Goal: Task Accomplishment & Management: Manage account settings

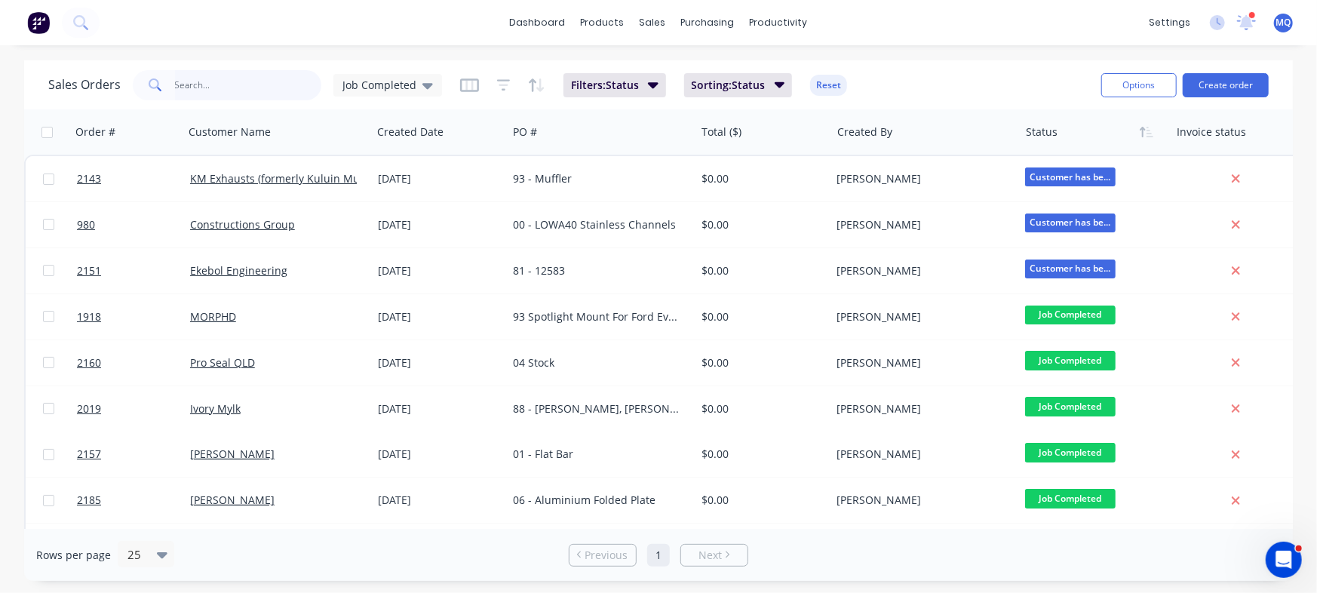
click at [247, 79] on input "text" at bounding box center [248, 85] width 147 height 30
click at [429, 88] on icon at bounding box center [427, 85] width 11 height 17
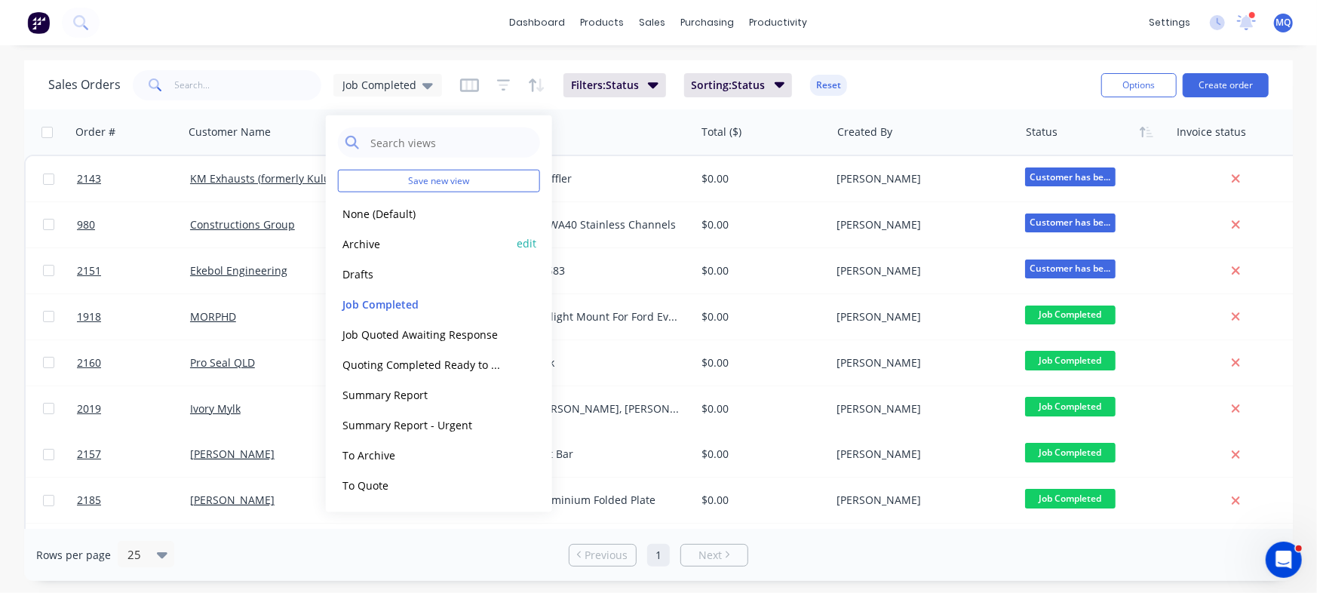
click at [400, 246] on button "Archive" at bounding box center [424, 243] width 172 height 17
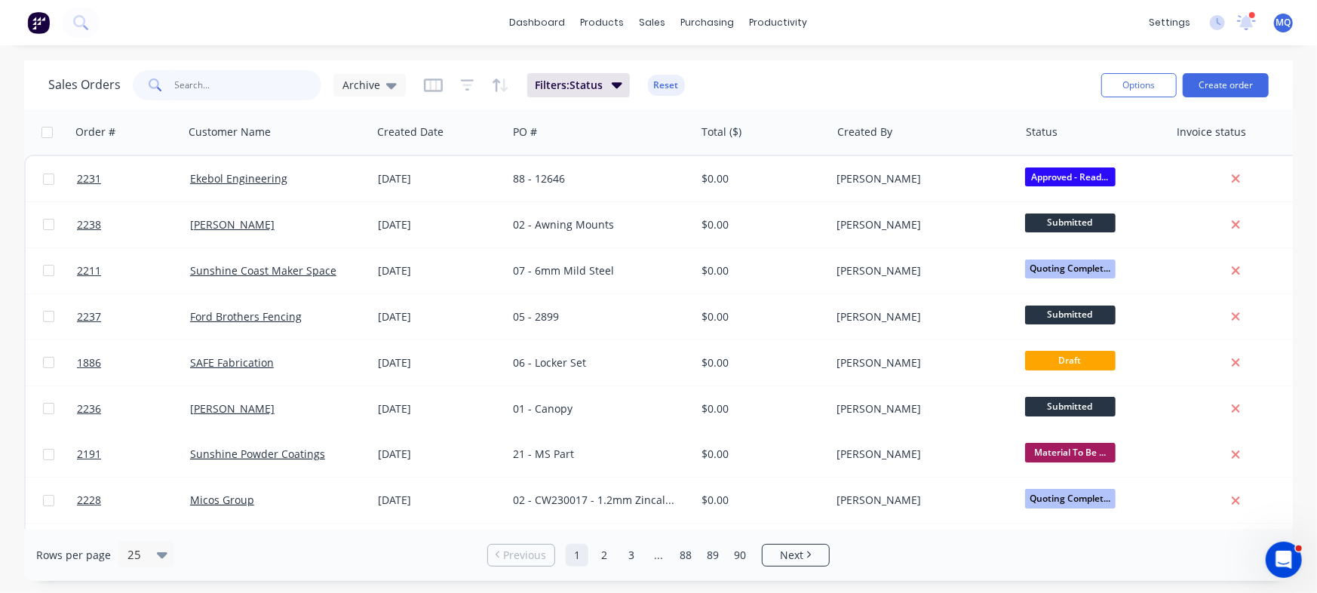
click at [242, 90] on input "text" at bounding box center [248, 85] width 147 height 30
type input "ford"
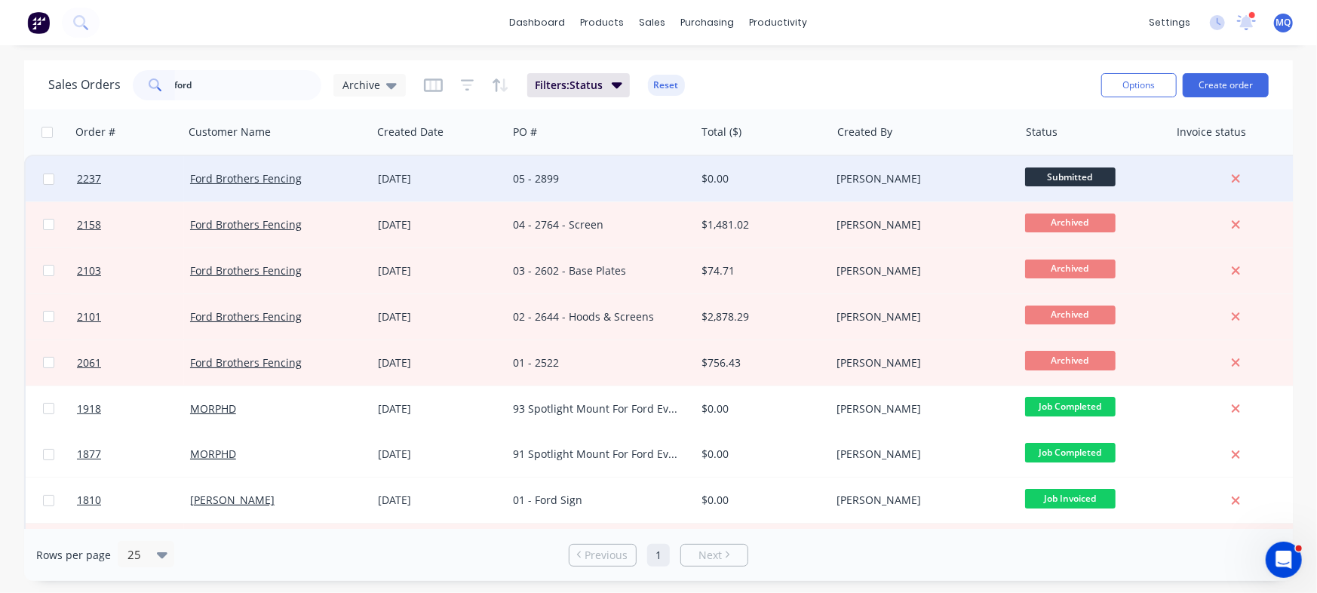
click at [578, 183] on div "05 - 2899" at bounding box center [596, 178] width 167 height 15
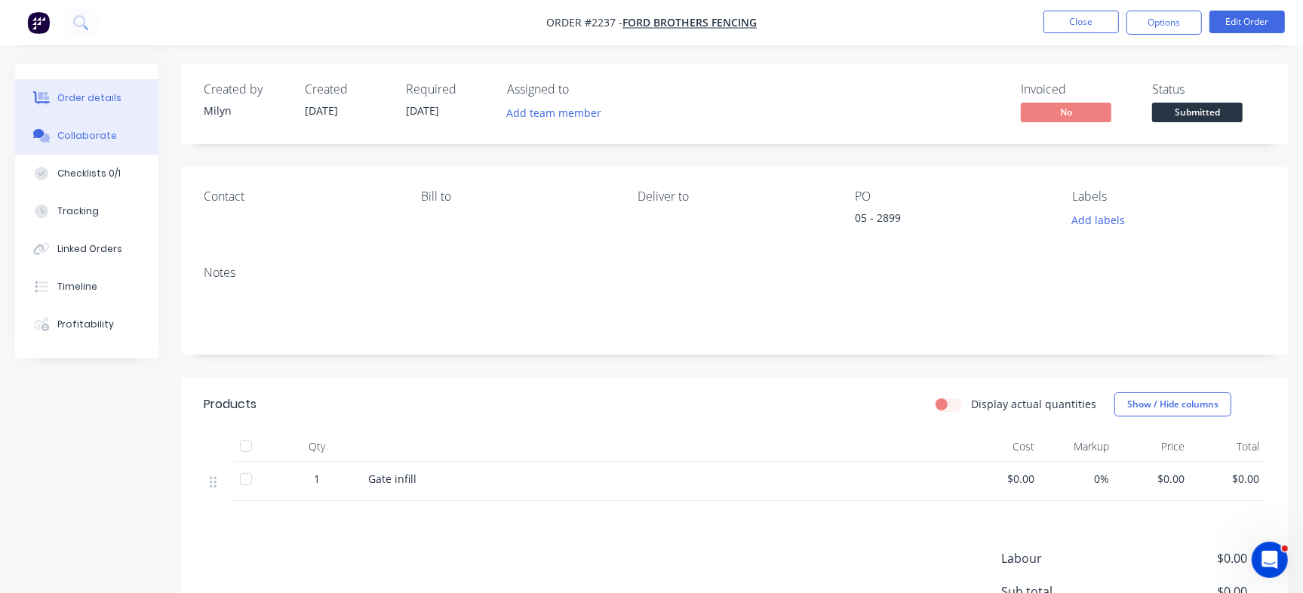
click at [112, 141] on button "Collaborate" at bounding box center [86, 136] width 143 height 38
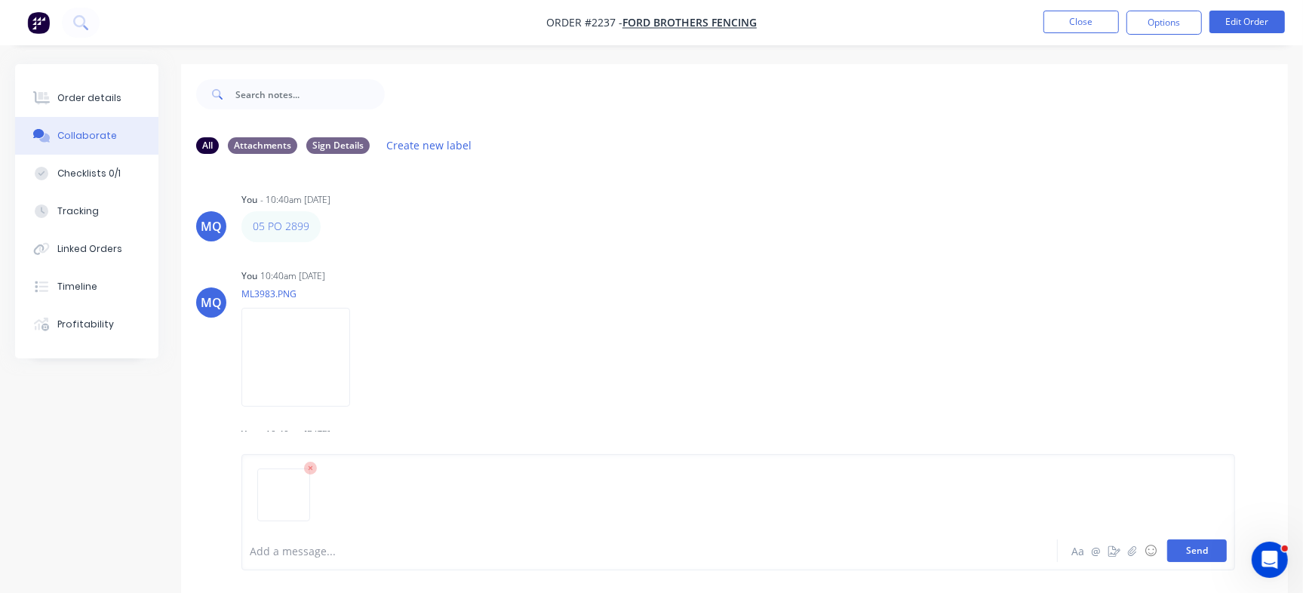
click at [1207, 548] on button "Send" at bounding box center [1197, 550] width 60 height 23
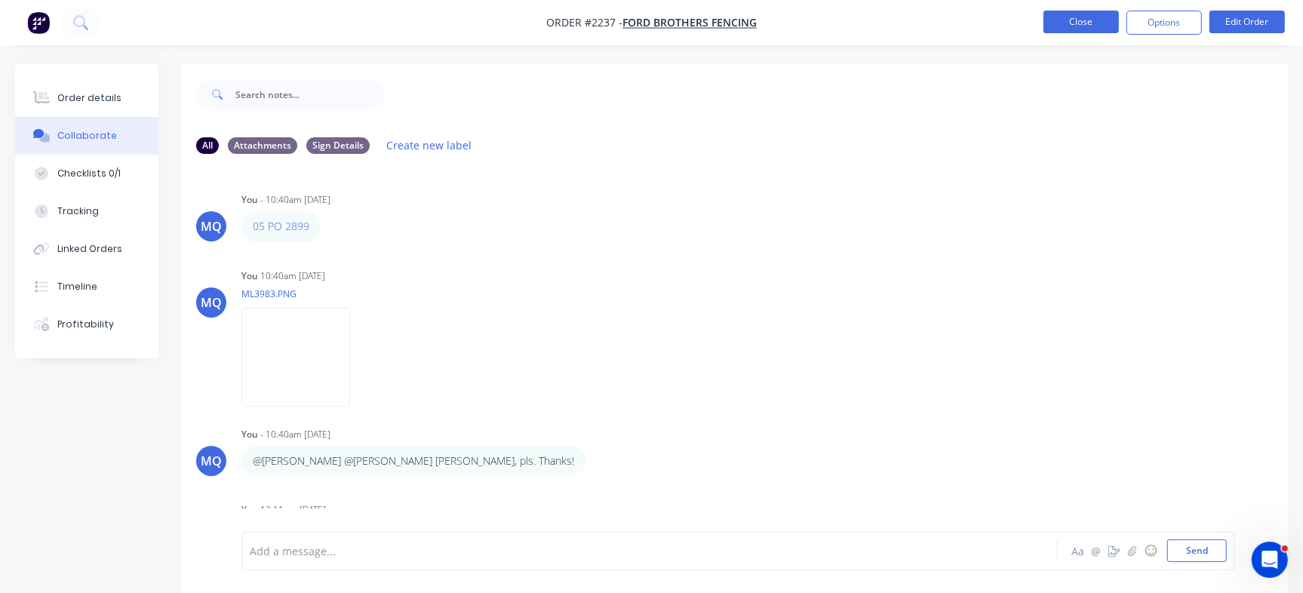
click at [1087, 22] on button "Close" at bounding box center [1080, 22] width 75 height 23
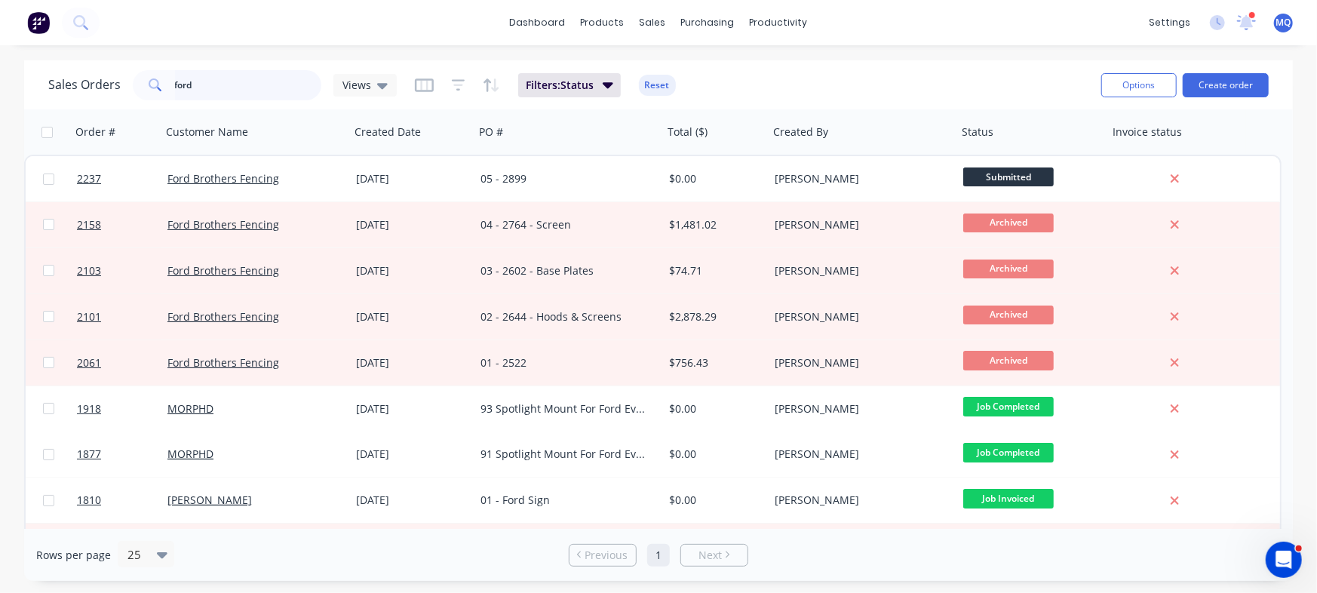
click at [254, 75] on input "ford" at bounding box center [248, 85] width 147 height 30
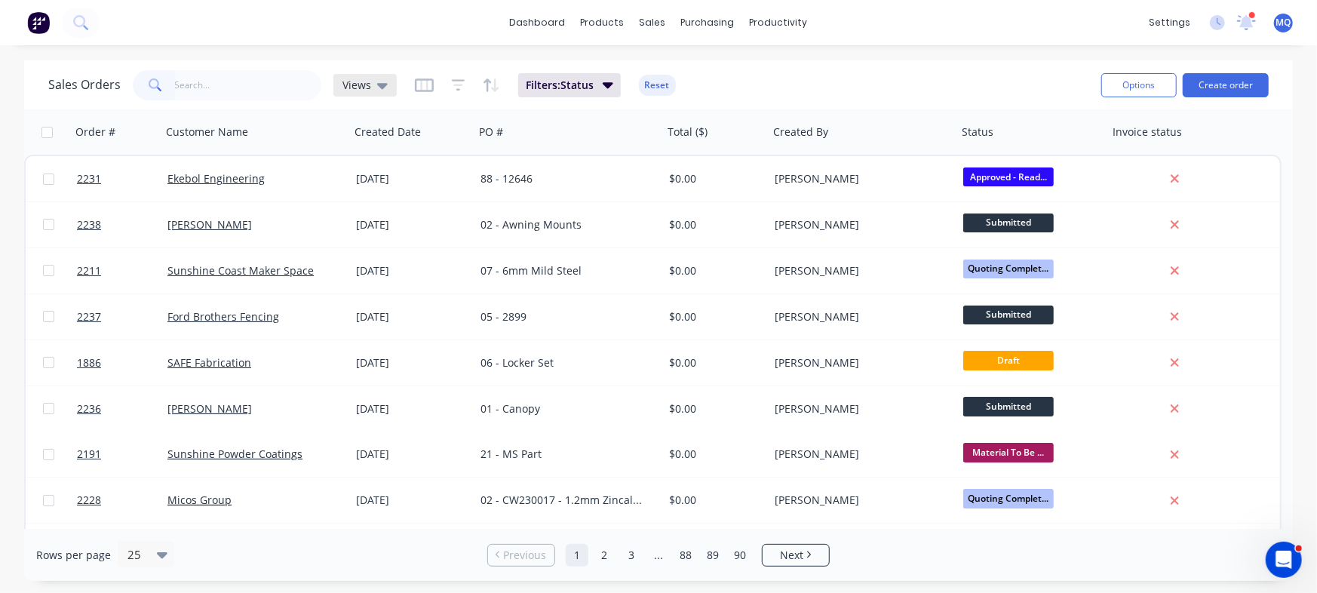
click at [361, 85] on span "Views" at bounding box center [356, 85] width 29 height 16
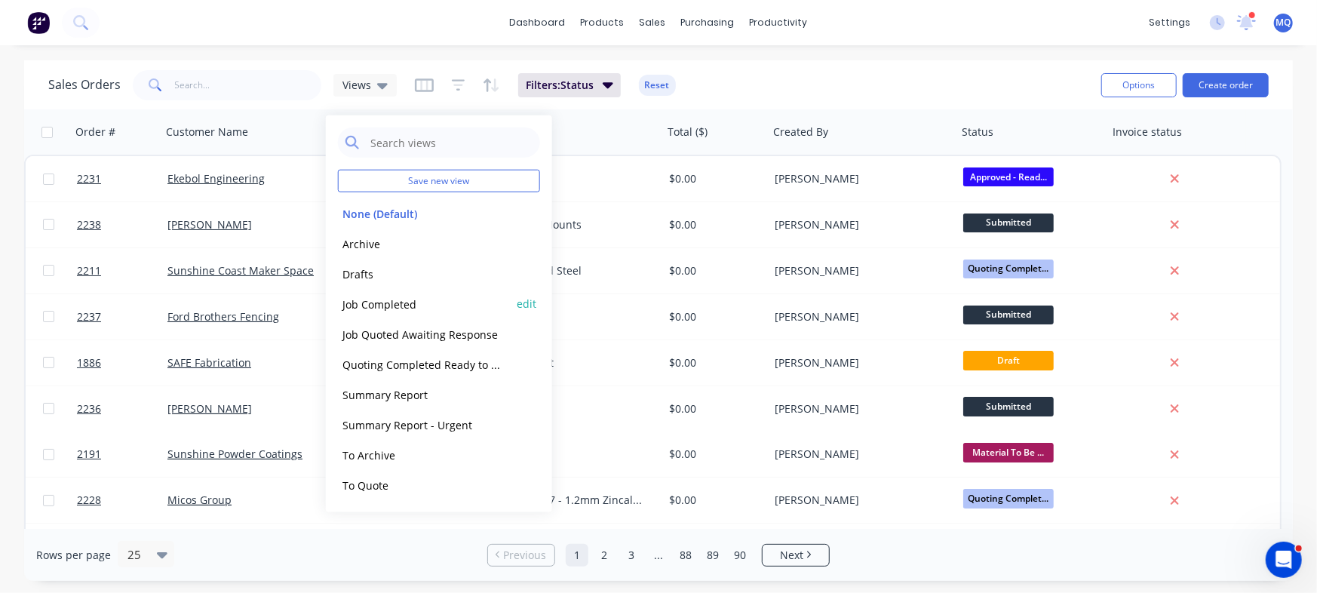
click at [416, 301] on button "Job Completed" at bounding box center [424, 303] width 172 height 17
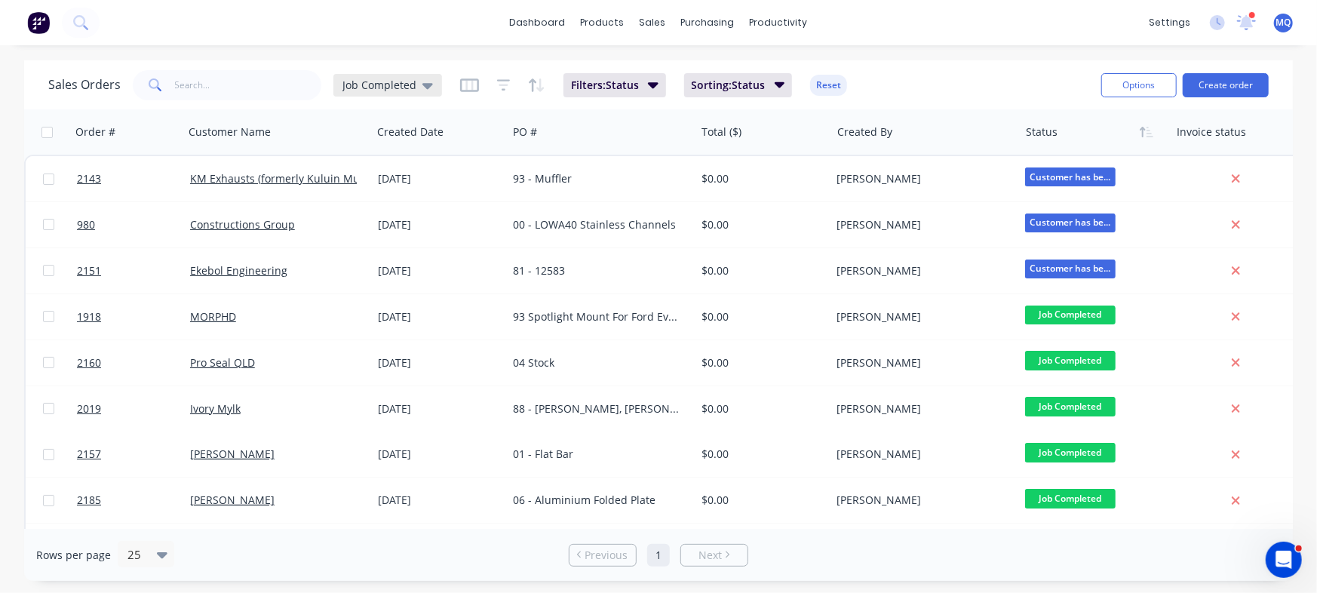
click at [382, 80] on span "Job Completed" at bounding box center [379, 85] width 74 height 16
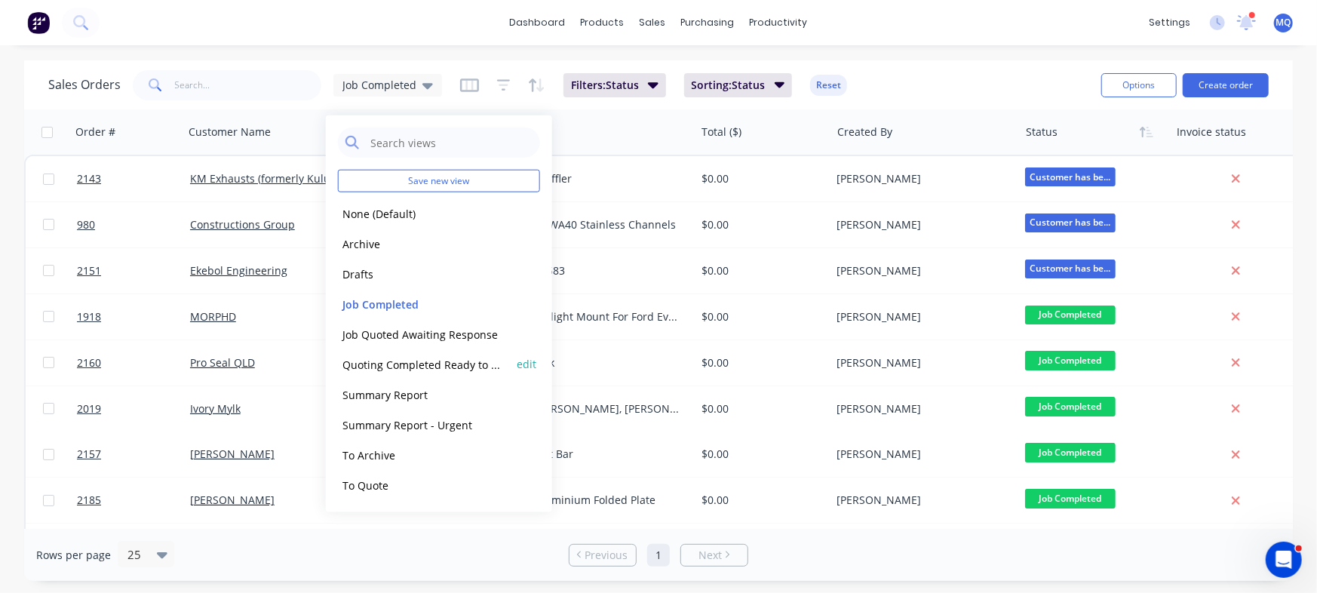
click at [403, 358] on button "Quoting Completed Ready to Send" at bounding box center [424, 363] width 172 height 17
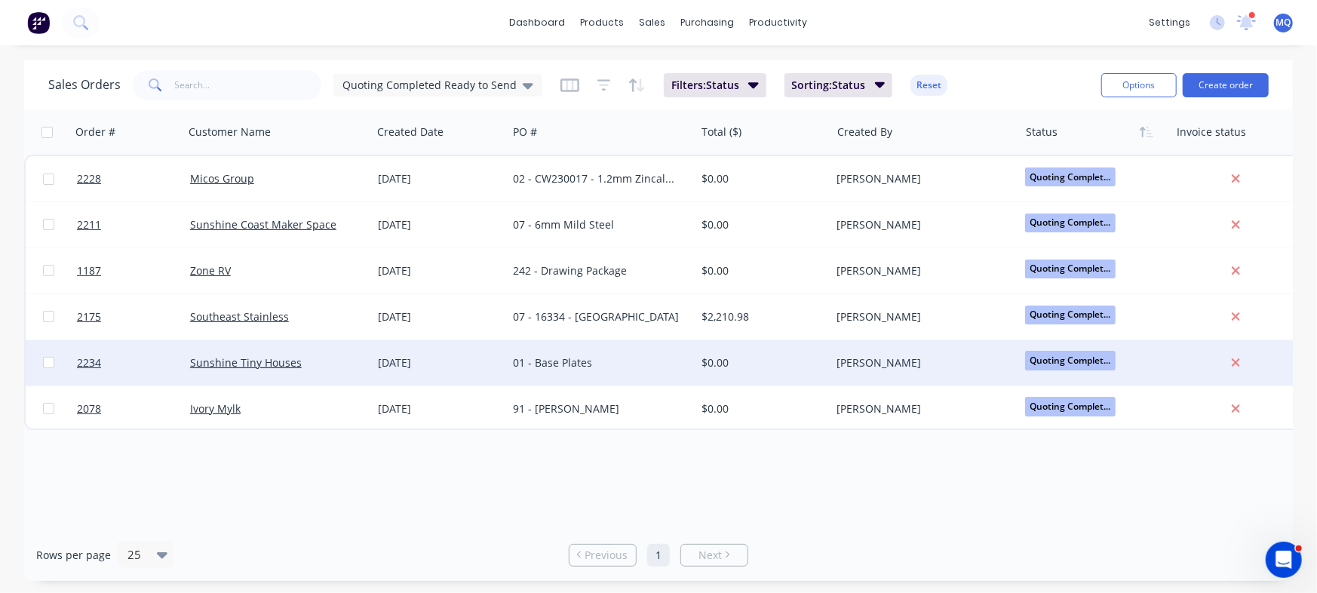
click at [560, 366] on div "01 - Base Plates" at bounding box center [596, 362] width 167 height 15
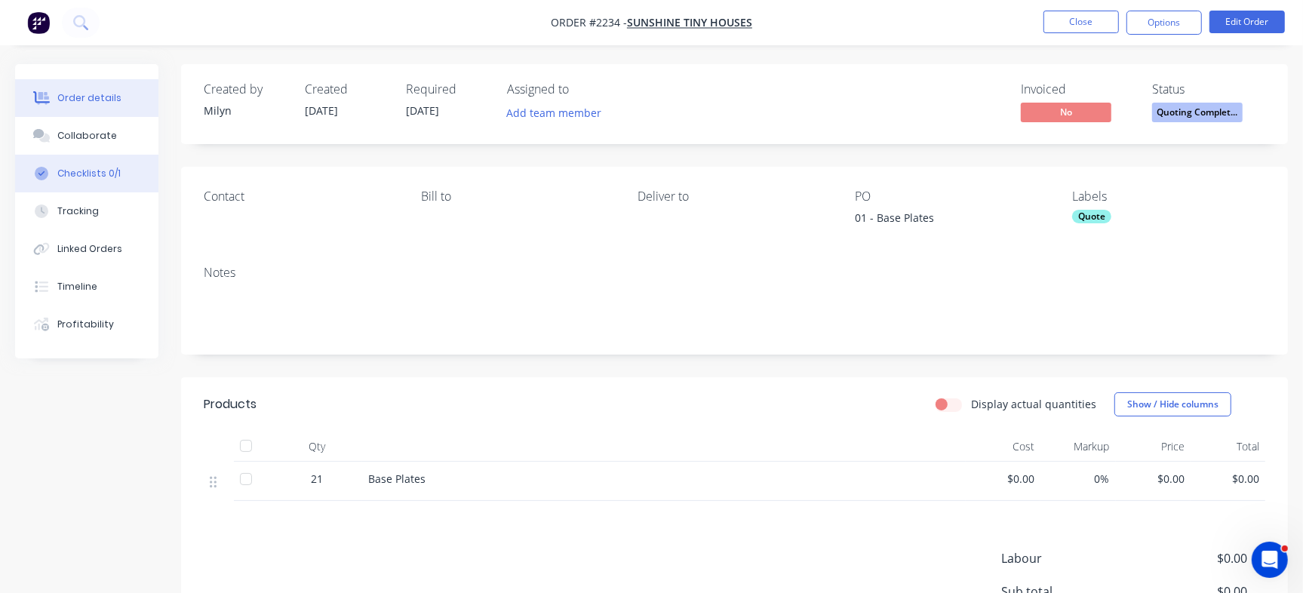
click at [111, 171] on div "Checklists 0/1" at bounding box center [88, 174] width 63 height 14
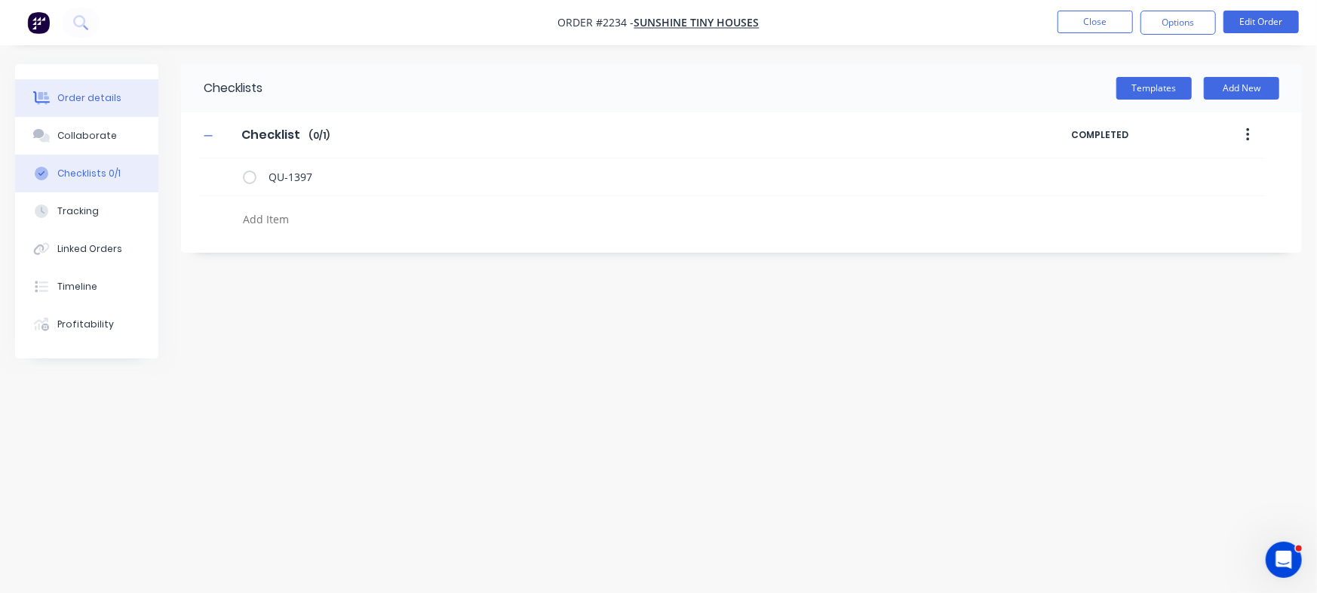
click at [106, 88] on button "Order details" at bounding box center [86, 98] width 143 height 38
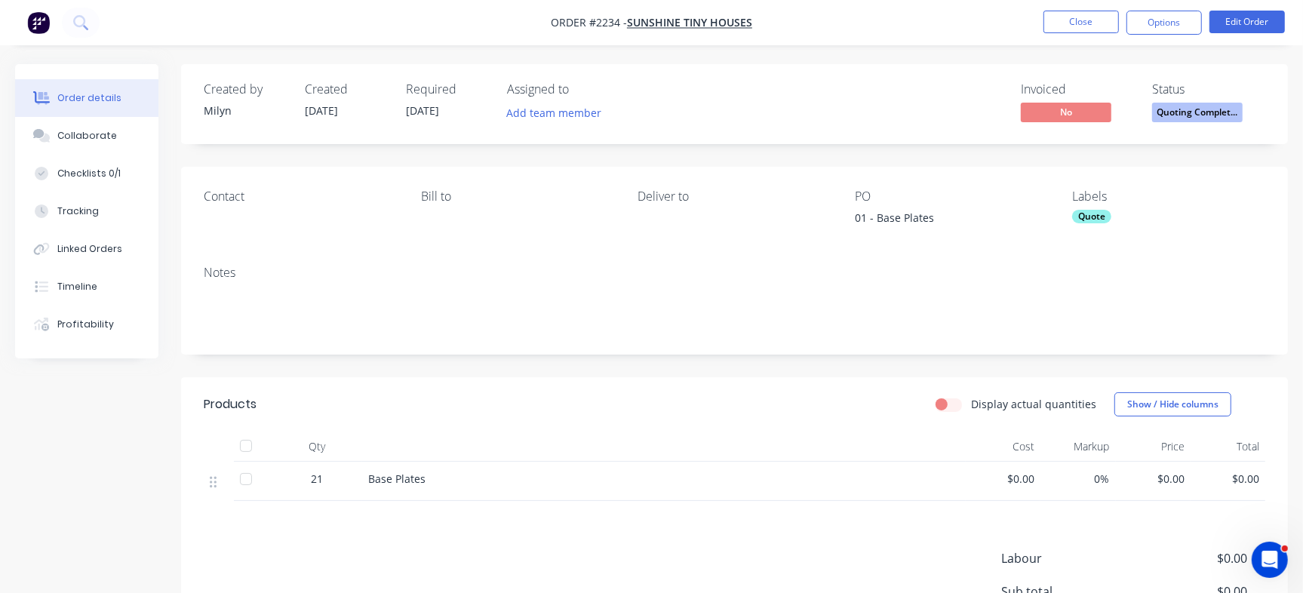
click at [1204, 111] on span "Quoting Complet..." at bounding box center [1197, 112] width 91 height 19
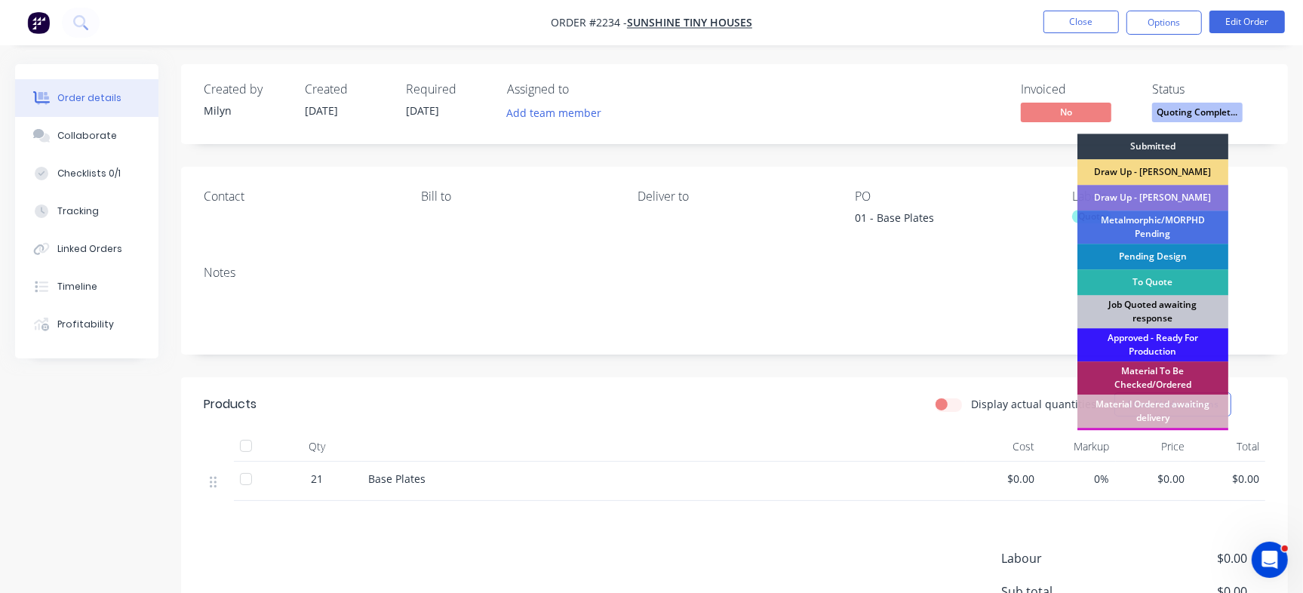
click at [1185, 314] on div "Job Quoted awaiting response" at bounding box center [1152, 311] width 151 height 33
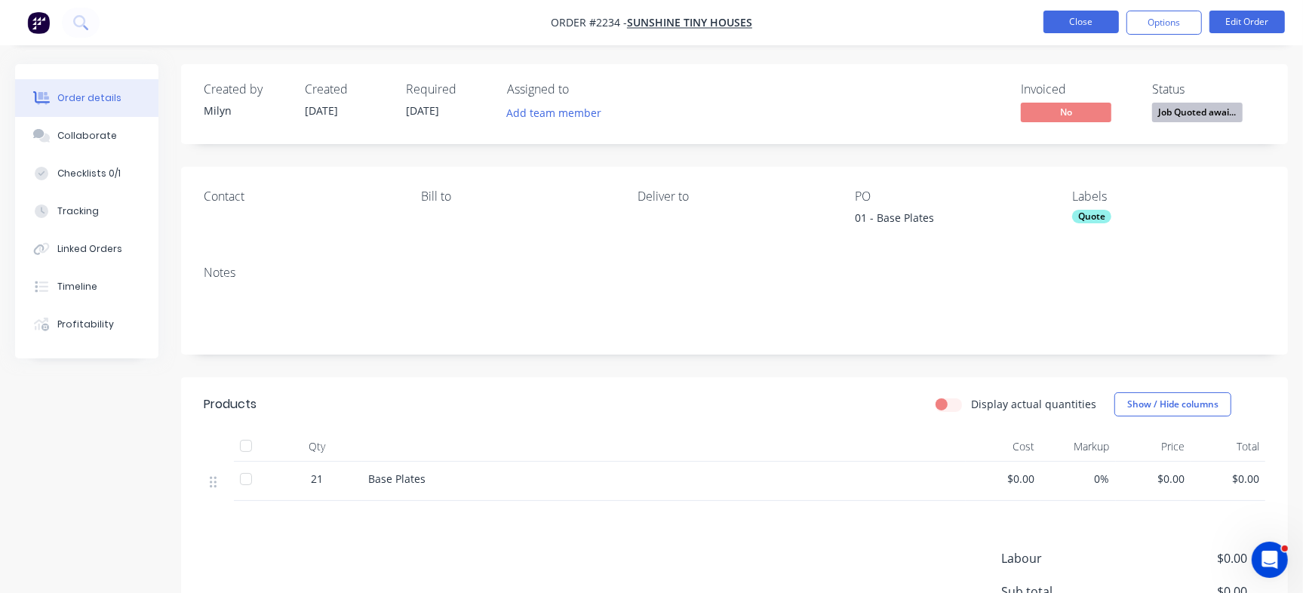
click at [1082, 22] on button "Close" at bounding box center [1080, 22] width 75 height 23
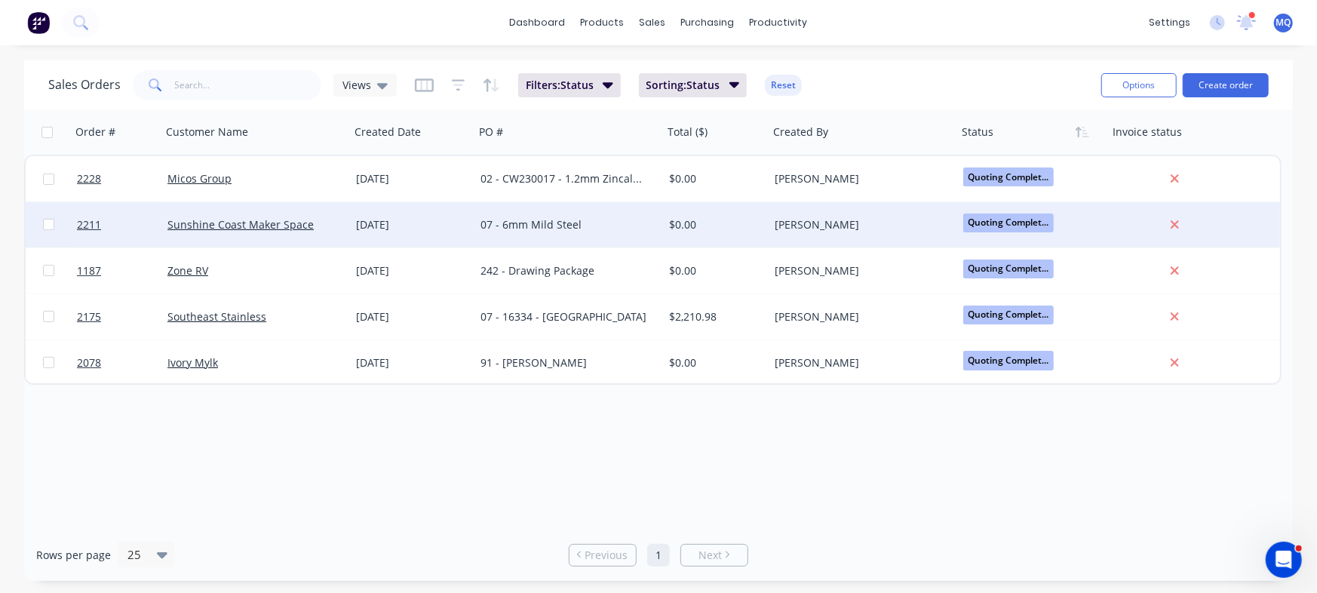
click at [528, 228] on div "07 - 6mm Mild Steel" at bounding box center [564, 224] width 167 height 15
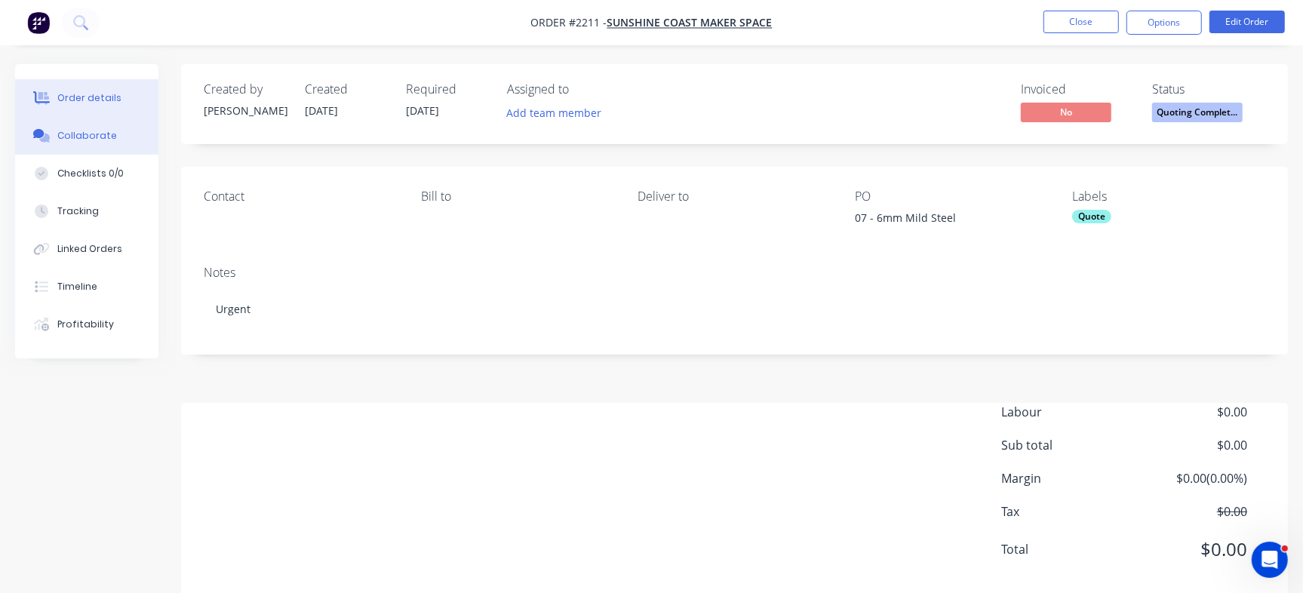
click at [84, 150] on button "Collaborate" at bounding box center [86, 136] width 143 height 38
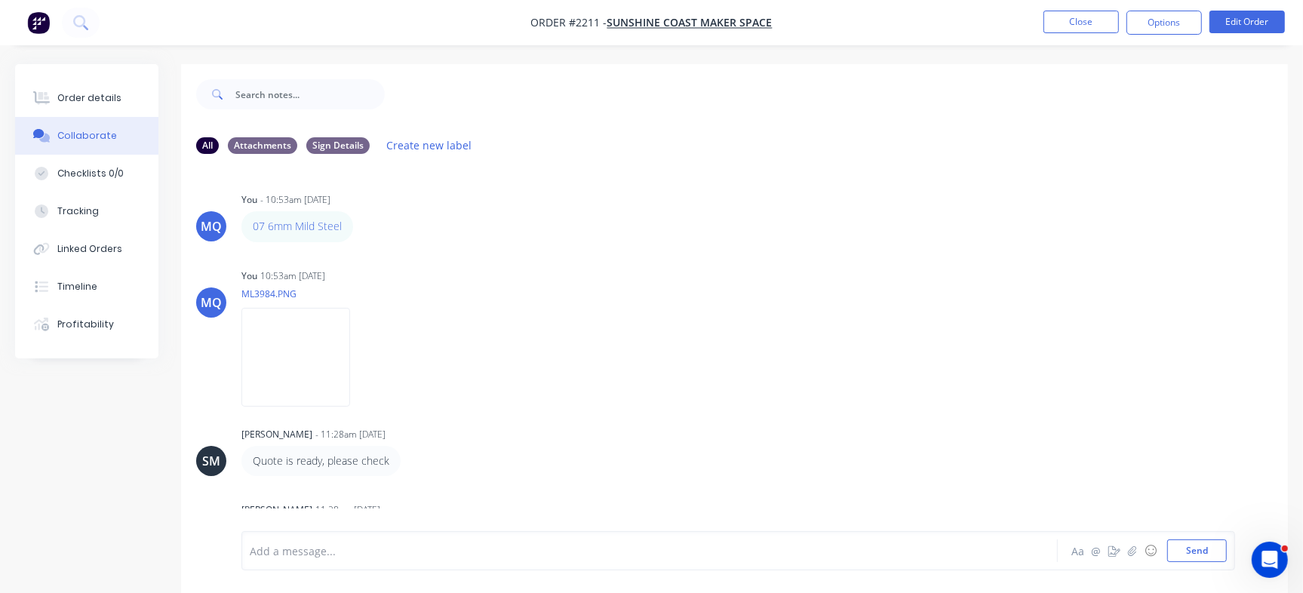
scroll to position [115, 0]
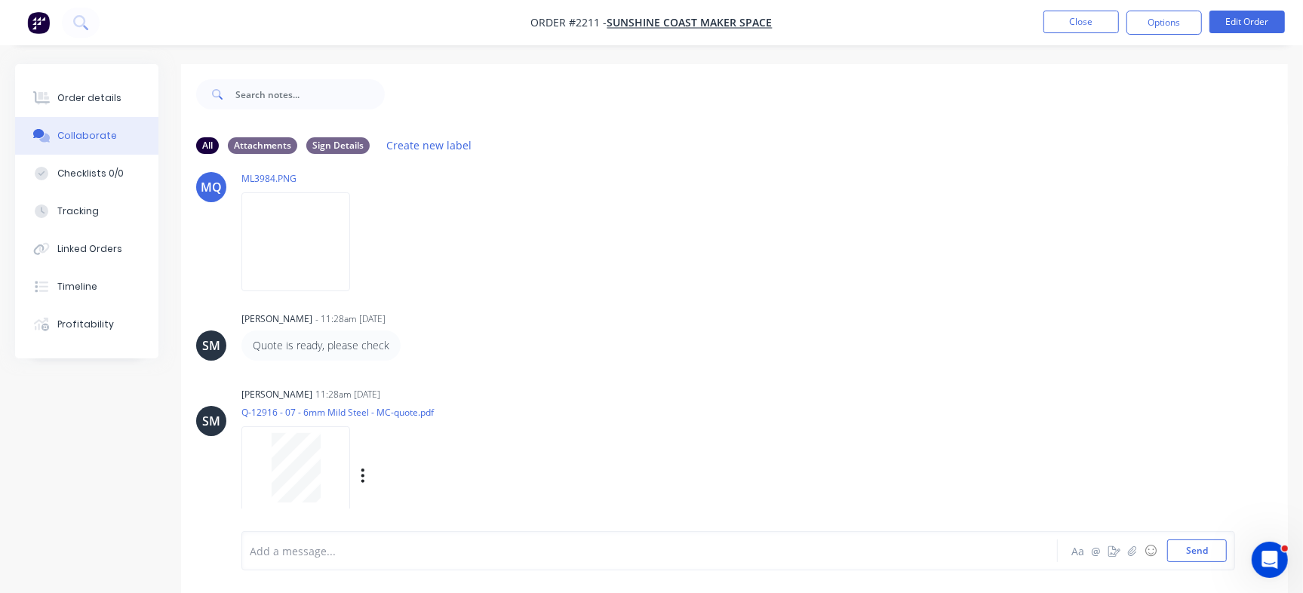
click at [321, 453] on div at bounding box center [295, 467] width 95 height 69
click at [1087, 15] on button "Close" at bounding box center [1080, 22] width 75 height 23
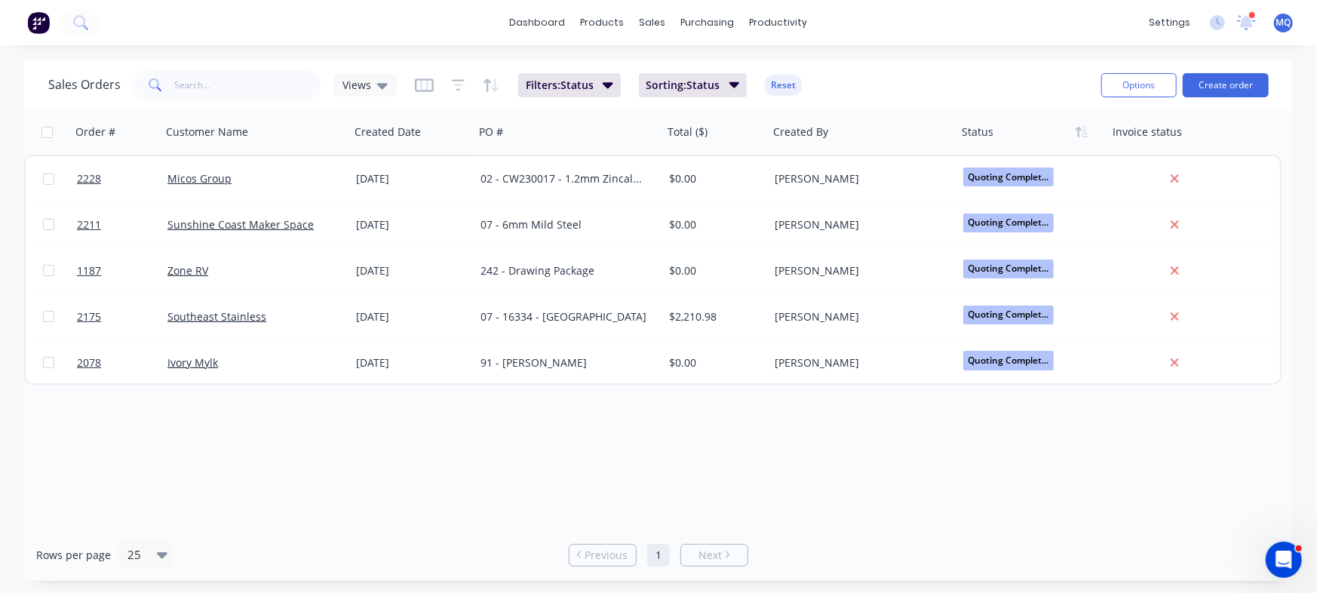
click at [386, 82] on div "Views" at bounding box center [364, 85] width 63 height 23
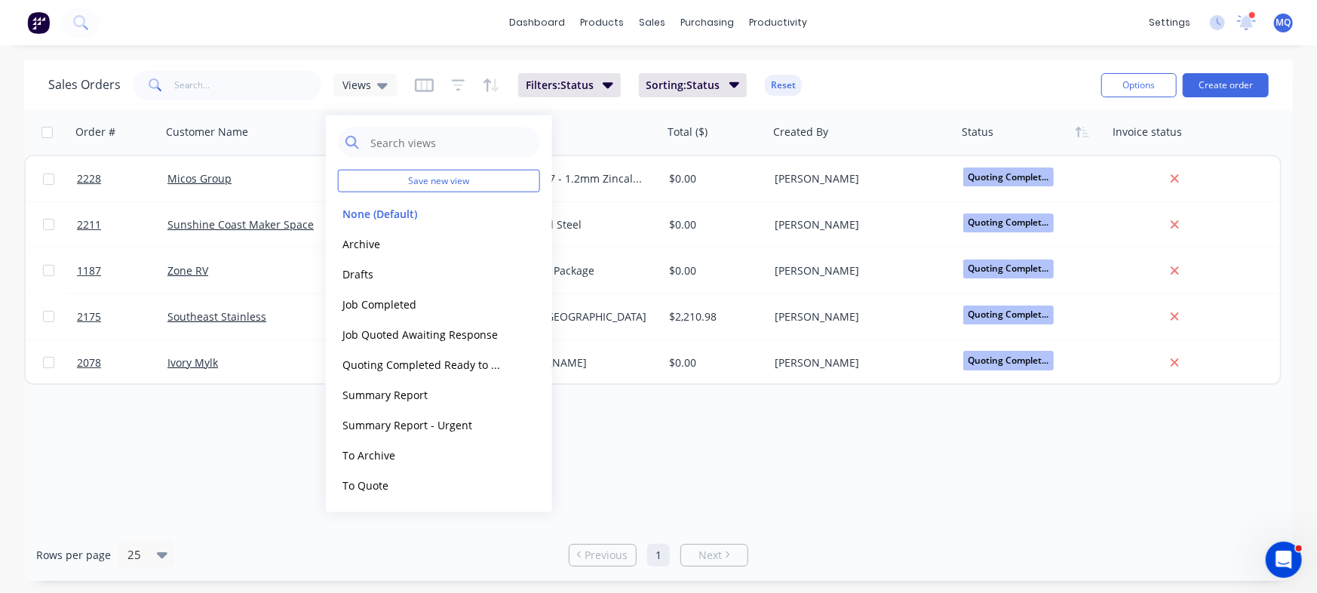
click at [677, 469] on div "Order # Customer Name Created Date PO # Total ($) Created By Status Invoice sta…" at bounding box center [658, 318] width 1269 height 419
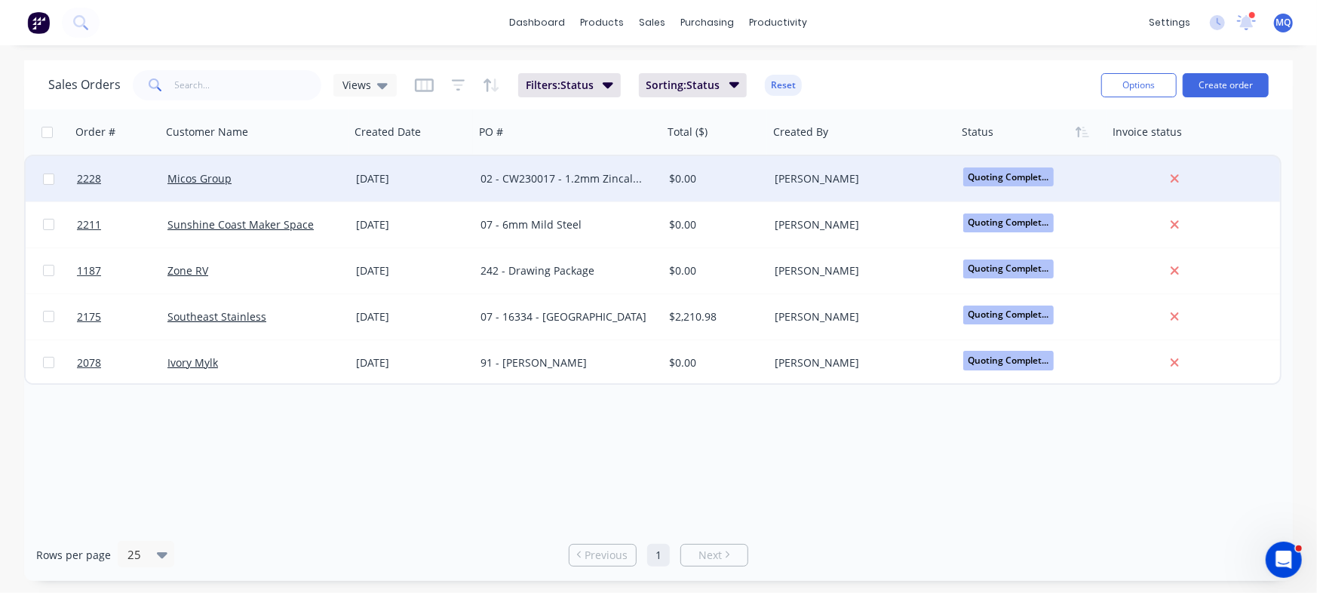
click at [361, 171] on div "[DATE]" at bounding box center [412, 178] width 112 height 15
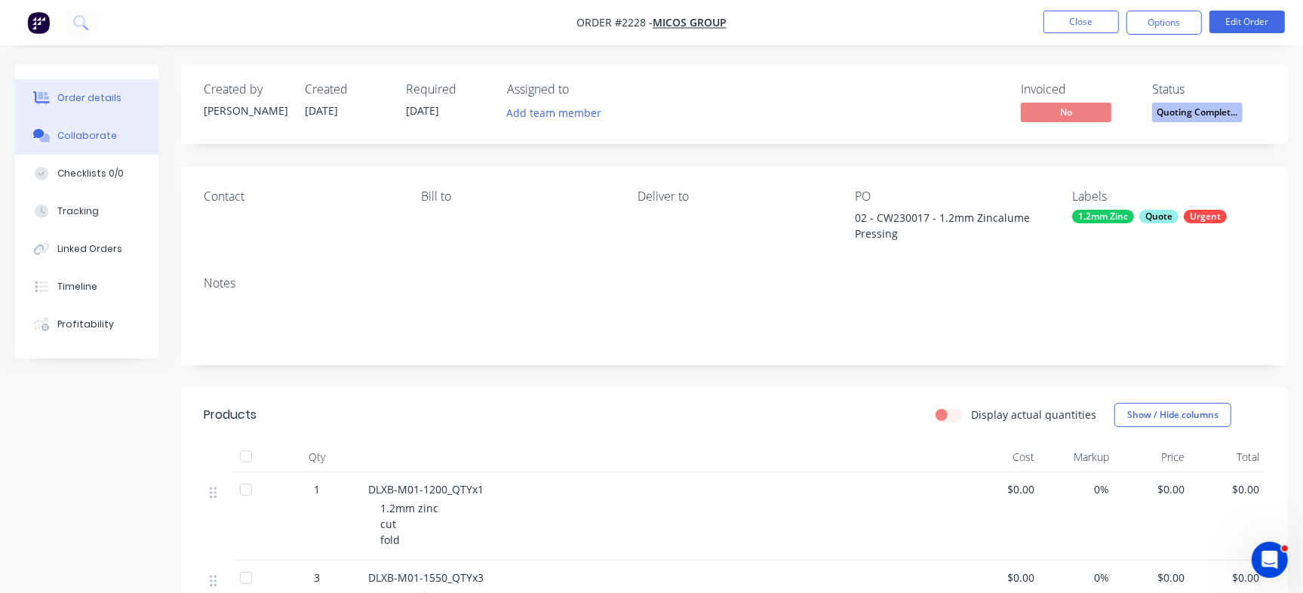
click at [106, 133] on div "Collaborate" at bounding box center [87, 136] width 60 height 14
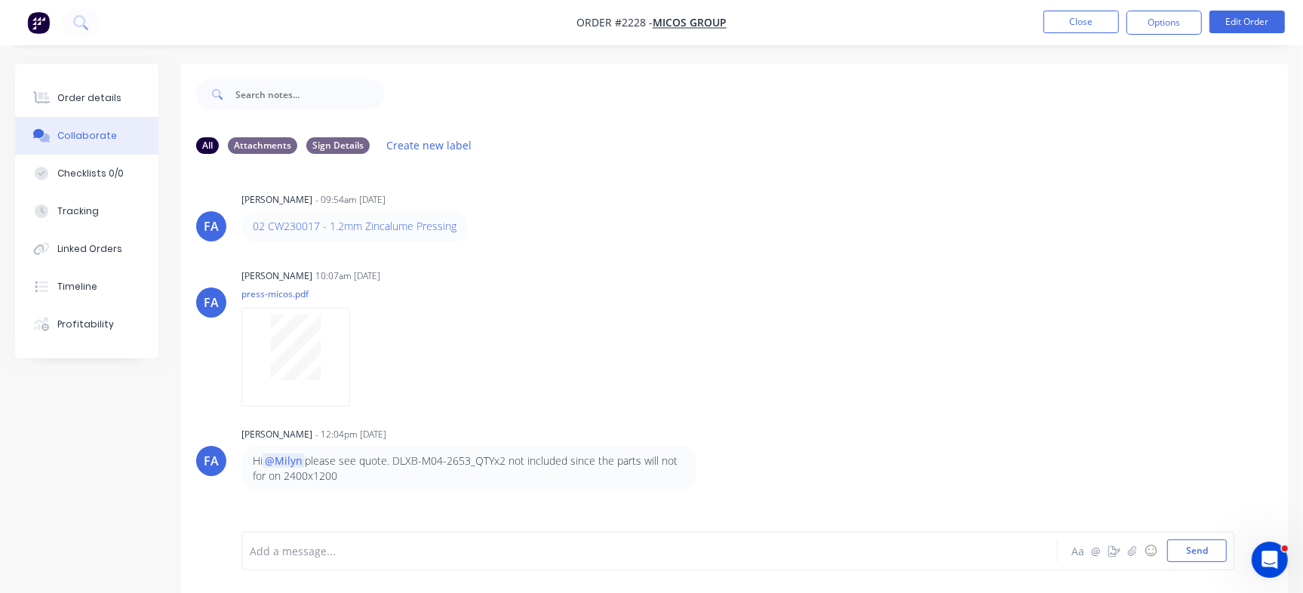
scroll to position [131, 0]
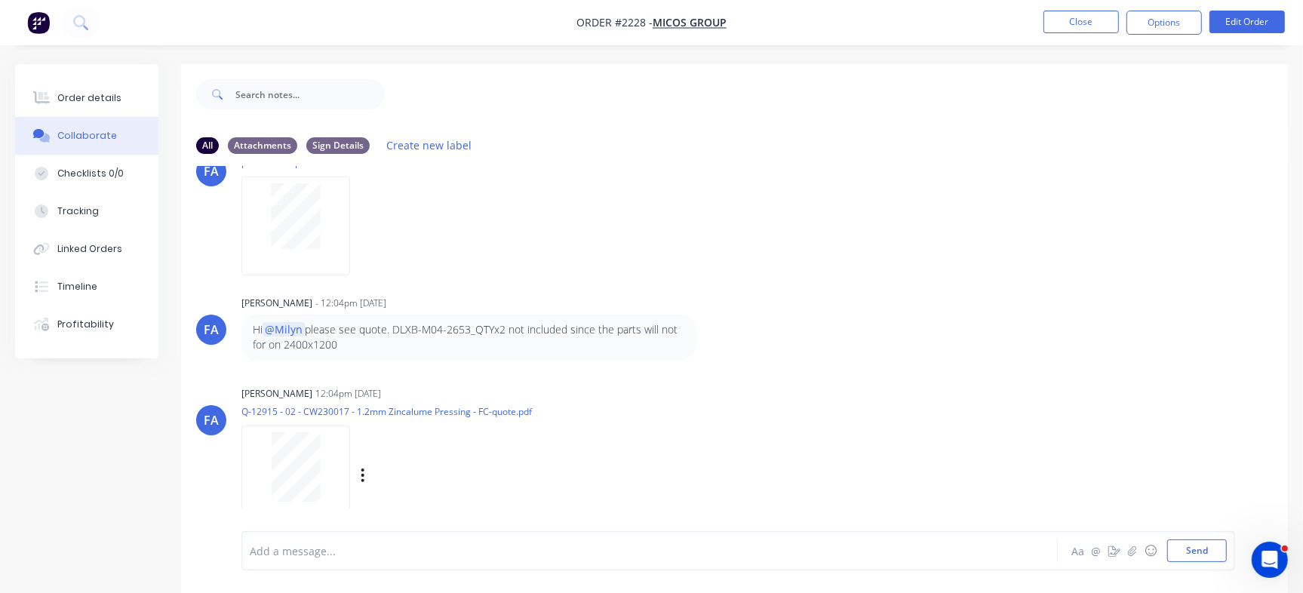
click at [251, 448] on div at bounding box center [295, 466] width 95 height 69
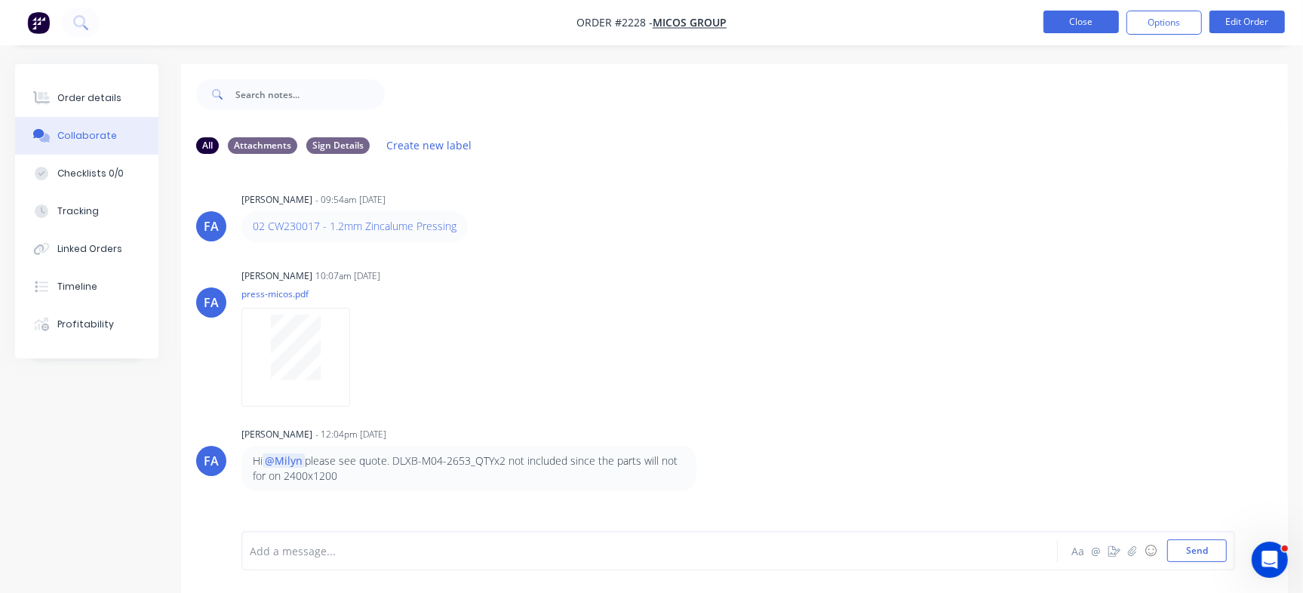
click at [1085, 20] on button "Close" at bounding box center [1080, 22] width 75 height 23
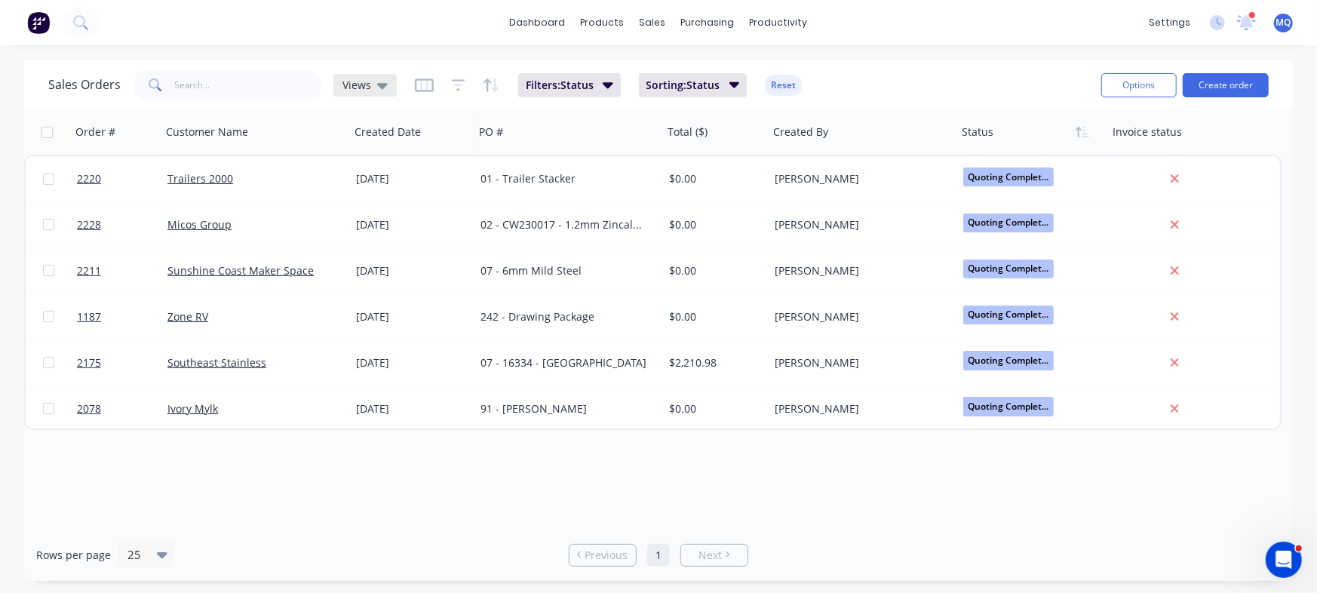
click at [379, 79] on icon at bounding box center [382, 85] width 11 height 17
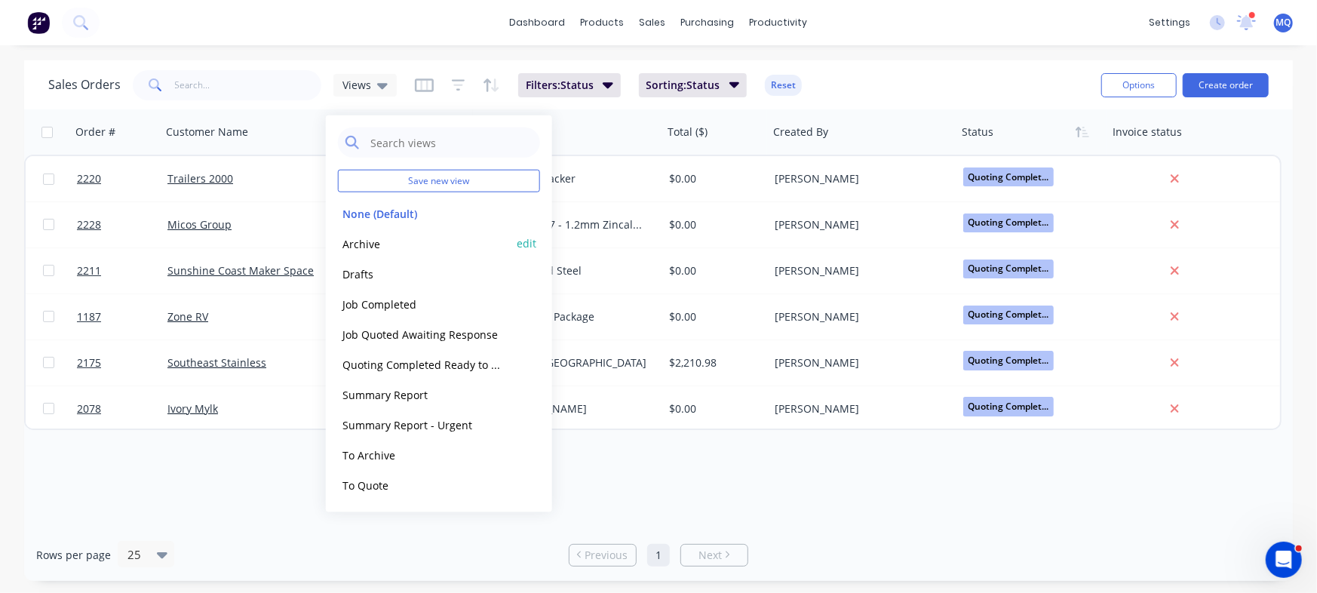
click at [368, 238] on button "Archive" at bounding box center [424, 243] width 172 height 17
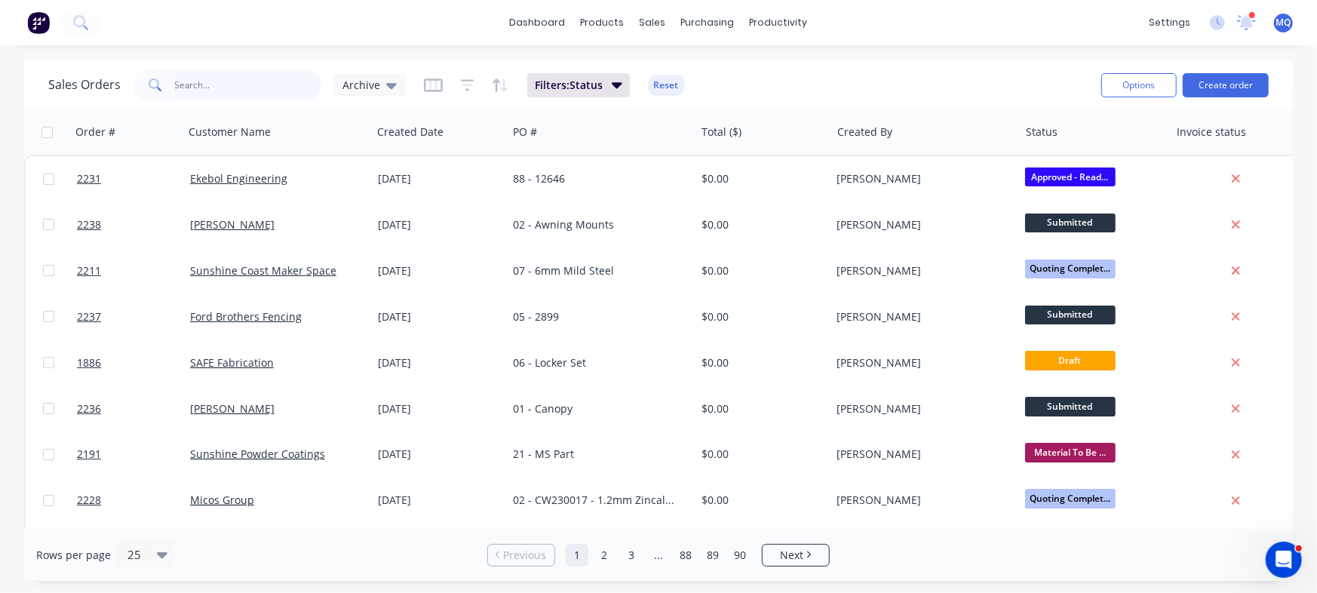
click at [229, 83] on input "text" at bounding box center [248, 85] width 147 height 30
type input "12631"
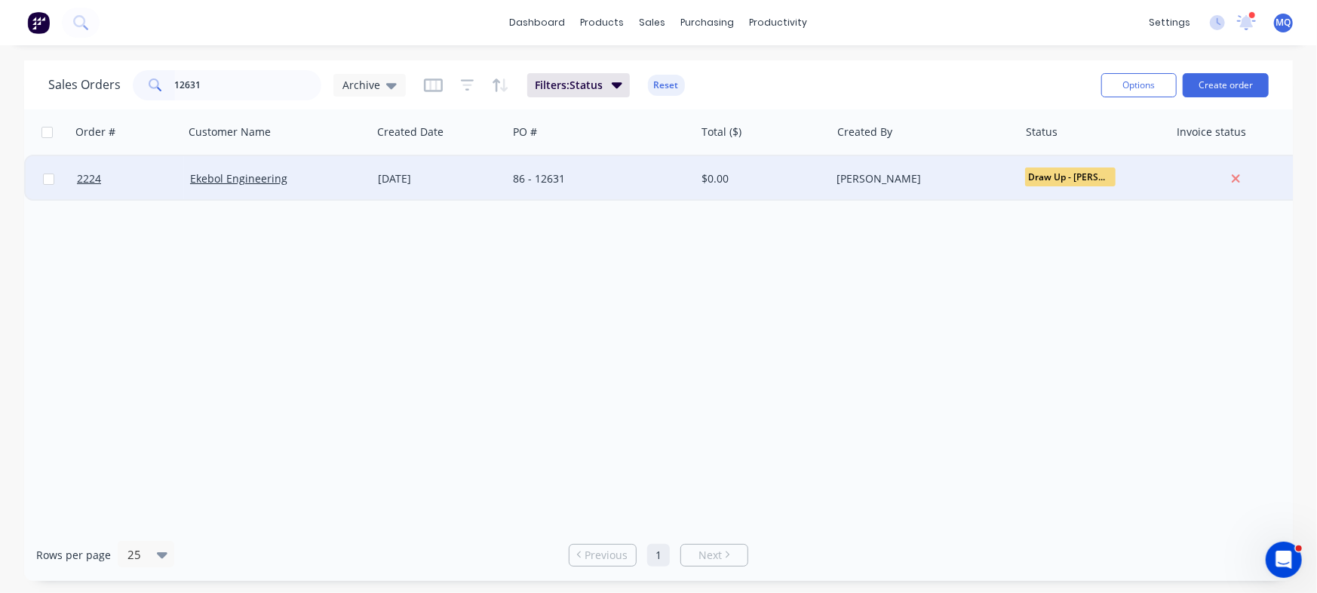
click at [515, 171] on div "86 - 12631" at bounding box center [596, 178] width 167 height 15
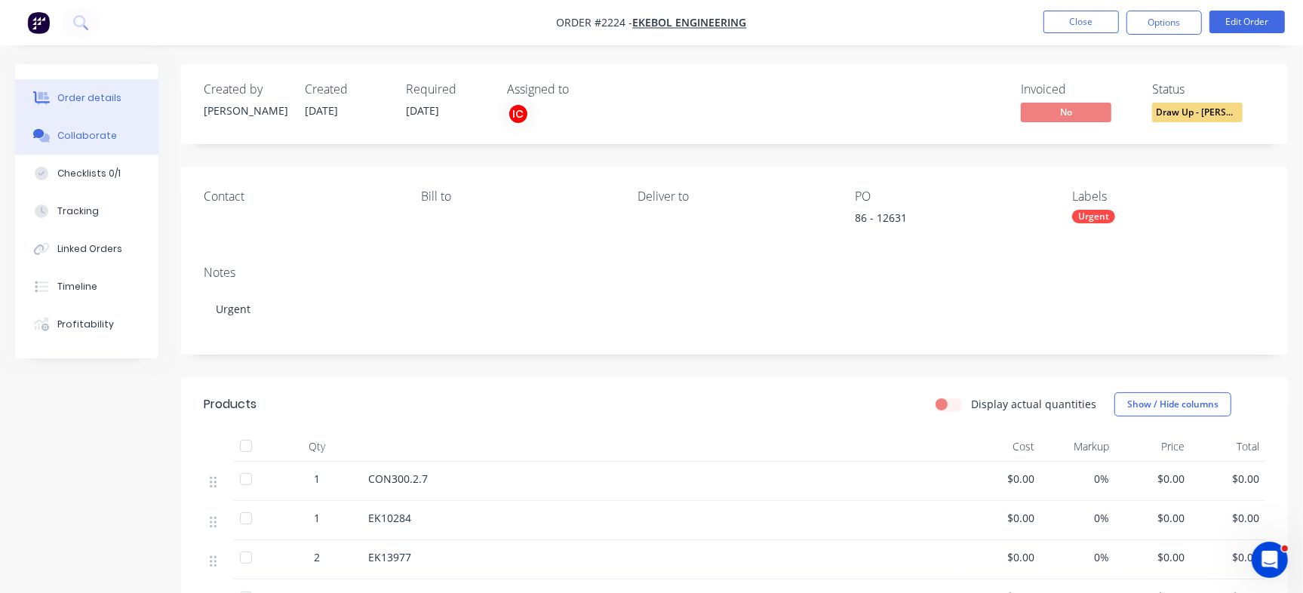
click at [112, 131] on button "Collaborate" at bounding box center [86, 136] width 143 height 38
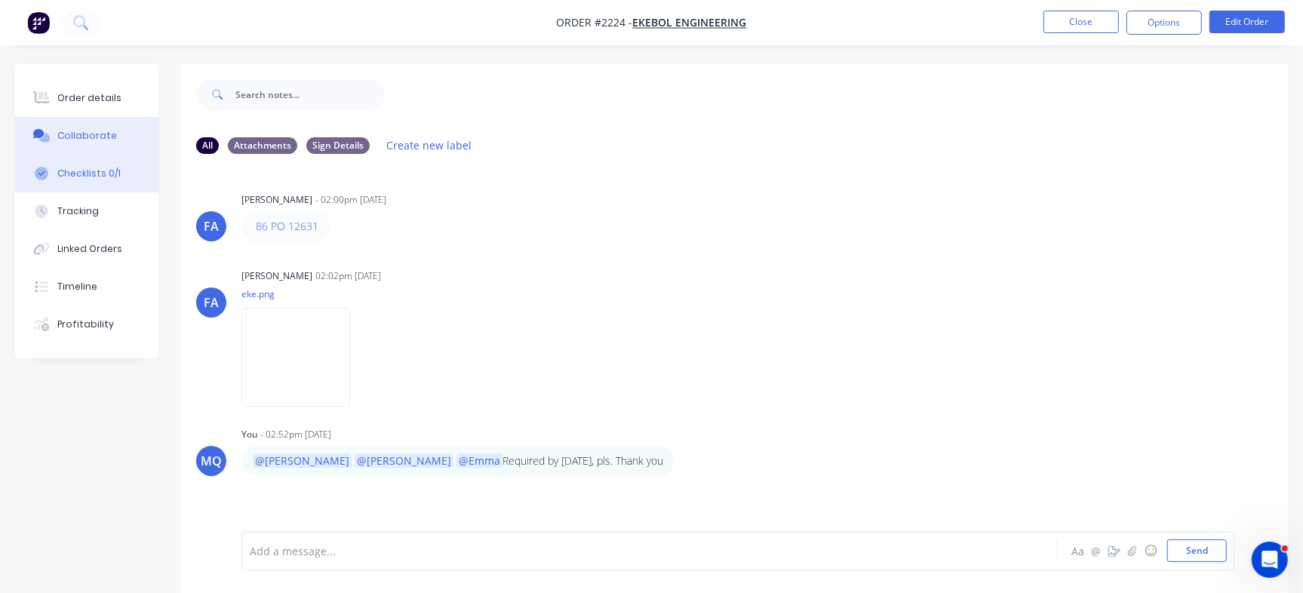
click at [109, 162] on button "Checklists 0/1" at bounding box center [86, 174] width 143 height 38
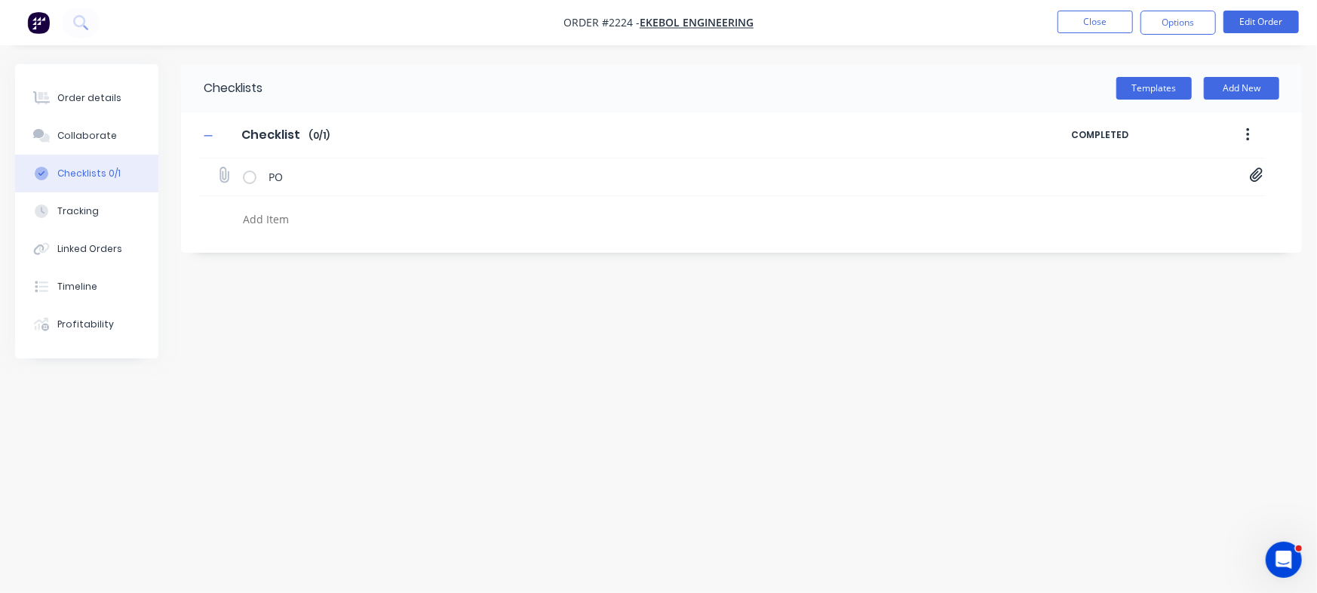
click at [1259, 176] on icon at bounding box center [1256, 175] width 13 height 14
click at [1108, 201] on link "PO Print_EKEBOL - 12631.pdf" at bounding box center [1135, 209] width 176 height 16
click at [106, 102] on div "Order details" at bounding box center [89, 98] width 64 height 14
type textarea "x"
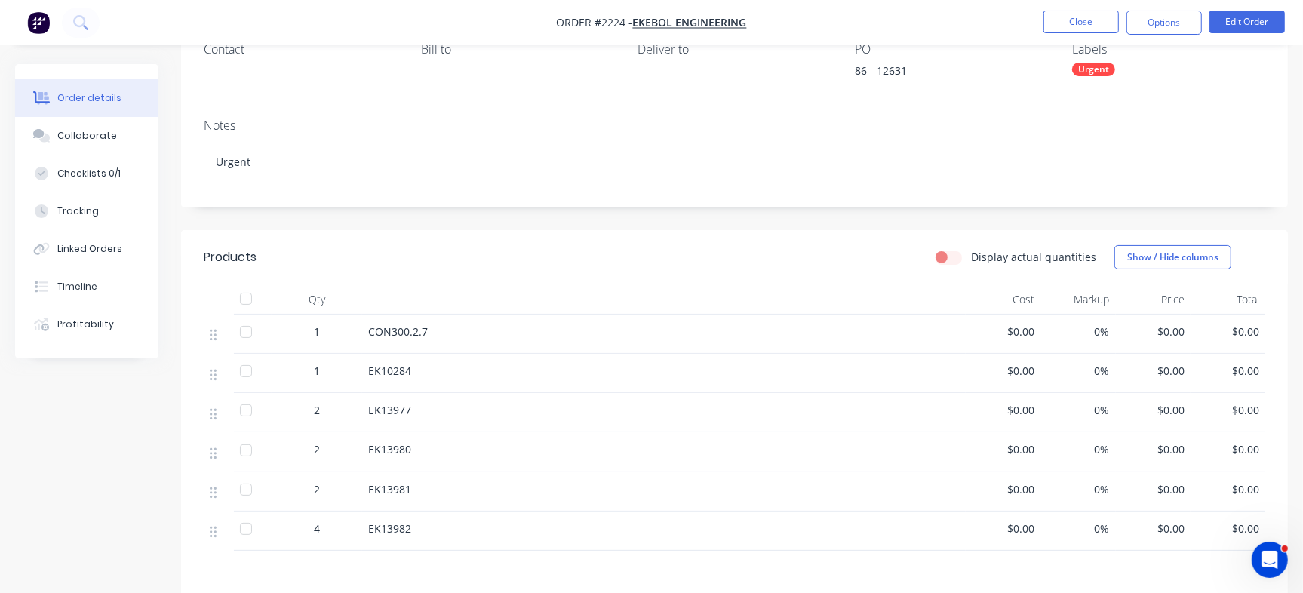
scroll to position [170, 0]
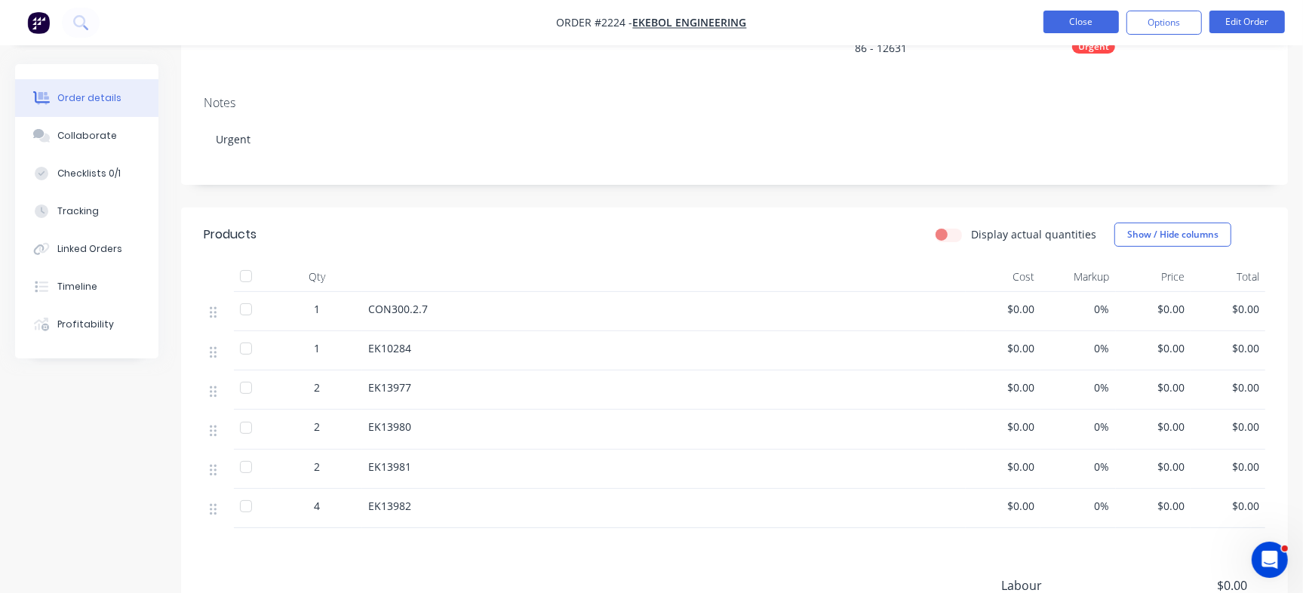
click at [1091, 27] on button "Close" at bounding box center [1080, 22] width 75 height 23
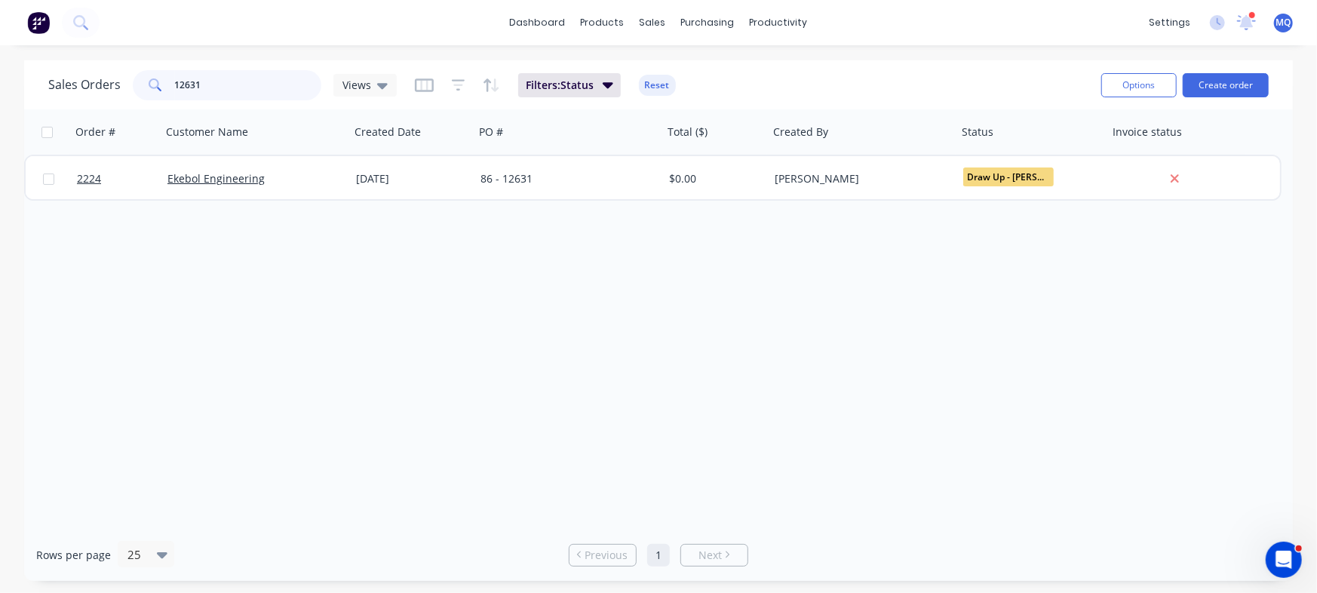
drag, startPoint x: 263, startPoint y: 86, endPoint x: 1, endPoint y: 27, distance: 269.0
click at [0, 27] on div "dashboard products sales purchasing productivity dashboard products Product Cat…" at bounding box center [658, 296] width 1317 height 593
click at [384, 82] on icon at bounding box center [382, 85] width 11 height 17
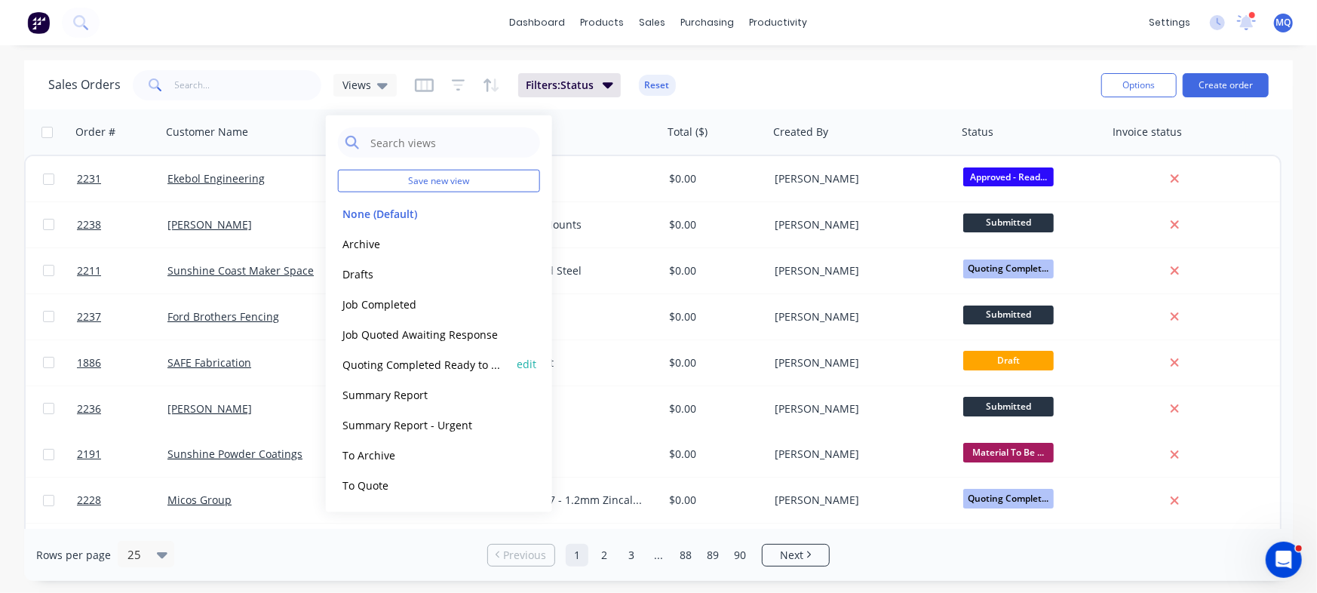
click at [369, 354] on div "Quoting Completed Ready to Send edit" at bounding box center [439, 364] width 202 height 30
click at [419, 364] on button "Quoting Completed Ready to Send" at bounding box center [424, 363] width 172 height 17
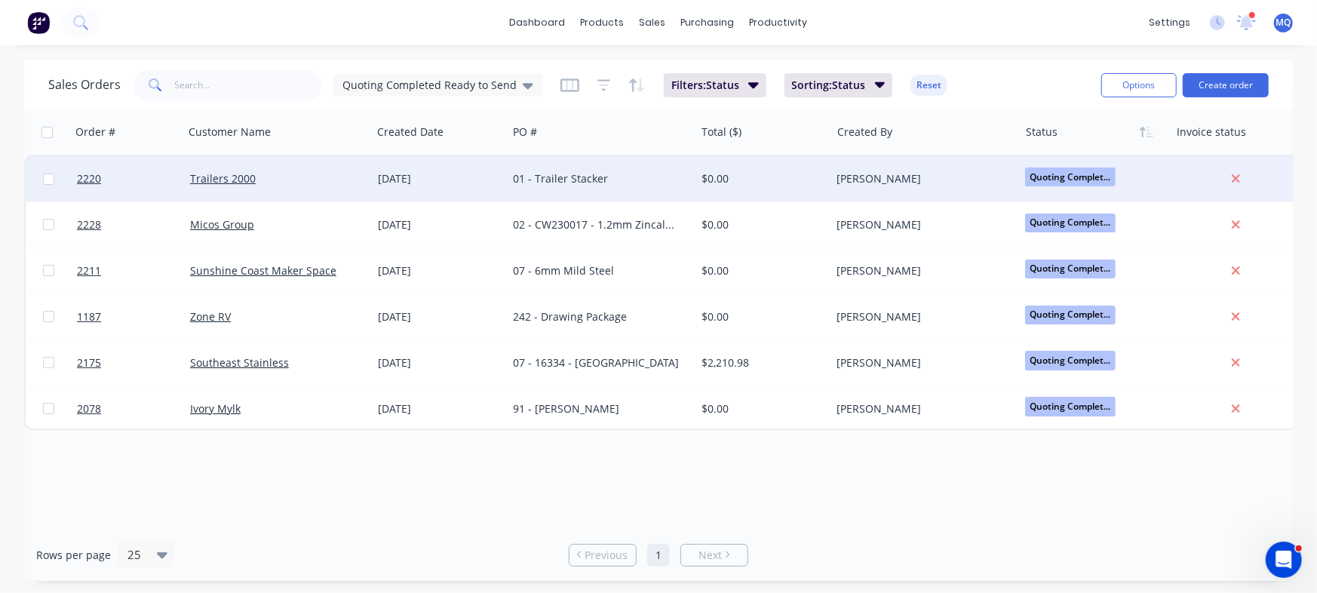
click at [468, 167] on div "[DATE]" at bounding box center [440, 178] width 136 height 45
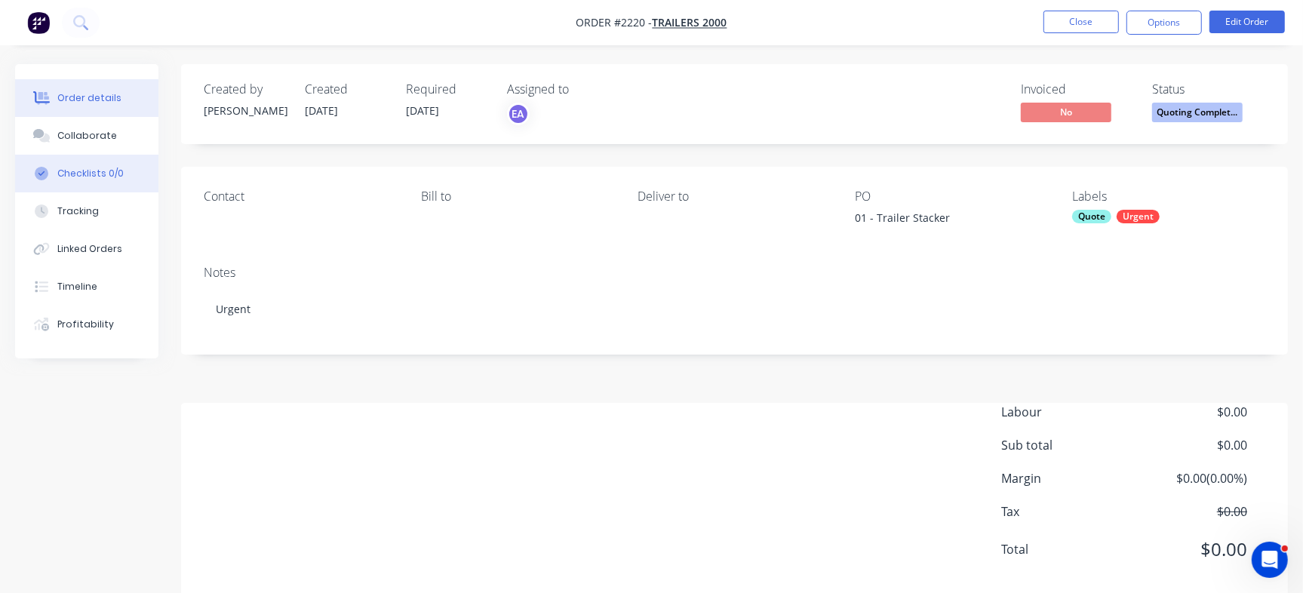
click at [106, 167] on div "Checklists 0/0" at bounding box center [90, 174] width 66 height 14
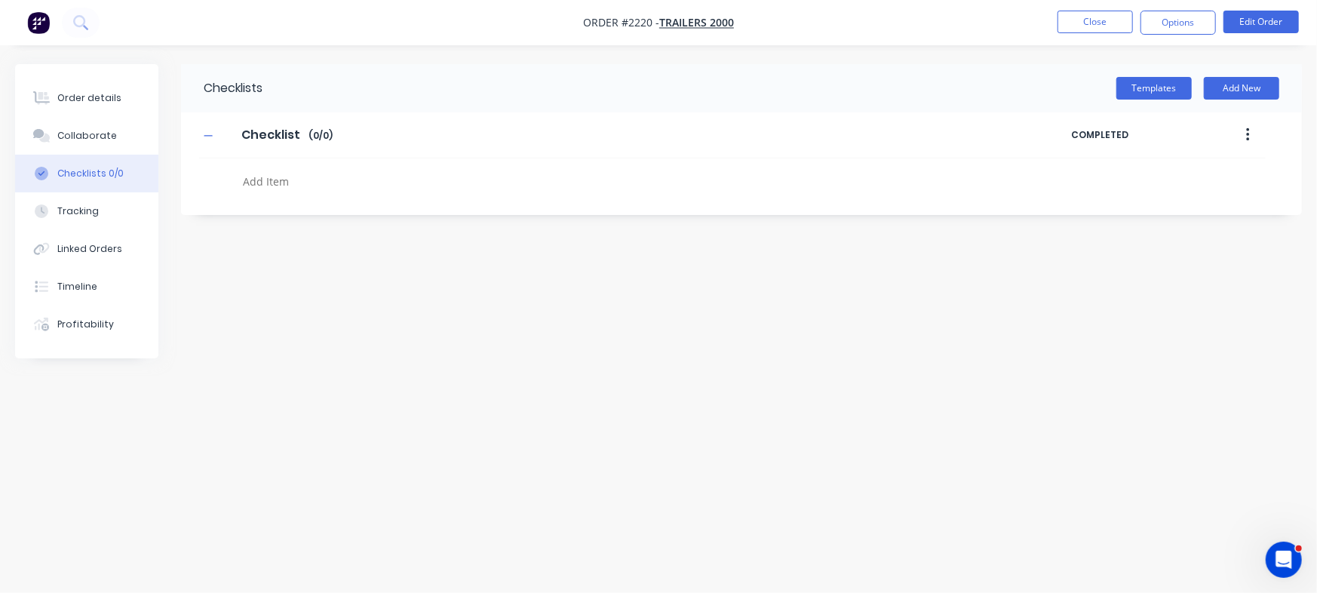
click at [284, 183] on textarea at bounding box center [580, 181] width 686 height 22
paste textarea "QU-1398"
type textarea "x"
type textarea "QU-1398"
type textarea "x"
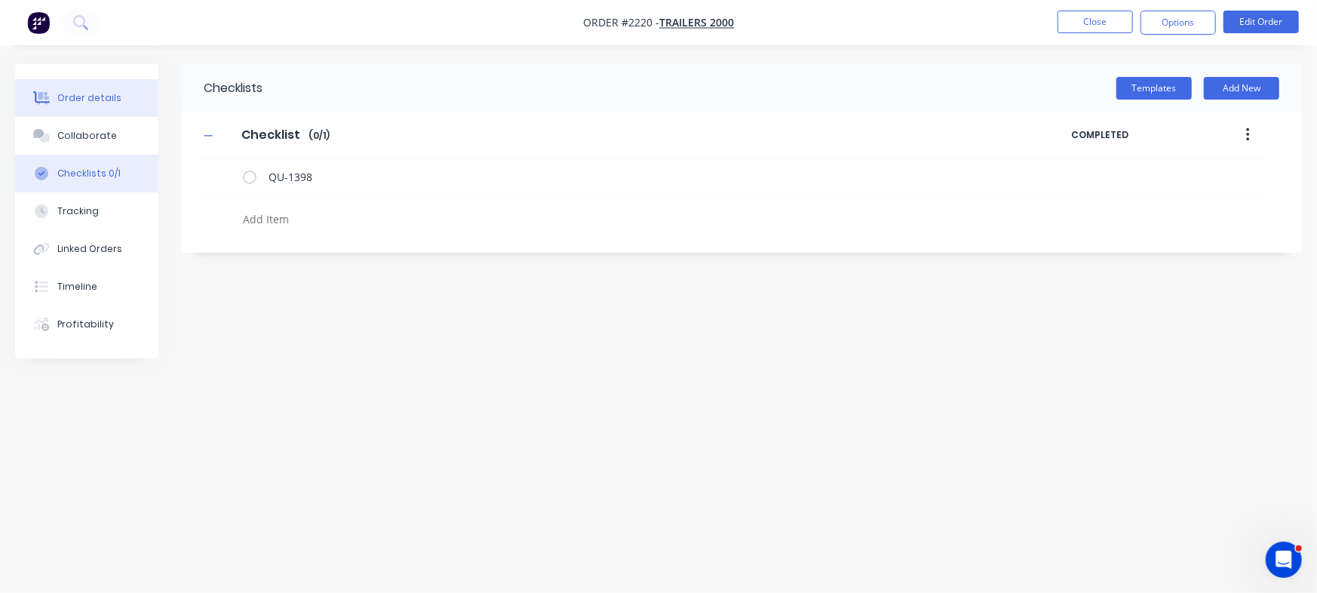
drag, startPoint x: 112, startPoint y: 84, endPoint x: 137, endPoint y: 96, distance: 27.0
click at [110, 84] on button "Order details" at bounding box center [86, 98] width 143 height 38
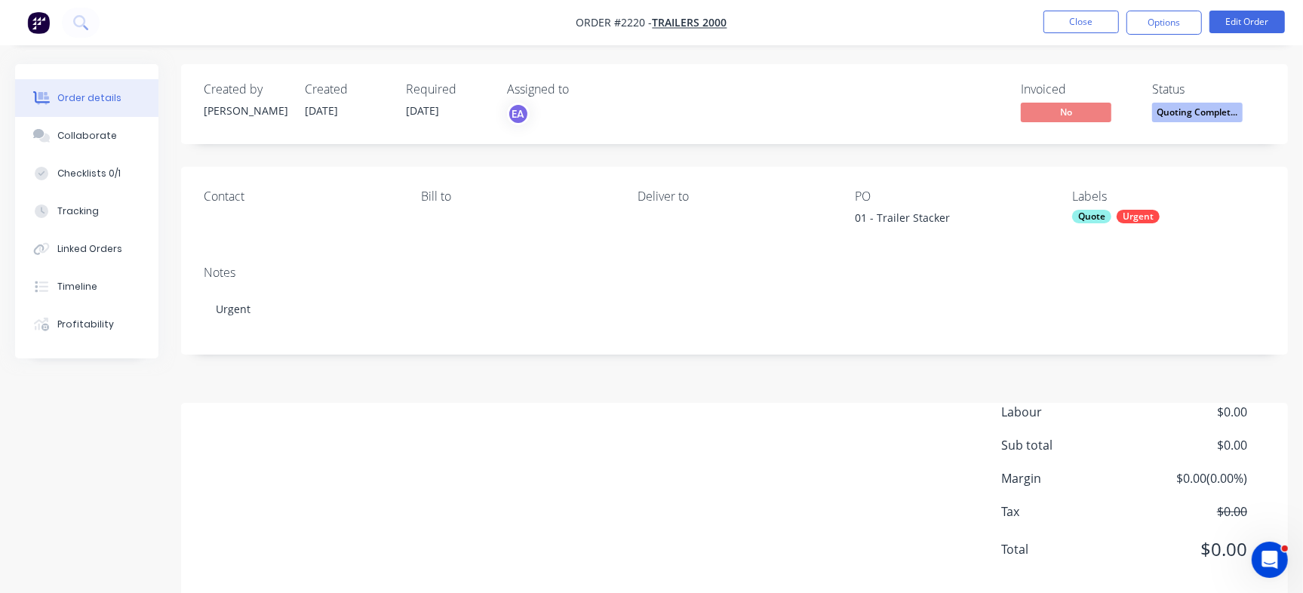
click at [1219, 102] on div "Quoting Completed ready to send to customer" at bounding box center [1197, 81] width 128 height 43
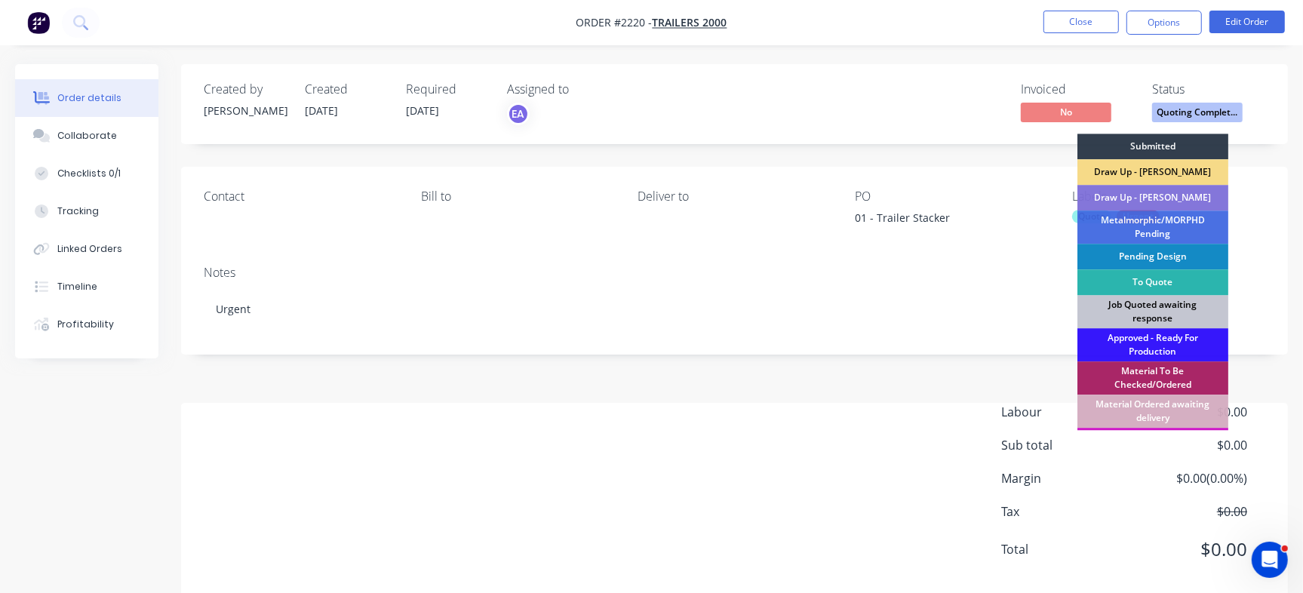
click at [1154, 317] on div "Job Quoted awaiting response" at bounding box center [1152, 311] width 151 height 33
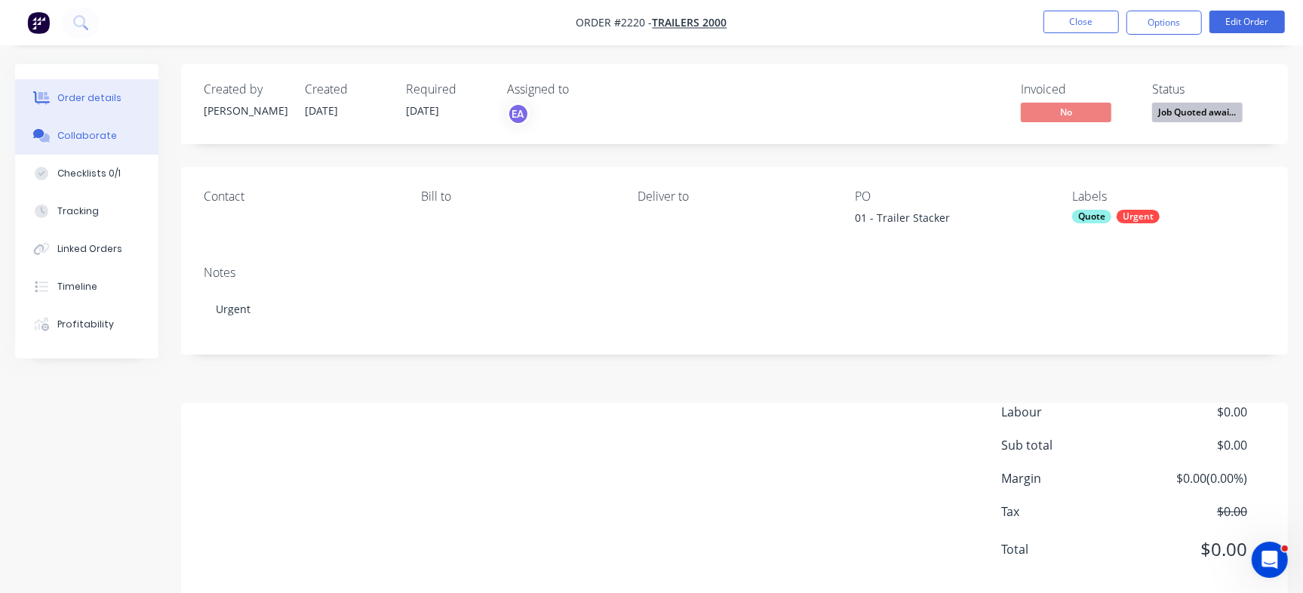
click at [84, 133] on div "Collaborate" at bounding box center [87, 136] width 60 height 14
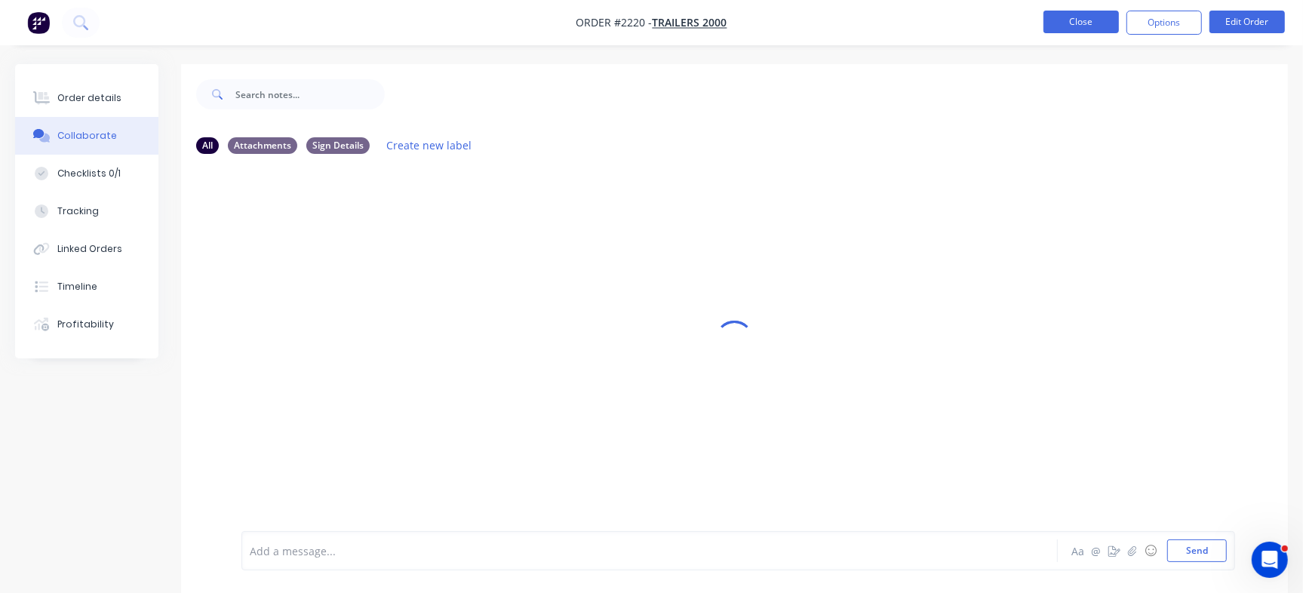
click at [1072, 27] on button "Close" at bounding box center [1080, 22] width 75 height 23
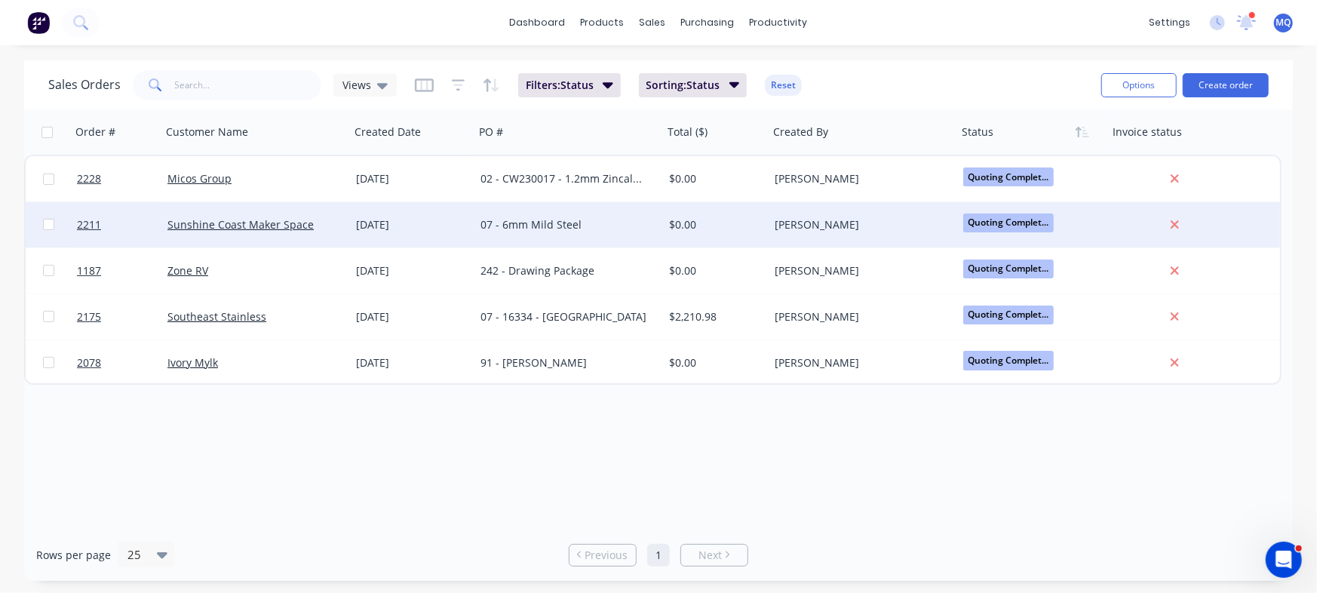
click at [641, 222] on div "07 - 6mm Mild Steel" at bounding box center [564, 224] width 167 height 15
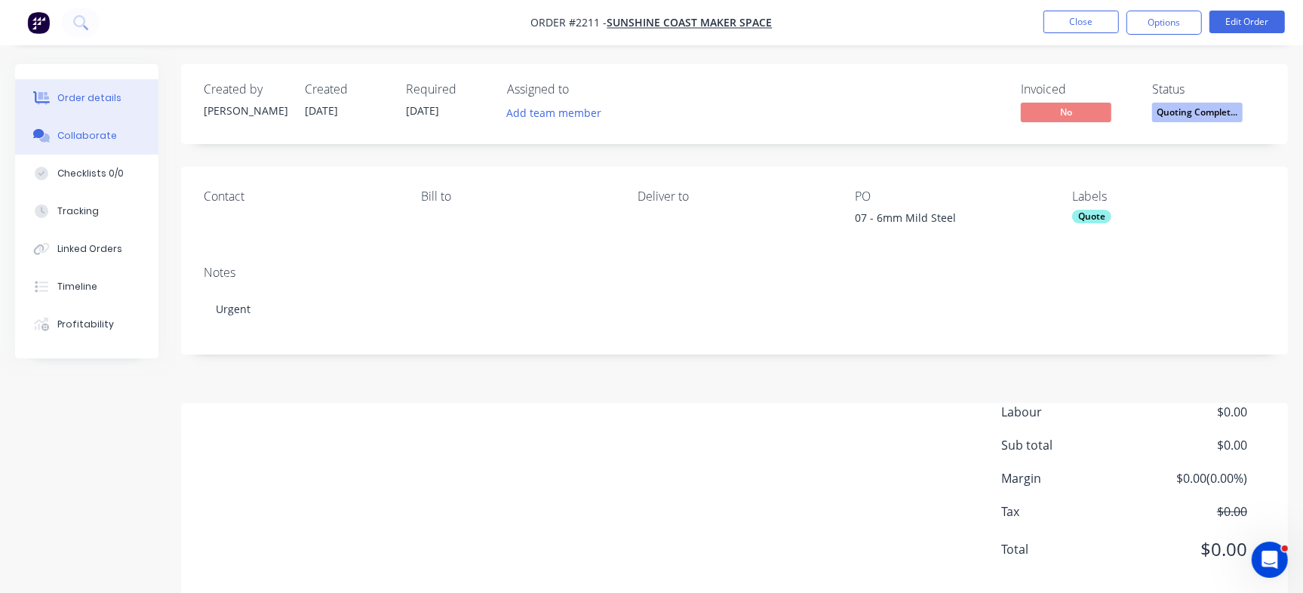
click at [87, 133] on div "Collaborate" at bounding box center [87, 136] width 60 height 14
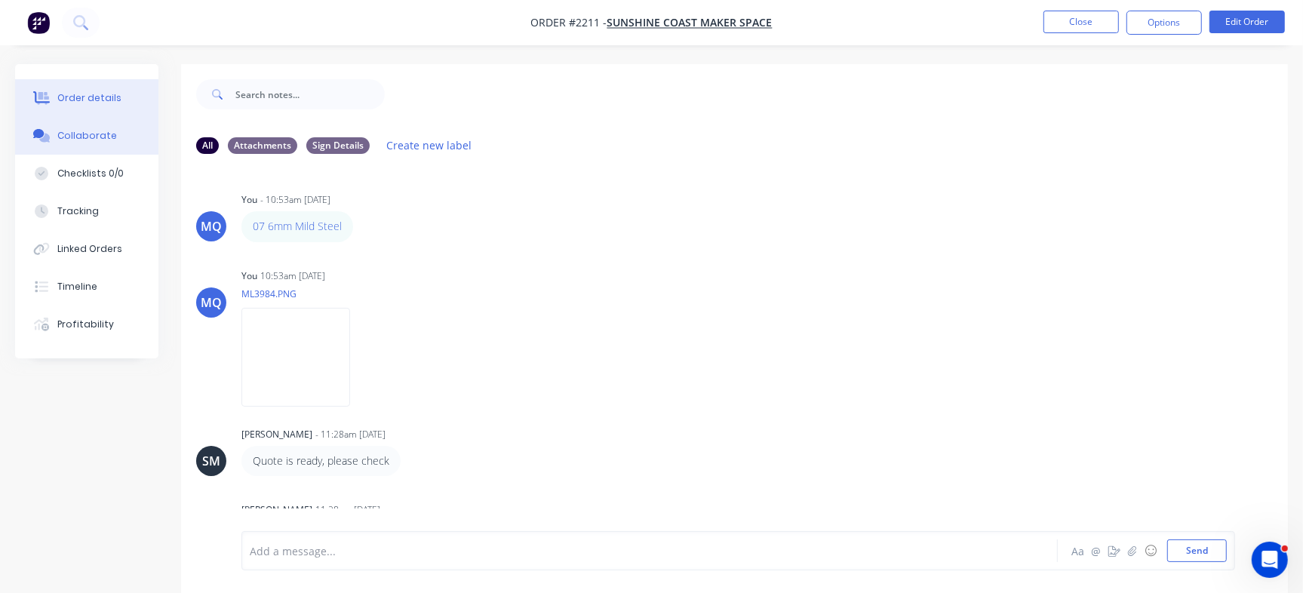
click at [68, 96] on div "Order details" at bounding box center [89, 98] width 64 height 14
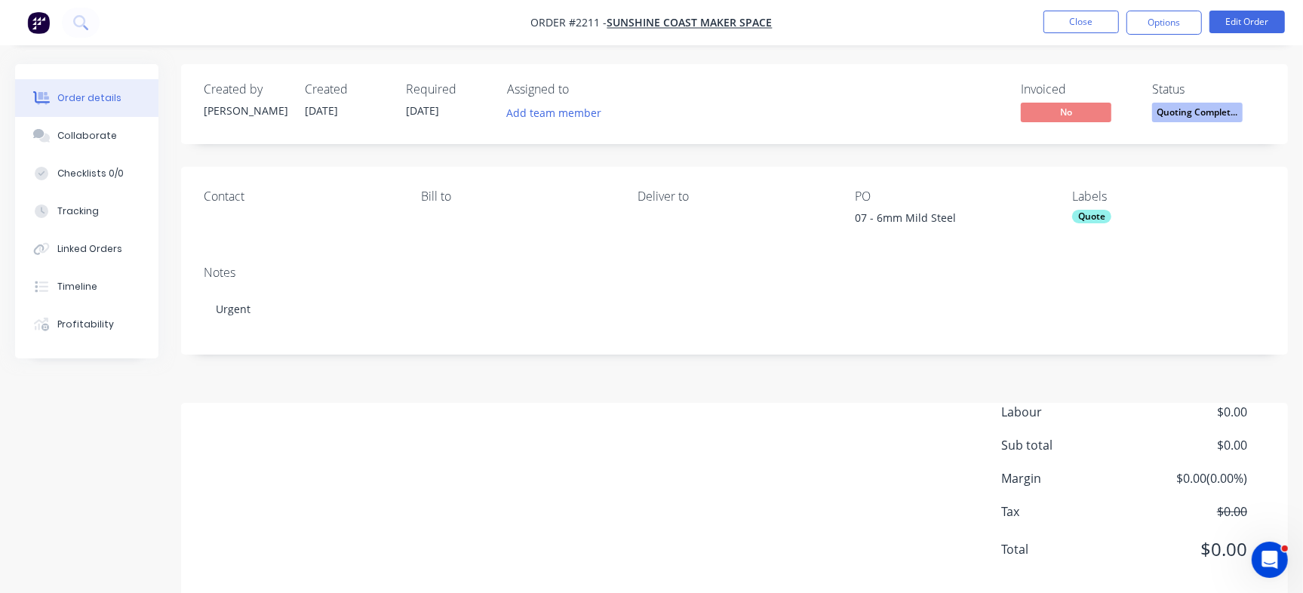
drag, startPoint x: 855, startPoint y: 217, endPoint x: 969, endPoint y: 220, distance: 114.7
click at [969, 220] on div "07 - 6mm Mild Steel" at bounding box center [949, 220] width 189 height 21
copy div "07 - 6mm Mild Steel"
click at [82, 173] on div "Checklists 0/0" at bounding box center [90, 174] width 66 height 14
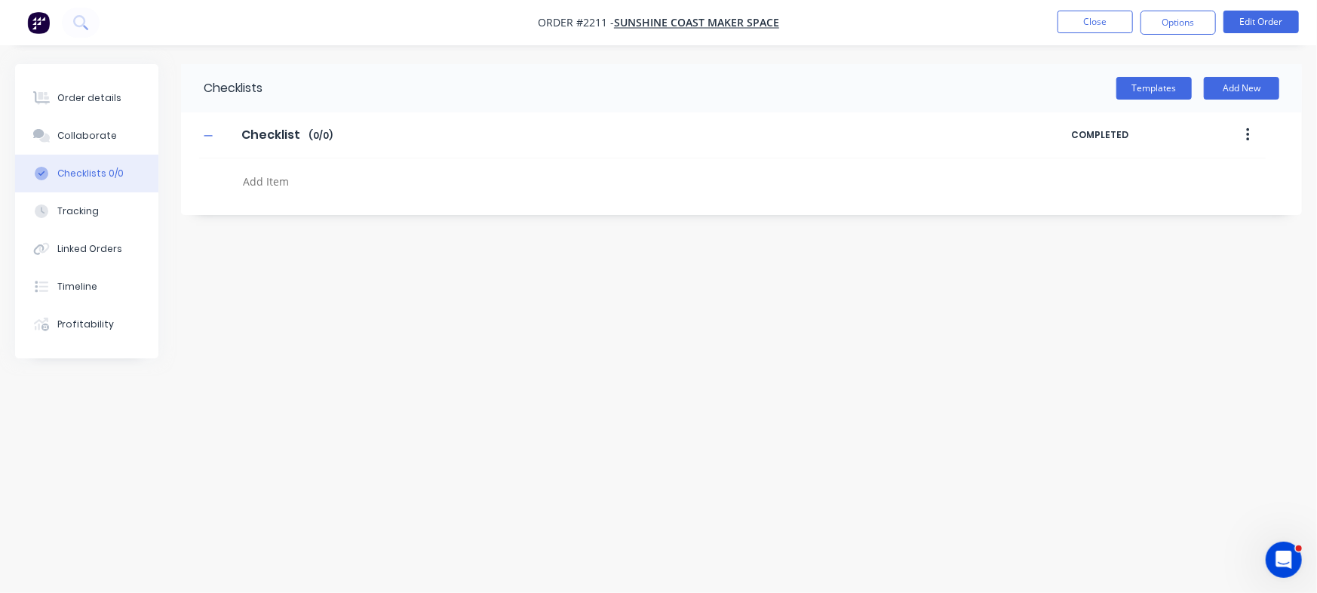
click at [331, 173] on textarea at bounding box center [580, 181] width 686 height 22
paste textarea "QU-1399"
type textarea "x"
type textarea "QU-1399"
type textarea "x"
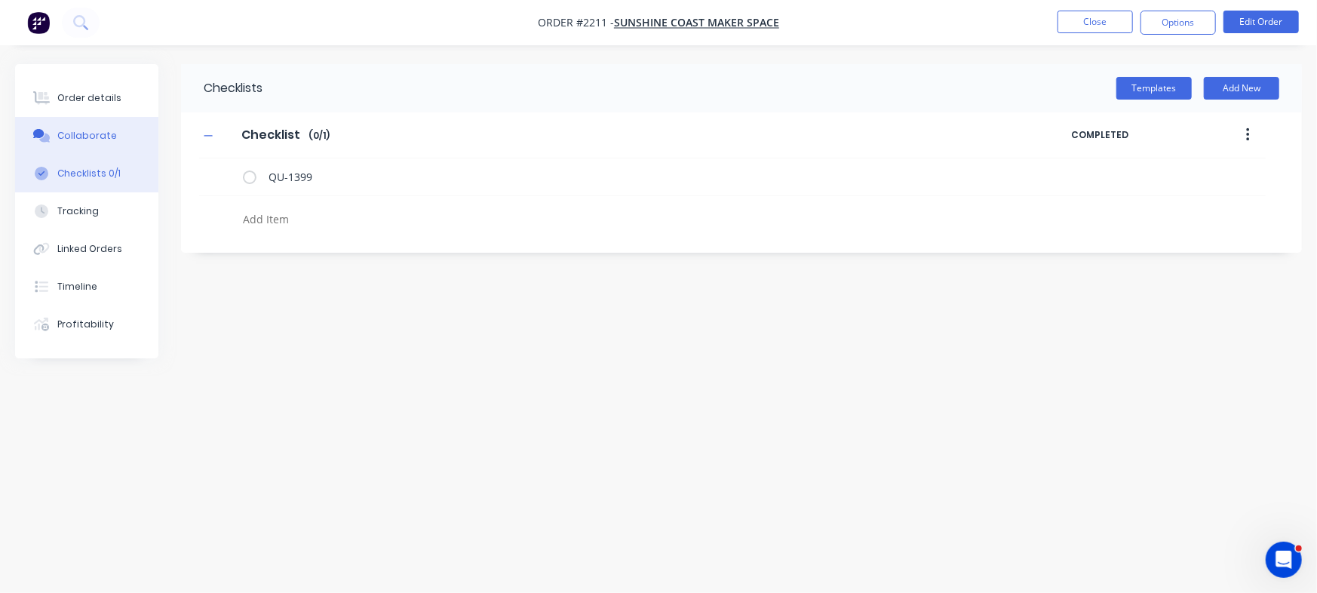
type textarea "x"
click at [81, 135] on div "Collaborate" at bounding box center [87, 136] width 60 height 14
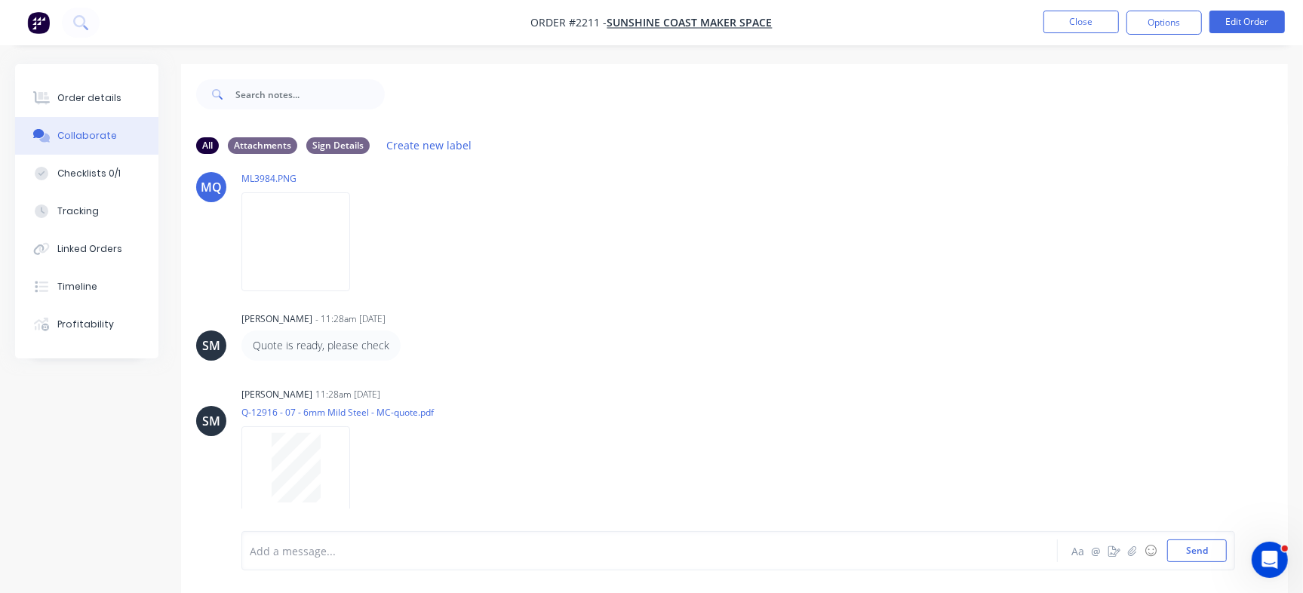
scroll to position [23, 0]
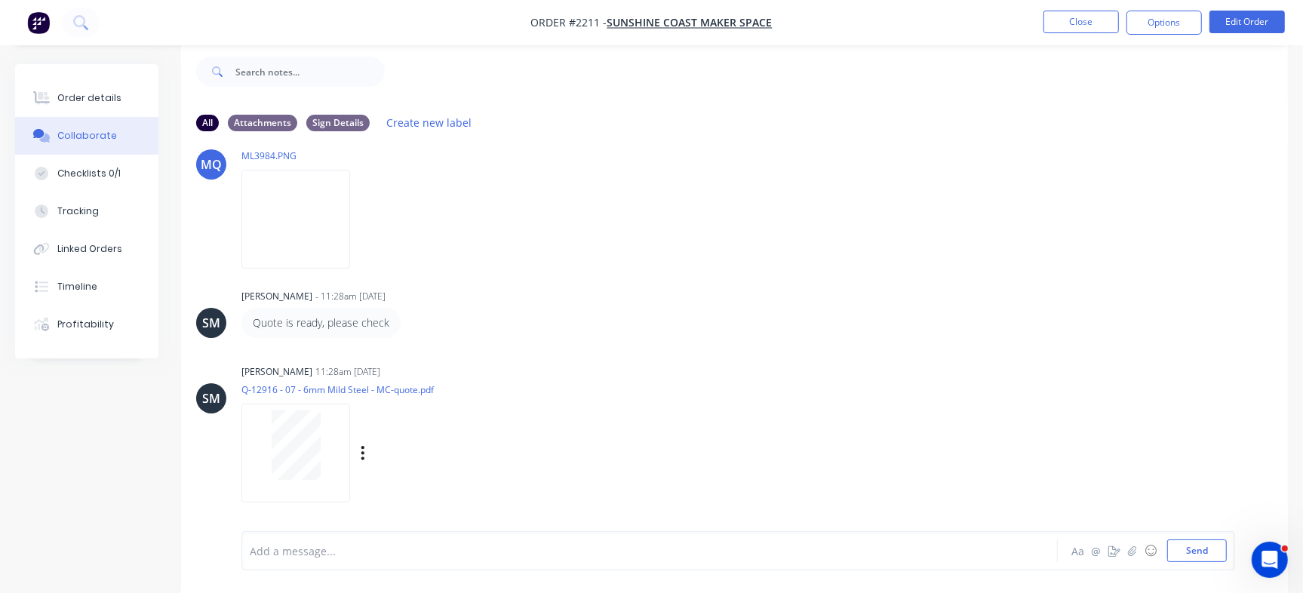
click at [370, 450] on div "Labels Download Delete" at bounding box center [441, 453] width 170 height 22
click at [366, 456] on div "Labels Download Delete" at bounding box center [441, 453] width 170 height 22
click at [361, 456] on icon "button" at bounding box center [363, 452] width 5 height 17
click at [407, 481] on button "Delete" at bounding box center [462, 488] width 170 height 34
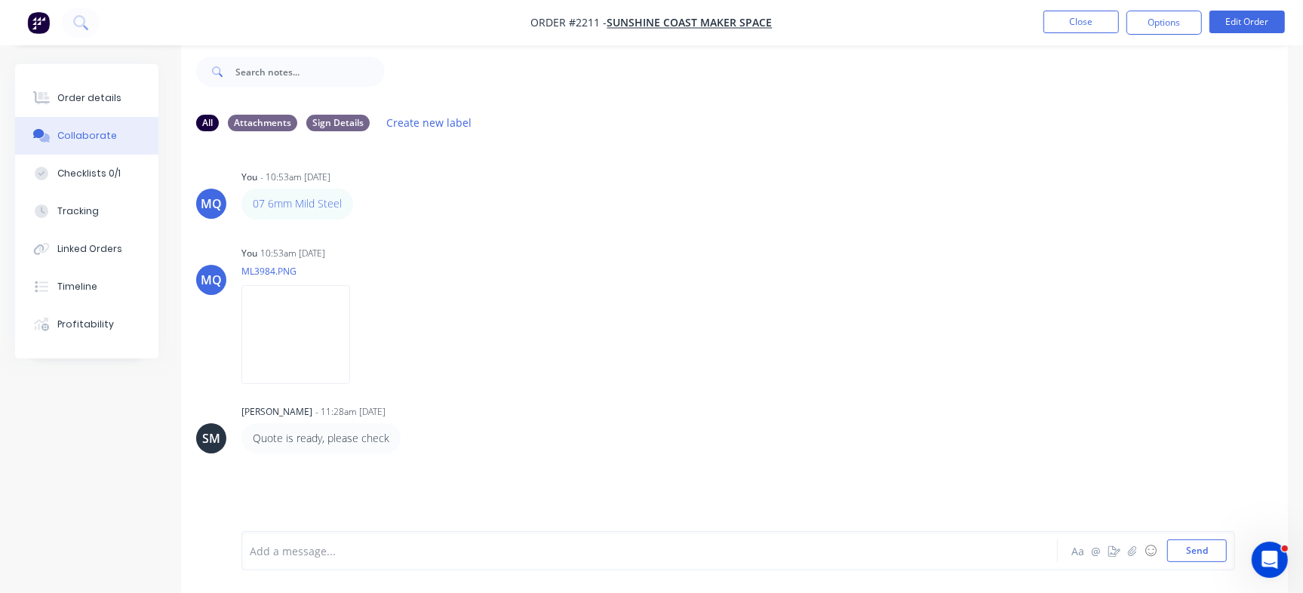
scroll to position [0, 0]
click at [1177, 542] on button "Send" at bounding box center [1197, 550] width 60 height 23
click at [107, 105] on button "Order details" at bounding box center [86, 98] width 143 height 38
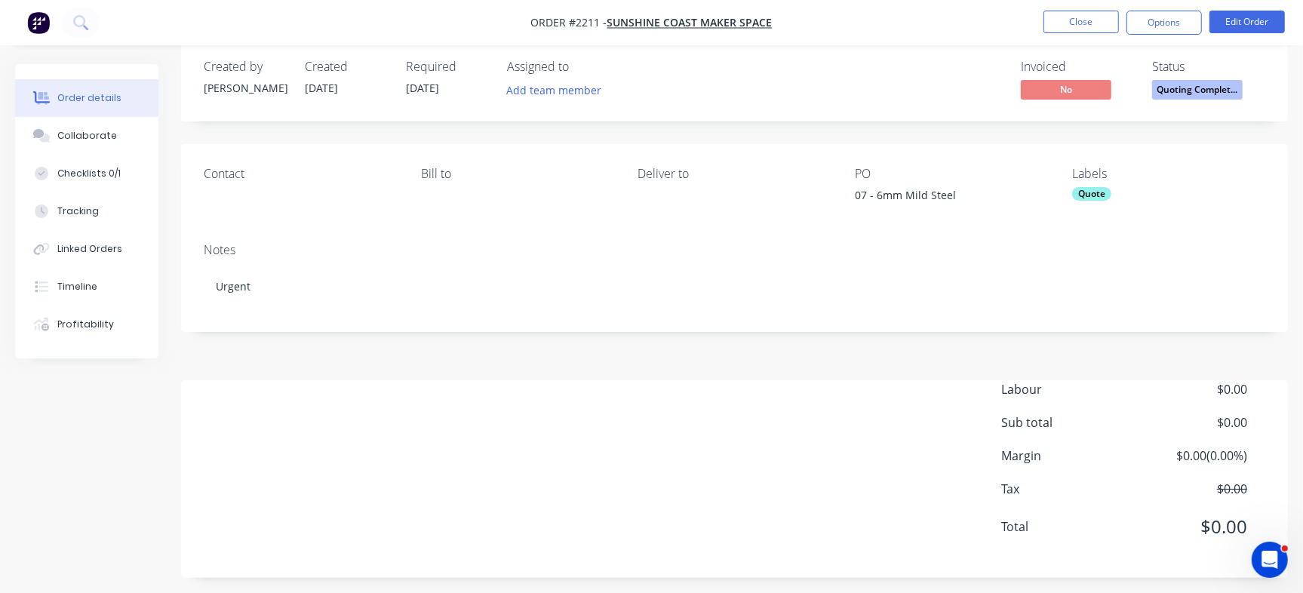
click at [1224, 97] on span "Quoting Complet..." at bounding box center [1197, 89] width 91 height 19
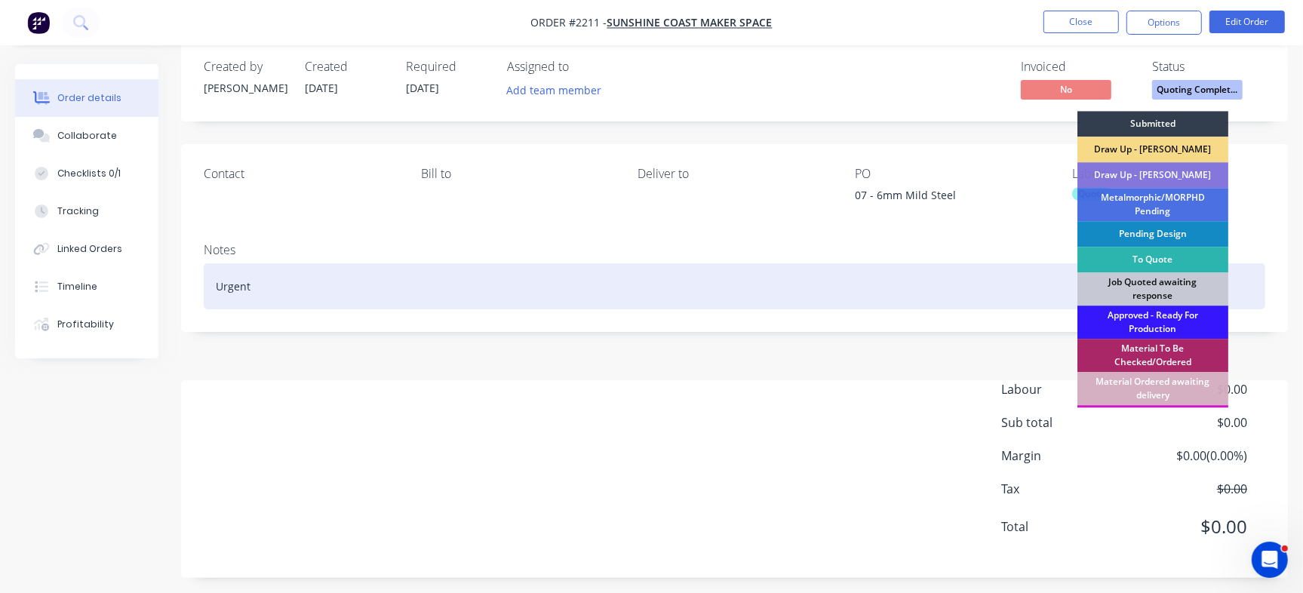
click at [1184, 299] on div "Job Quoted awaiting response" at bounding box center [1152, 288] width 151 height 33
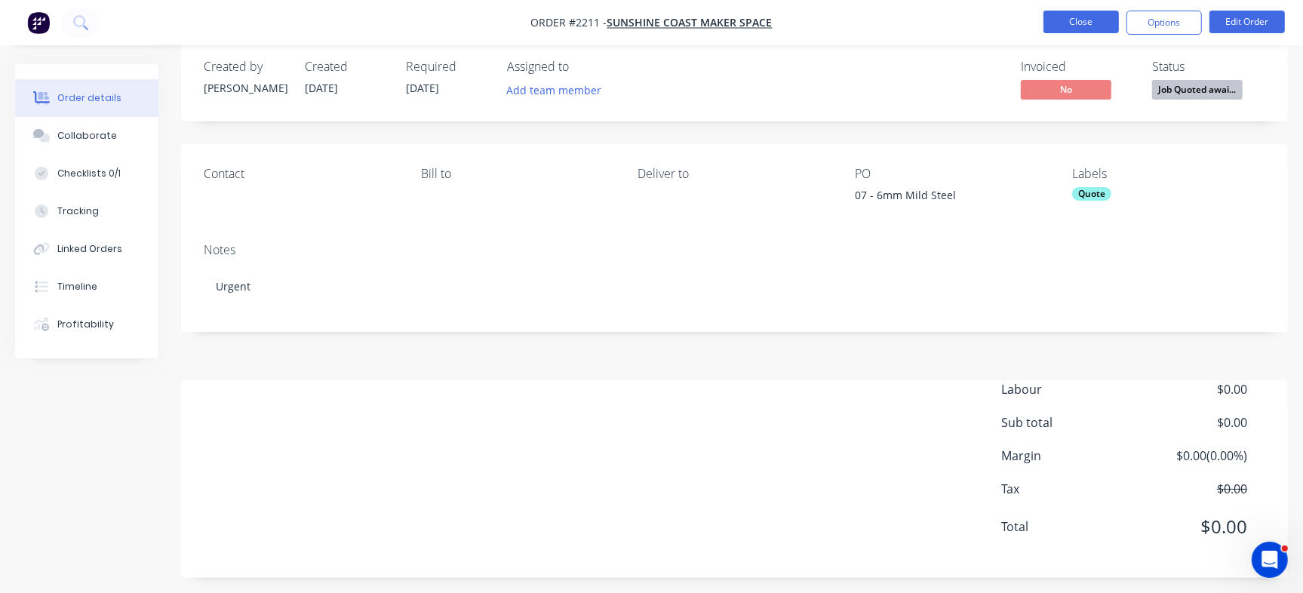
click at [1094, 24] on button "Close" at bounding box center [1080, 22] width 75 height 23
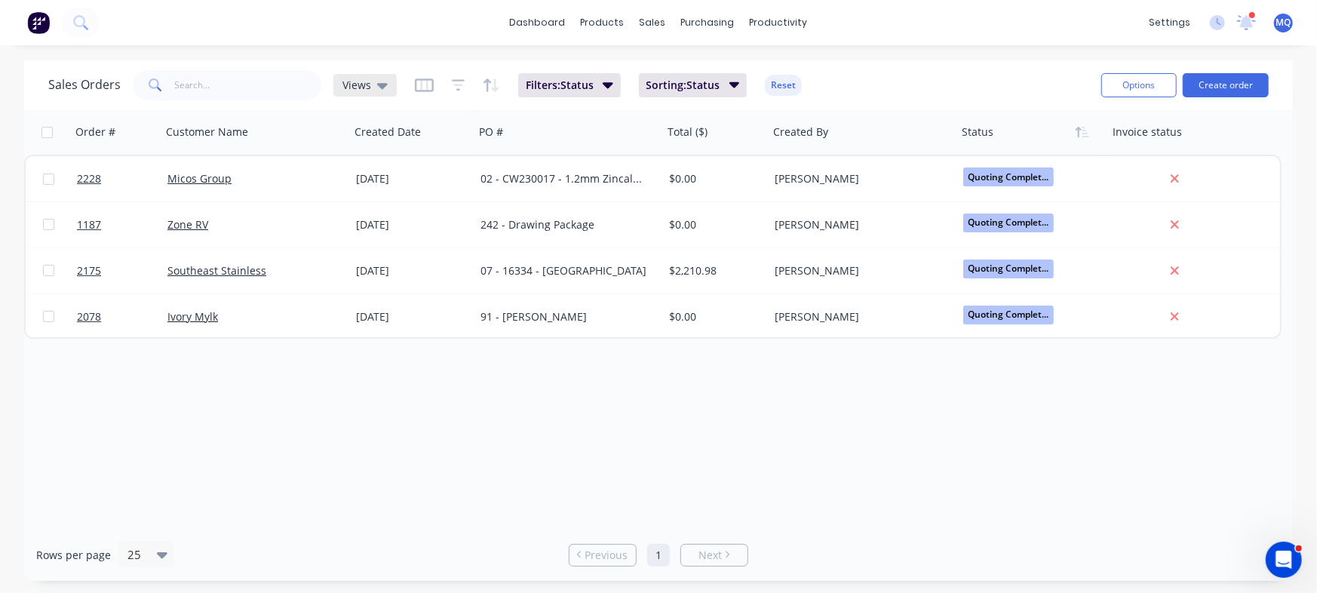
click at [361, 83] on span "Views" at bounding box center [356, 85] width 29 height 16
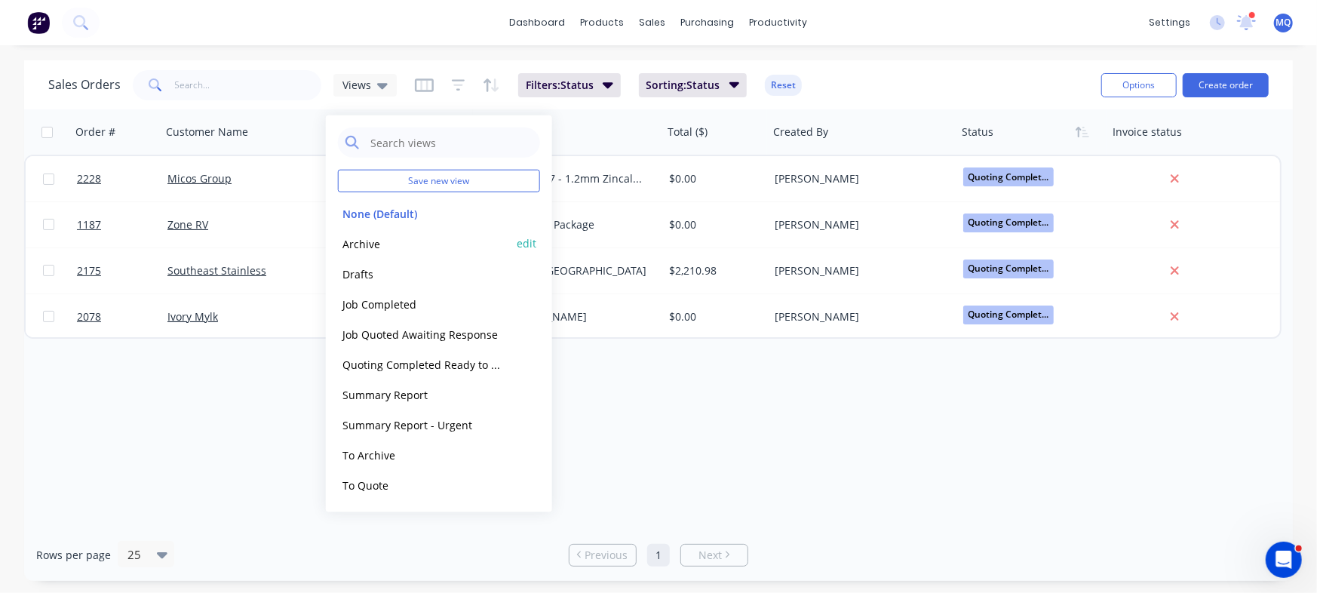
click at [367, 241] on button "Archive" at bounding box center [424, 243] width 172 height 17
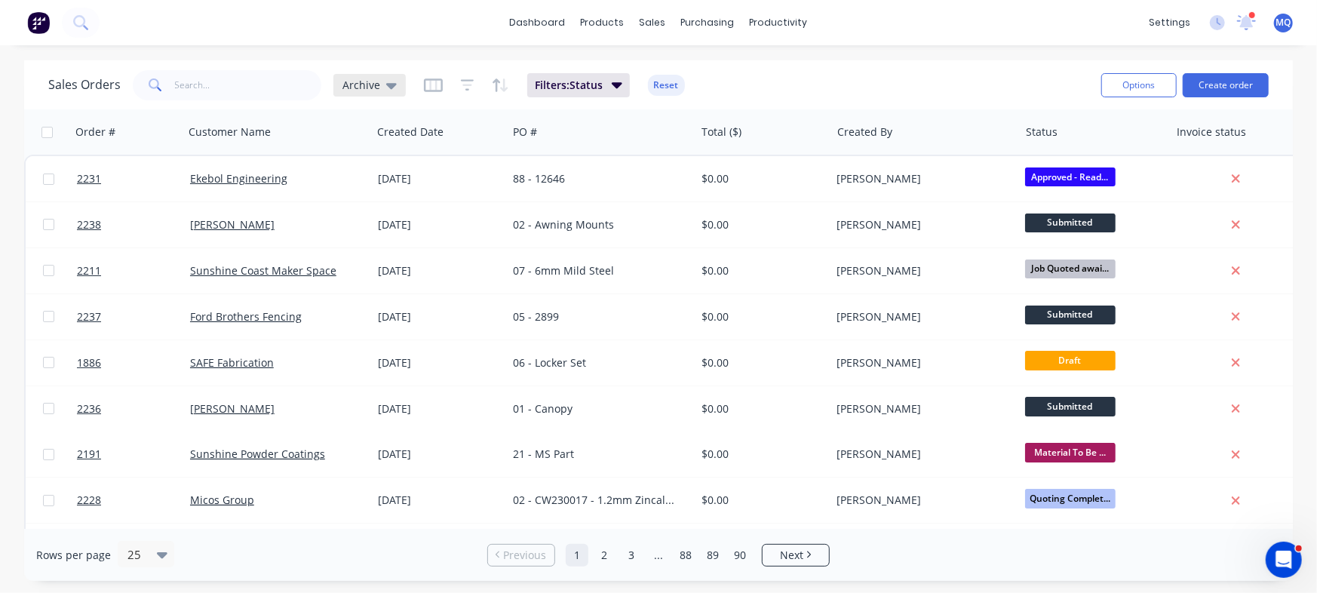
click at [363, 91] on span "Archive" at bounding box center [361, 85] width 38 height 16
click at [228, 78] on input "text" at bounding box center [248, 85] width 147 height 30
click at [898, 81] on div "Sales Orders Archive Filters: Status Reset" at bounding box center [568, 84] width 1041 height 37
click at [261, 88] on input "text" at bounding box center [248, 85] width 147 height 30
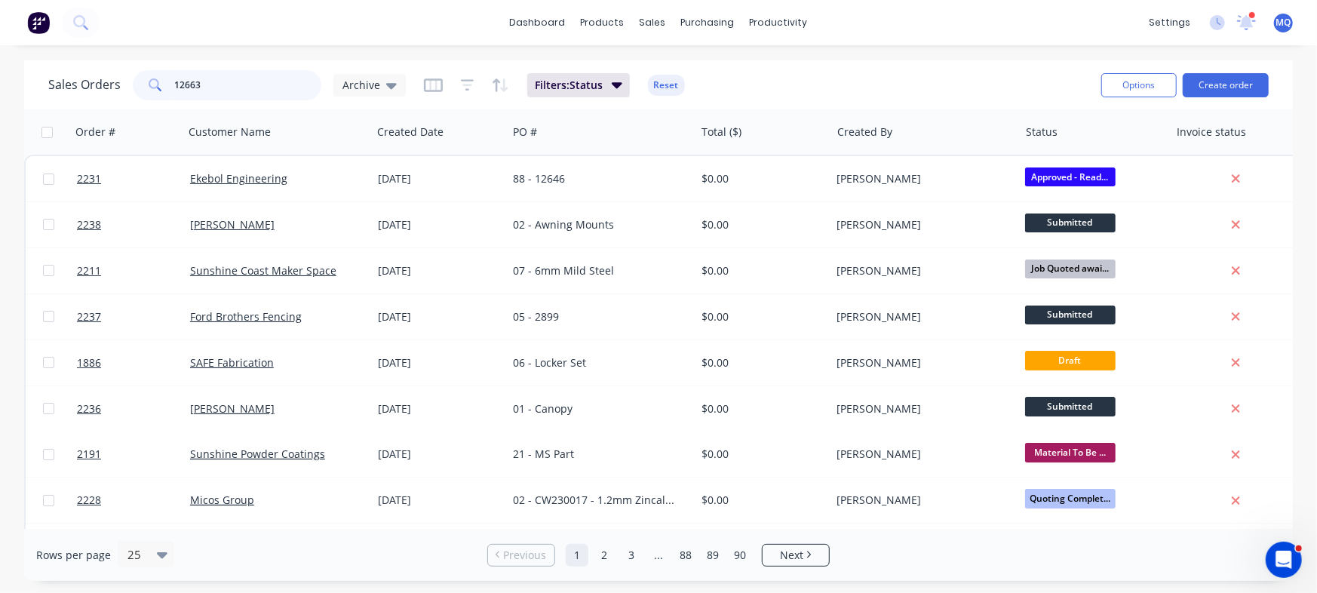
type input "12663"
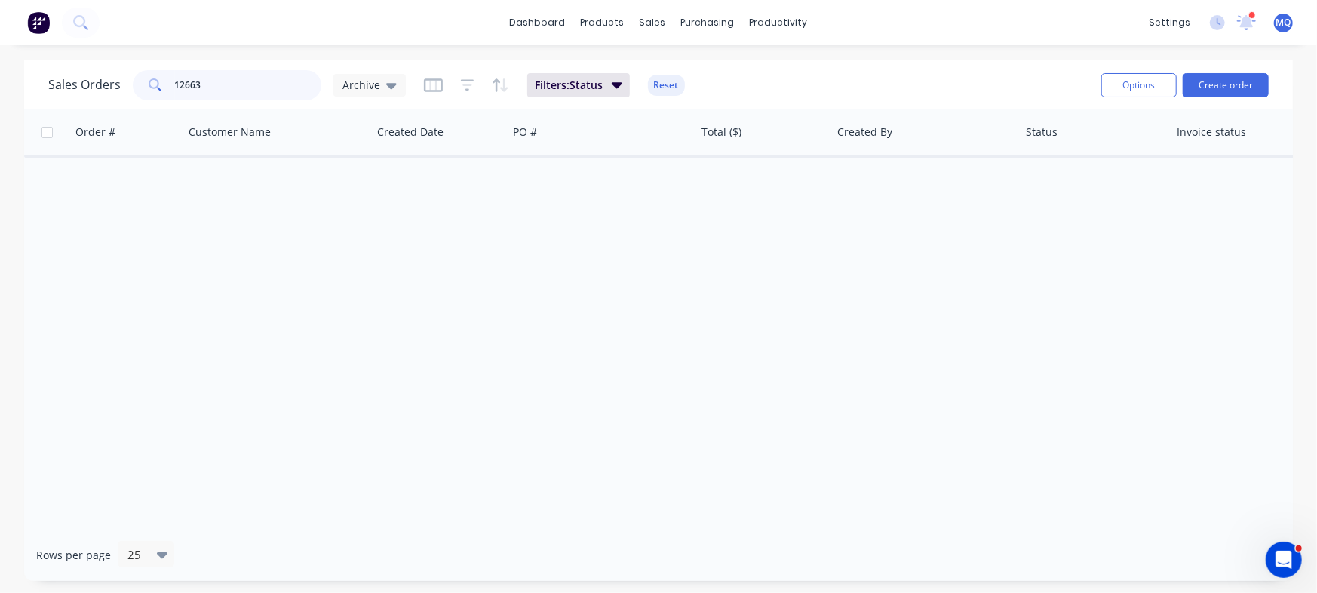
click at [268, 94] on input "12663" at bounding box center [248, 85] width 147 height 30
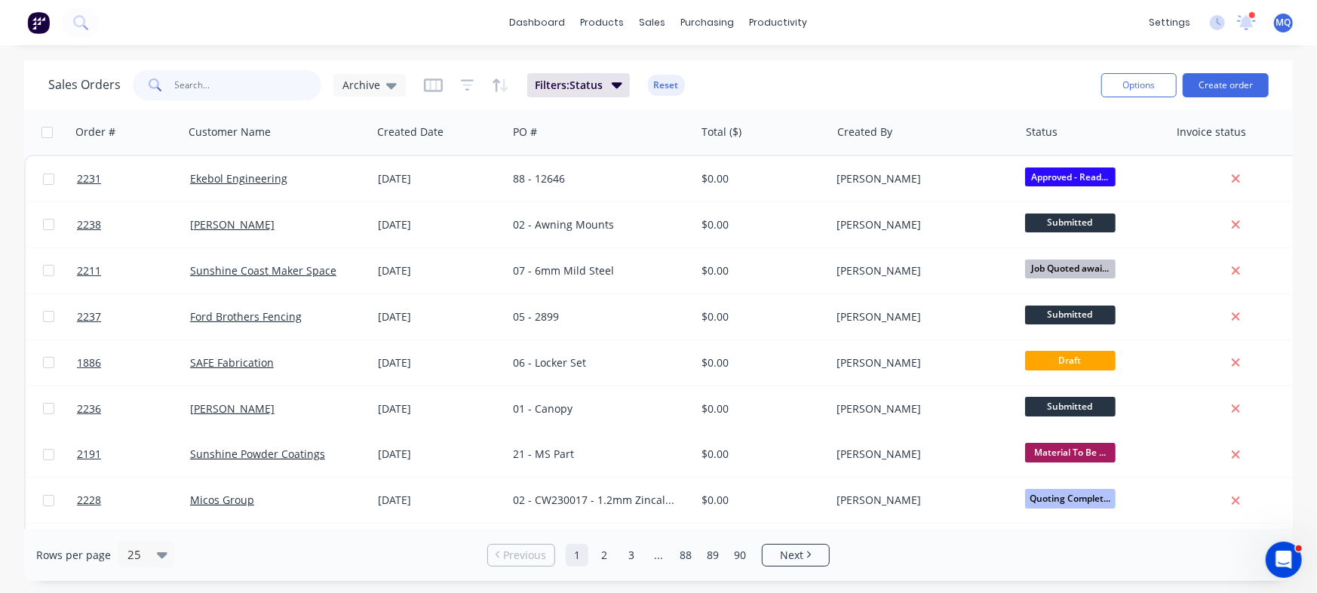
click at [253, 88] on input "text" at bounding box center [248, 85] width 147 height 30
type input "south"
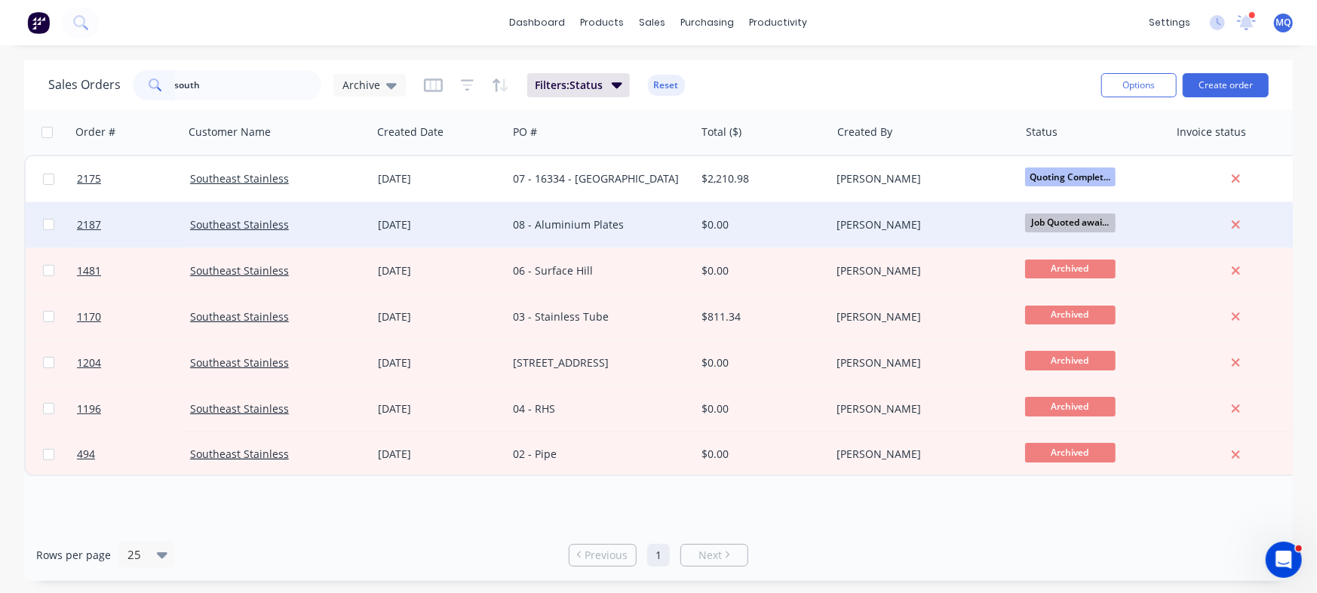
click at [470, 240] on div "27 Aug 2025" at bounding box center [440, 224] width 136 height 45
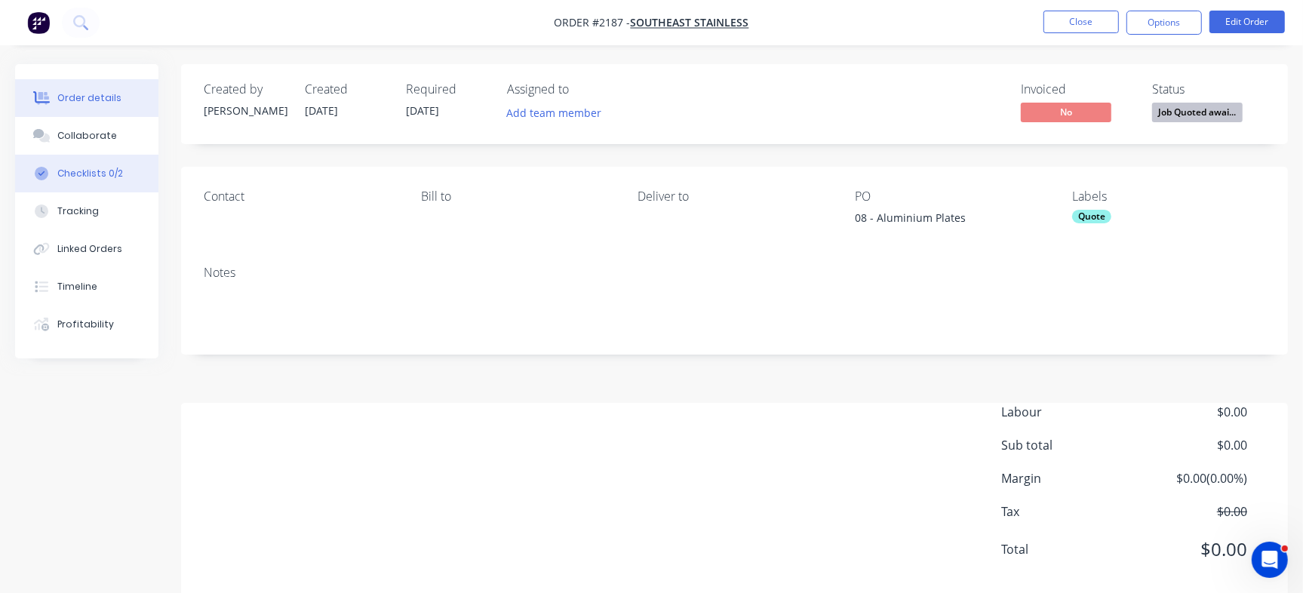
click at [91, 177] on div "Checklists 0/2" at bounding box center [90, 174] width 66 height 14
type textarea "x"
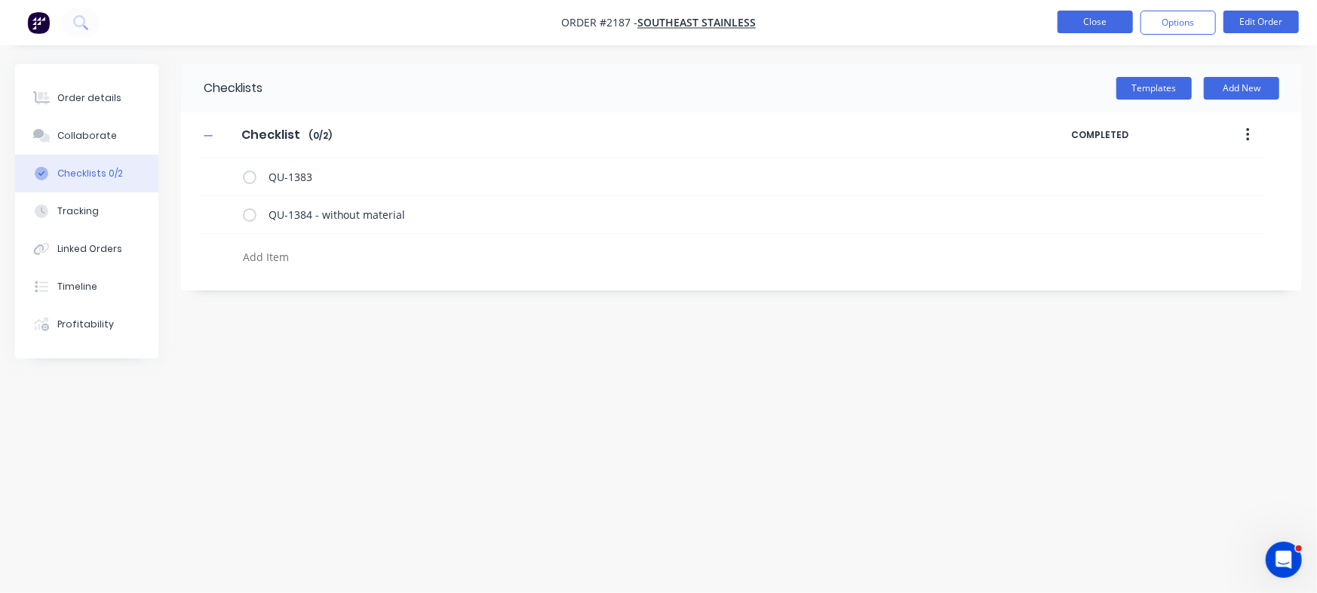
click at [1091, 23] on button "Close" at bounding box center [1095, 22] width 75 height 23
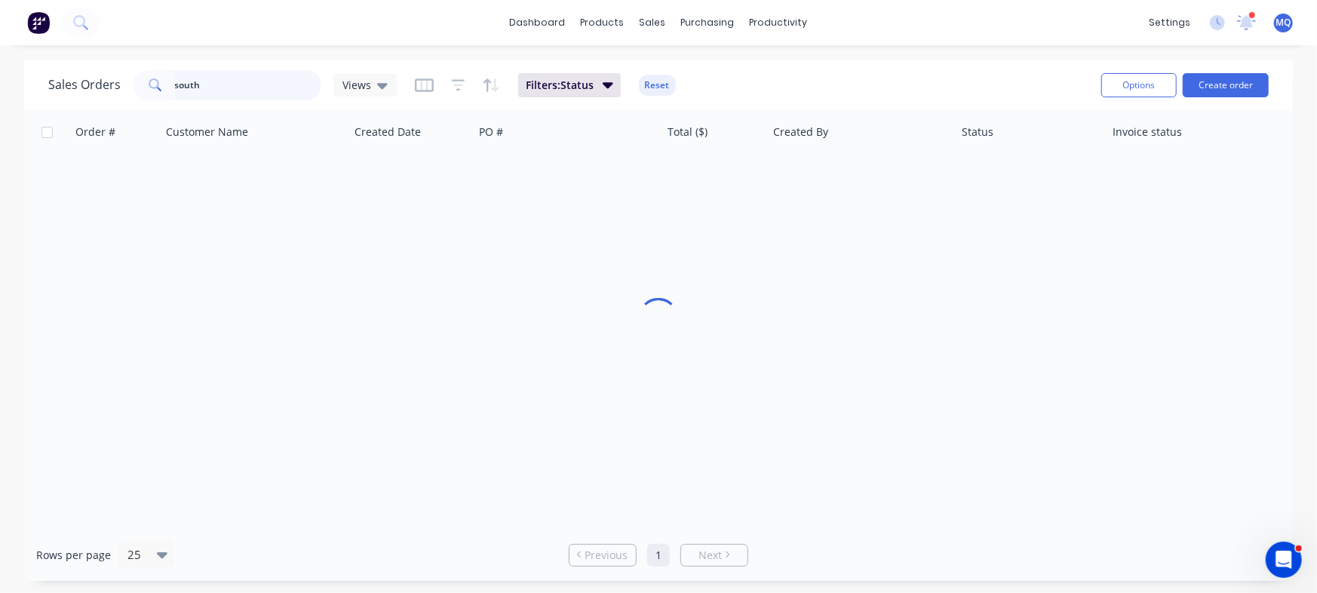
click at [232, 84] on input "south" at bounding box center [248, 85] width 147 height 30
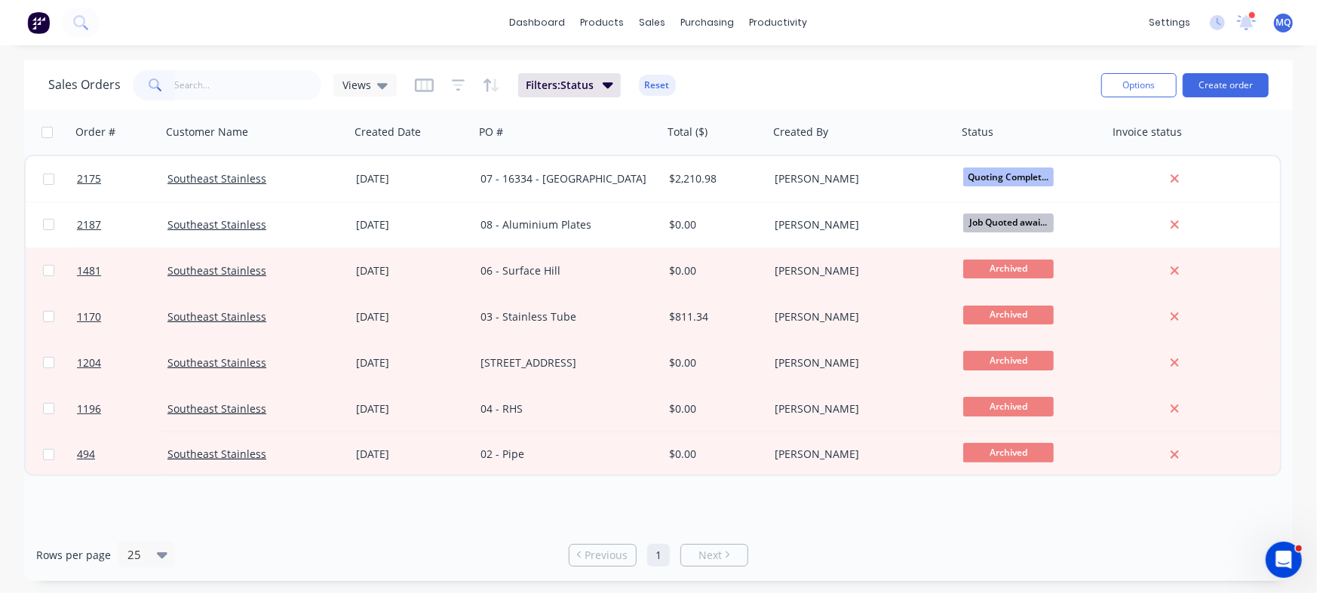
click at [367, 82] on span "Views" at bounding box center [356, 85] width 29 height 16
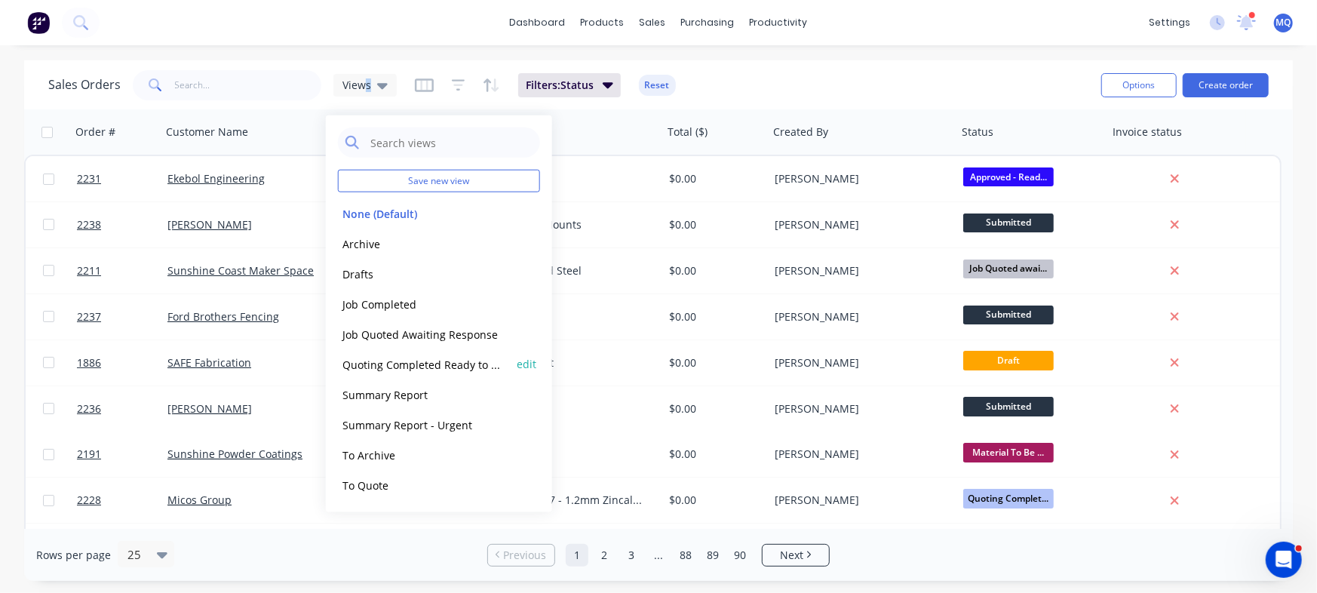
click at [385, 368] on button "Quoting Completed Ready to Send" at bounding box center [424, 363] width 172 height 17
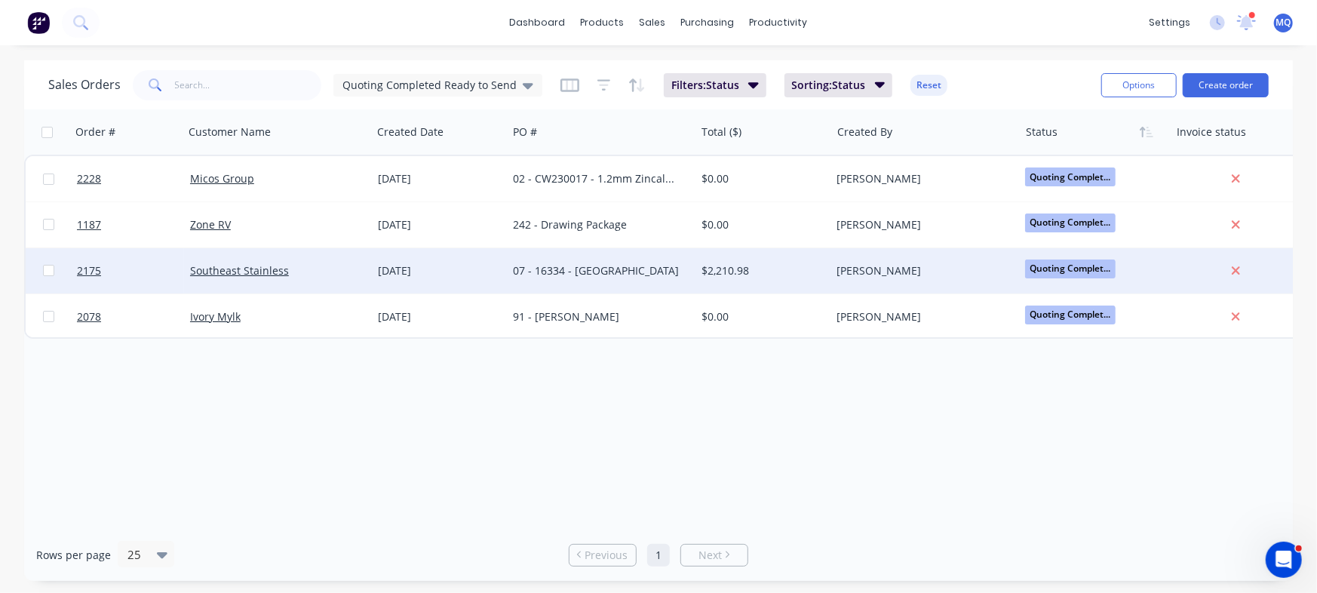
click at [589, 272] on div "07 - 16334 - [GEOGRAPHIC_DATA]" at bounding box center [596, 270] width 167 height 15
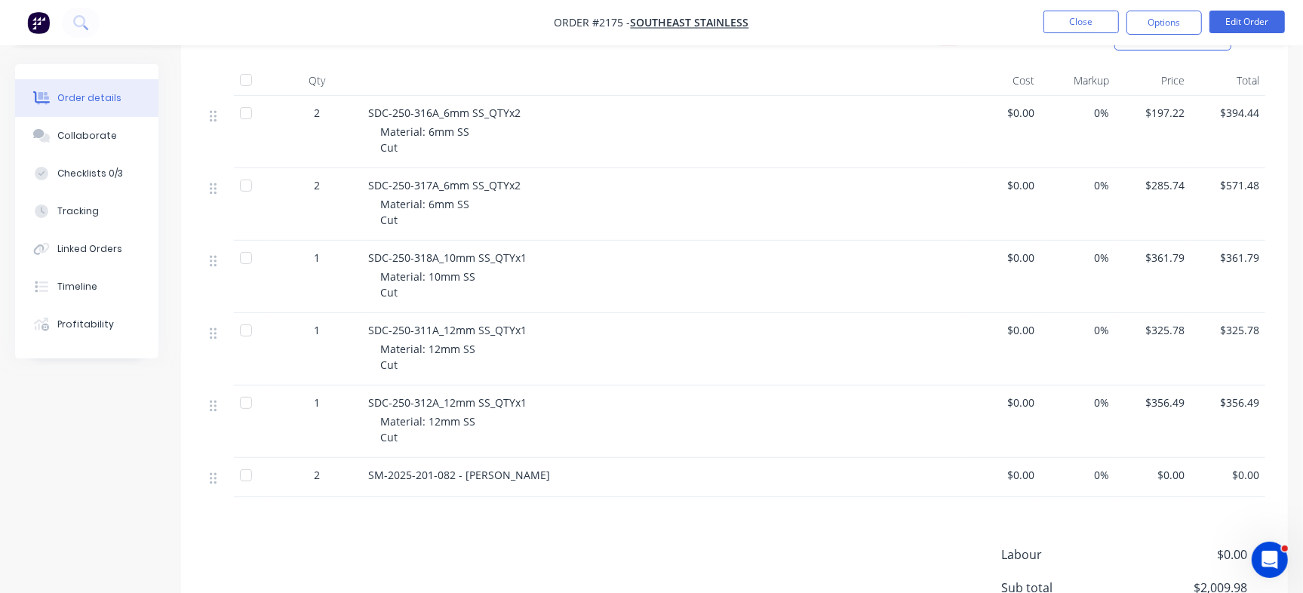
scroll to position [376, 0]
click at [1242, 25] on button "Edit Order" at bounding box center [1246, 22] width 75 height 23
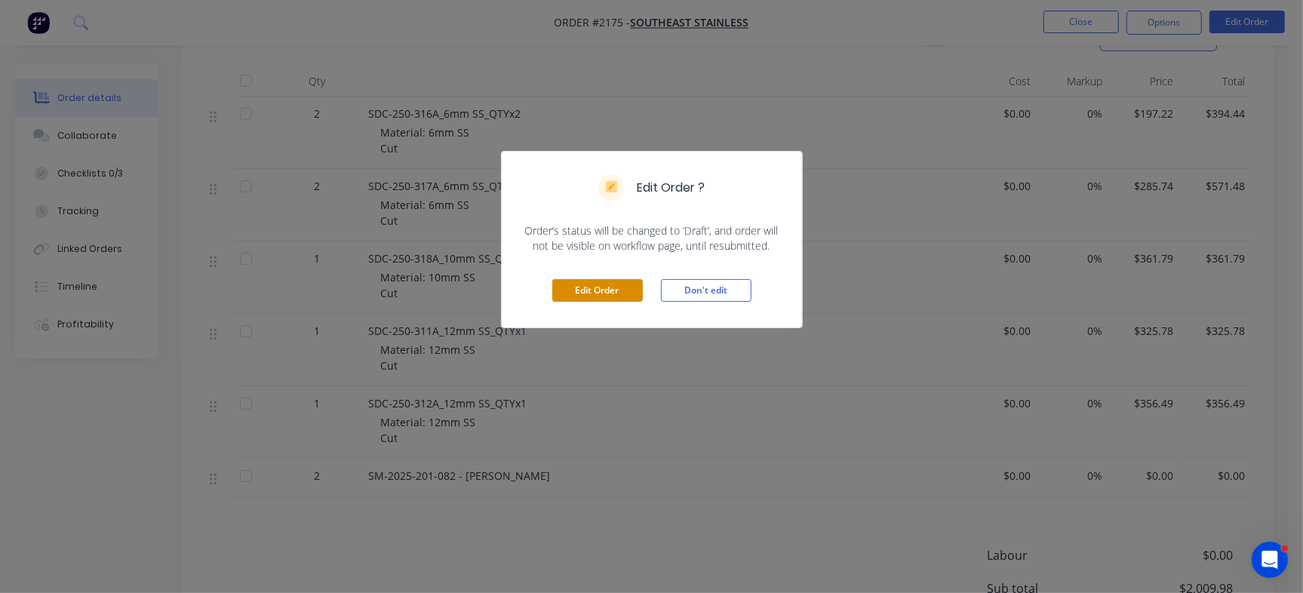
click at [610, 284] on button "Edit Order" at bounding box center [597, 290] width 91 height 23
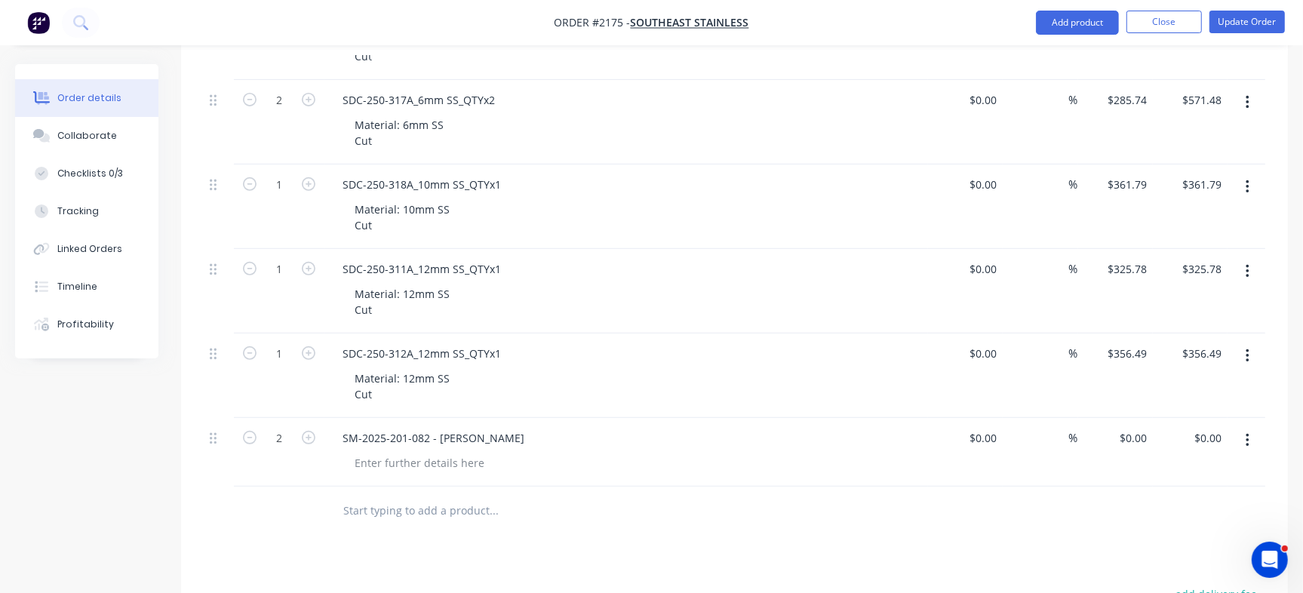
scroll to position [520, 0]
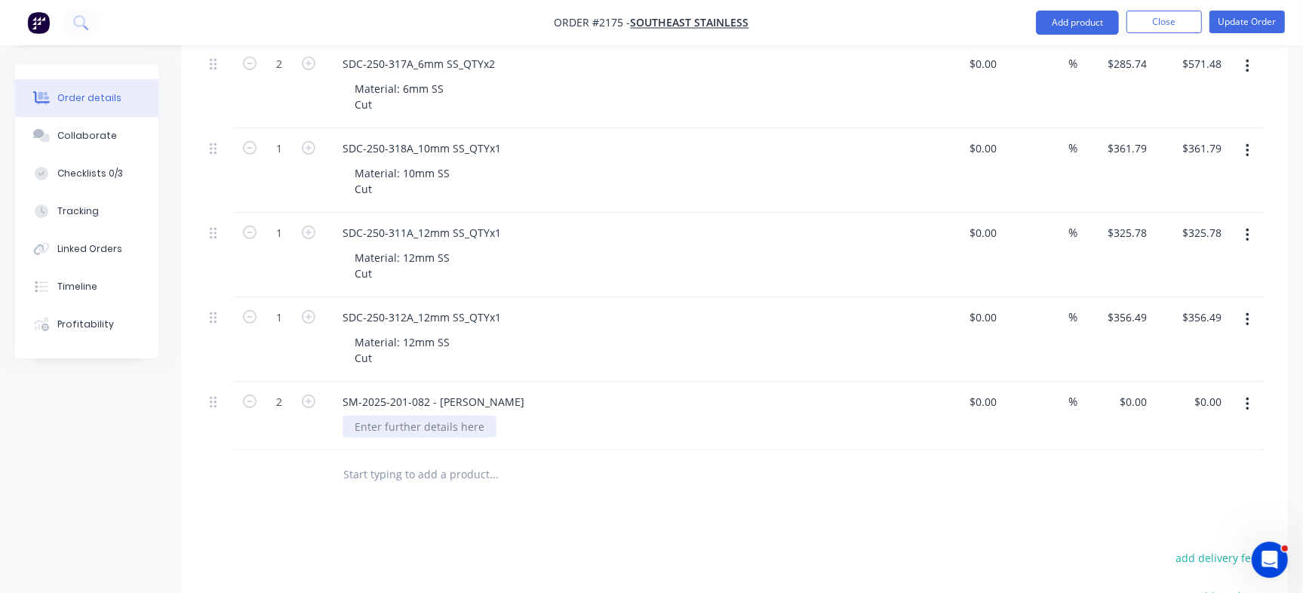
click at [413, 426] on div at bounding box center [419, 427] width 154 height 22
click at [1247, 26] on button "Update Order" at bounding box center [1246, 22] width 75 height 23
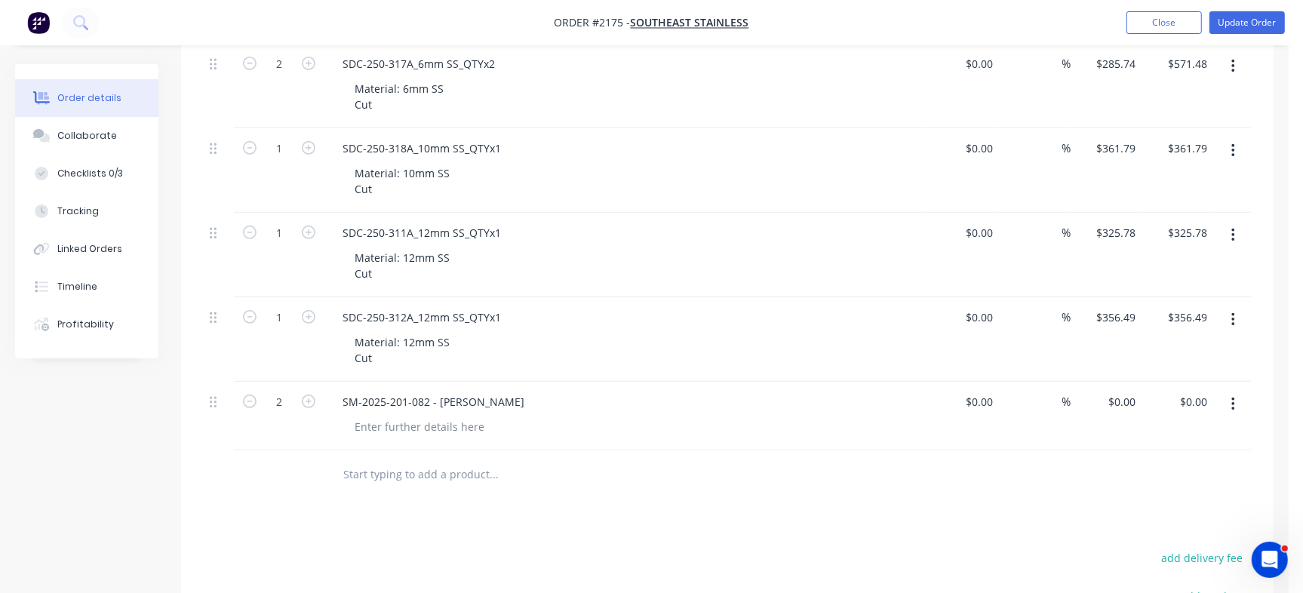
scroll to position [0, 0]
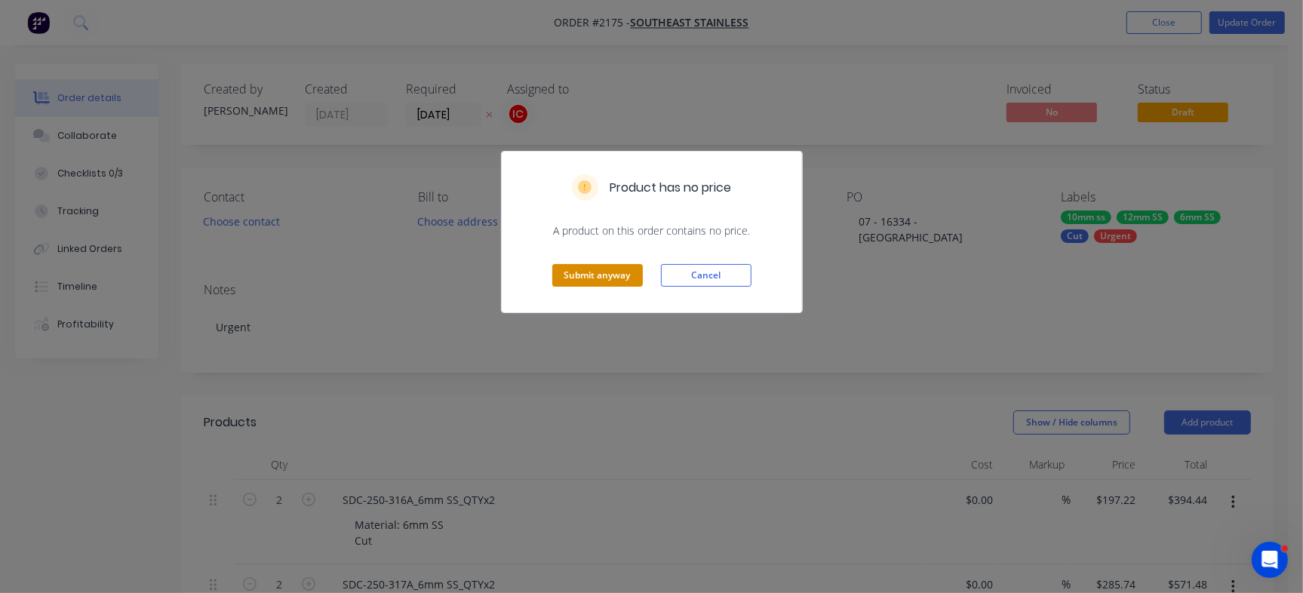
click at [611, 275] on button "Submit anyway" at bounding box center [597, 275] width 91 height 23
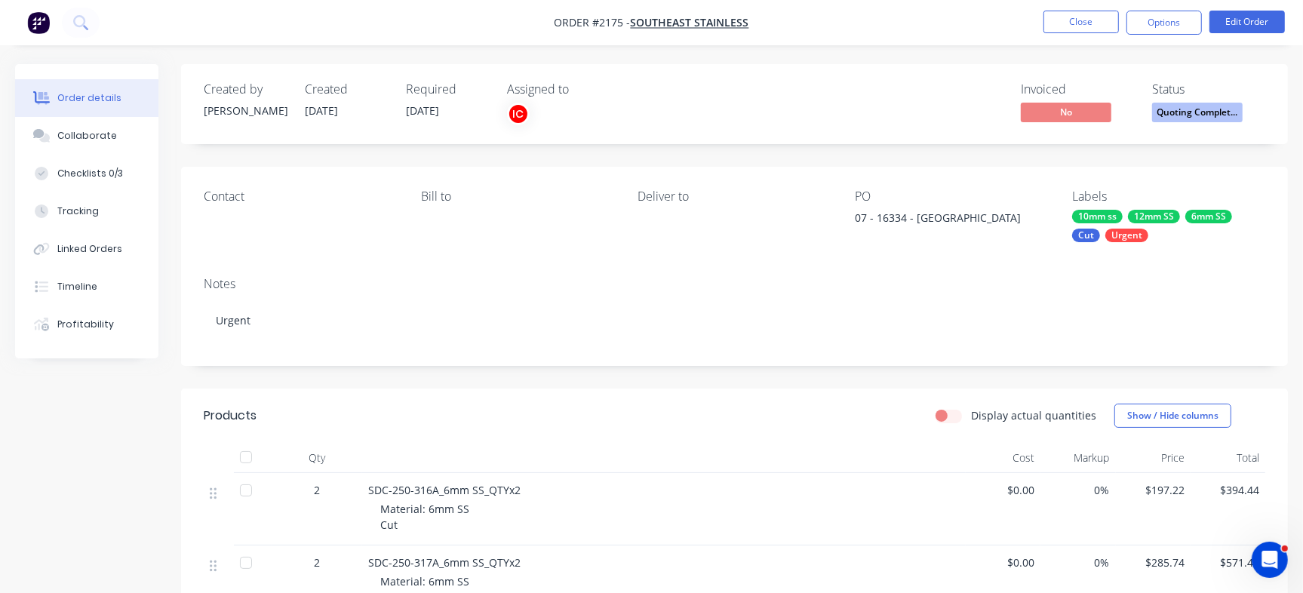
click at [1195, 114] on span "Quoting Complet..." at bounding box center [1197, 112] width 91 height 19
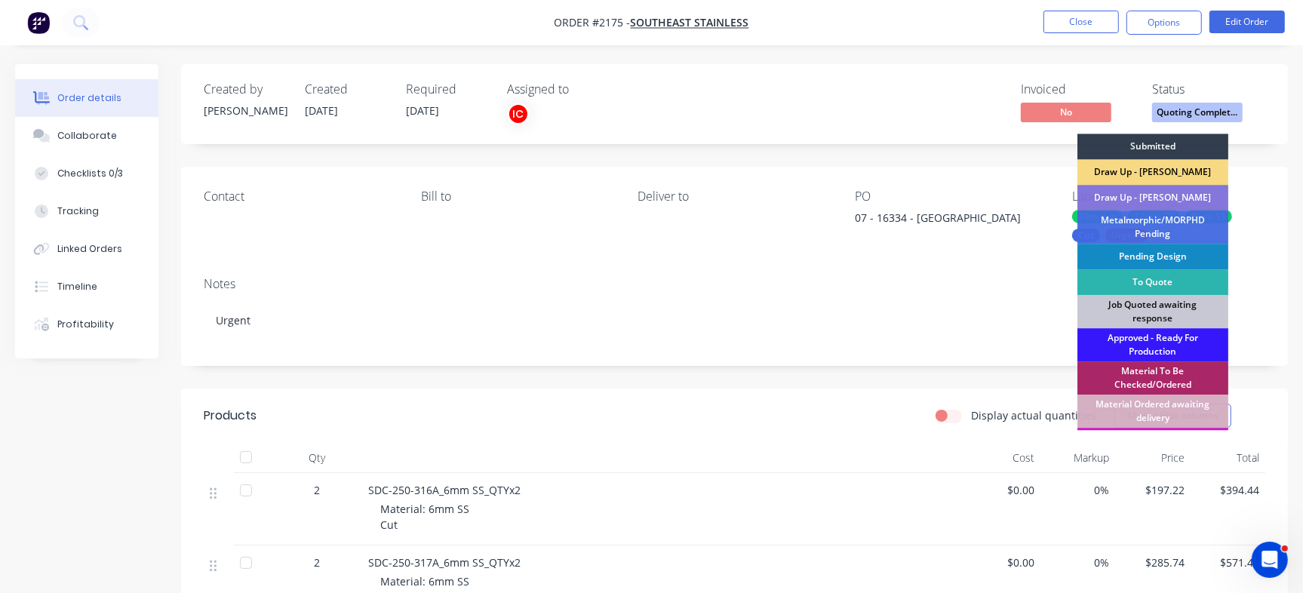
click at [1188, 173] on div "Draw Up - [PERSON_NAME]" at bounding box center [1152, 172] width 151 height 26
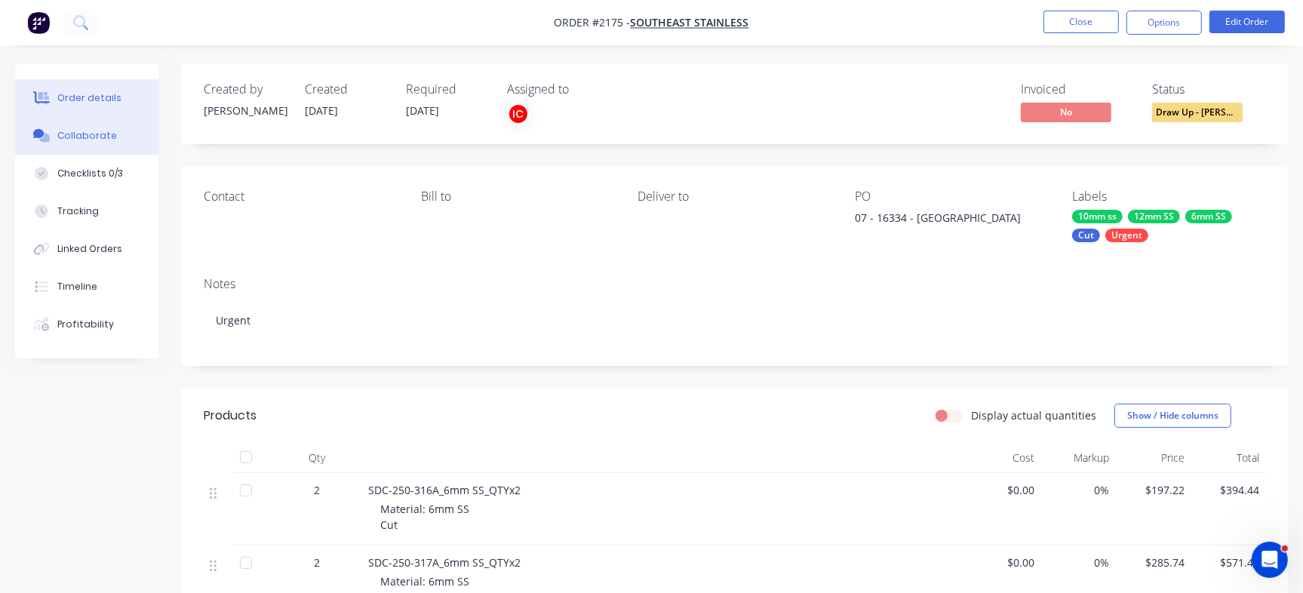
click at [112, 137] on button "Collaborate" at bounding box center [86, 136] width 143 height 38
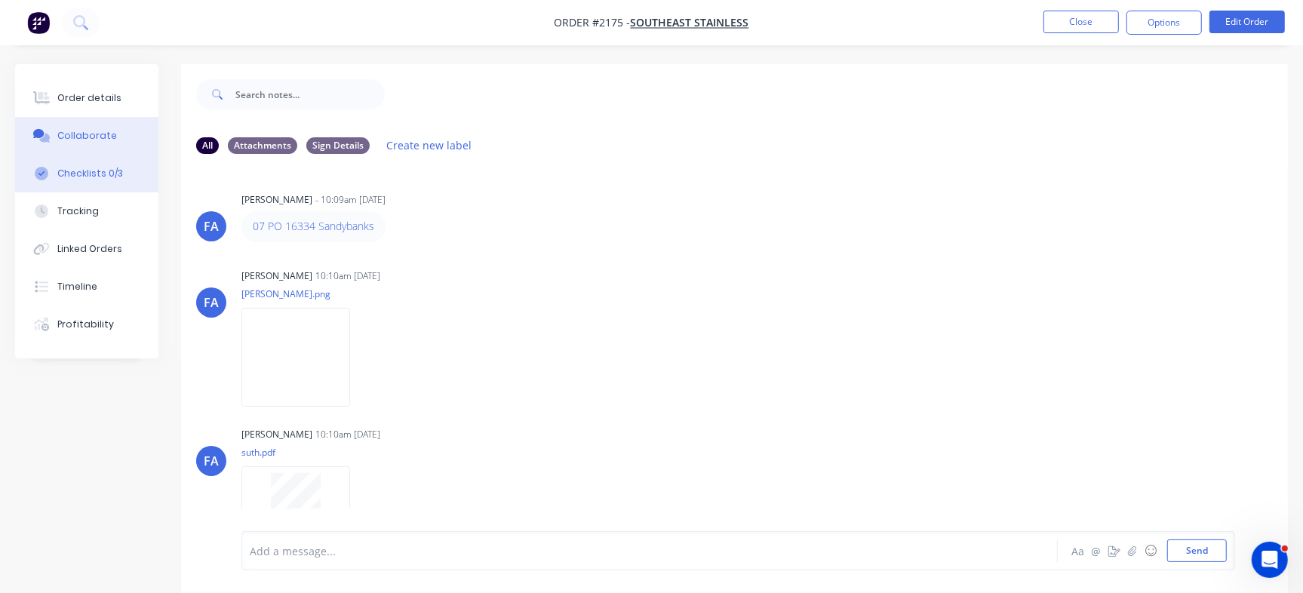
click at [75, 173] on div "Checklists 0/3" at bounding box center [90, 174] width 66 height 14
type textarea "x"
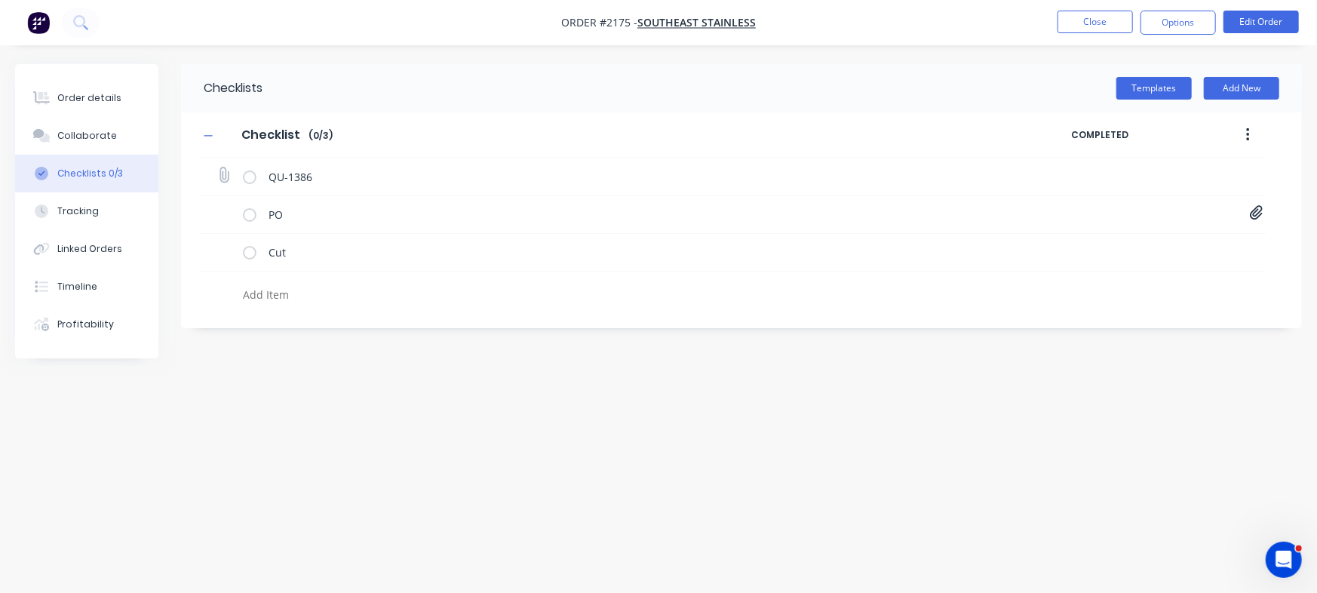
click at [236, 175] on div "QU-1386" at bounding box center [732, 177] width 1067 height 38
click at [219, 175] on icon at bounding box center [223, 175] width 20 height 20
click at [217, 167] on input "file" at bounding box center [217, 167] width 0 height 0
type input "C:\fakepath\Quote QU1386.pdf"
type textarea "x"
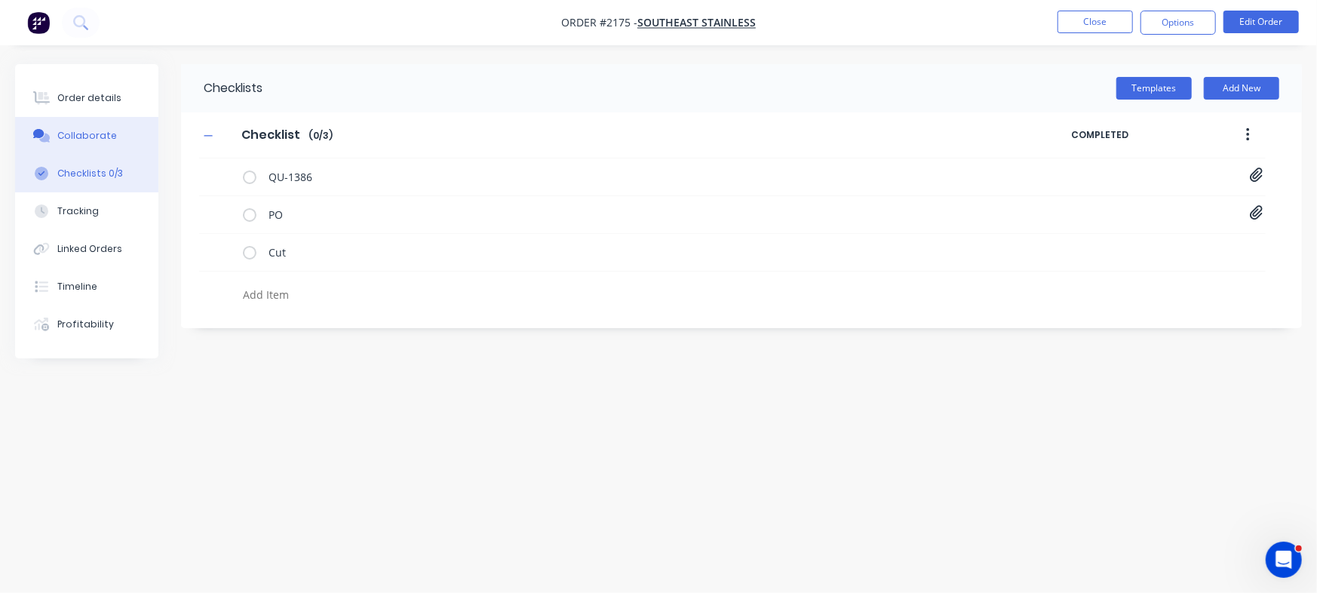
click at [91, 125] on button "Collaborate" at bounding box center [86, 136] width 143 height 38
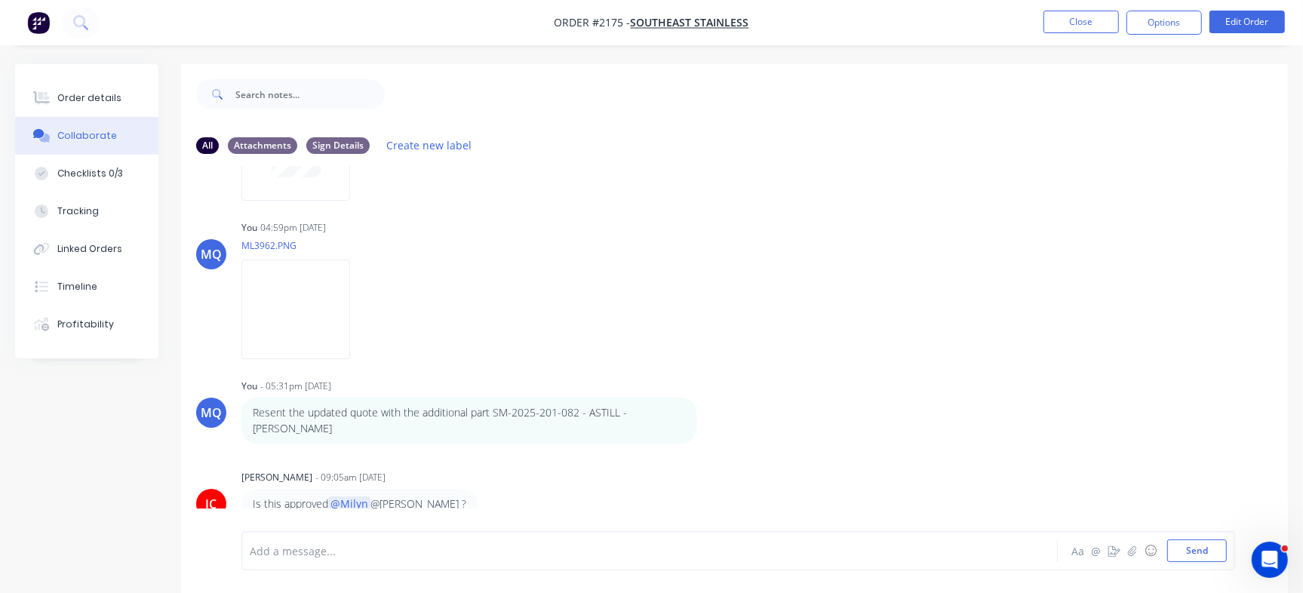
scroll to position [1372, 0]
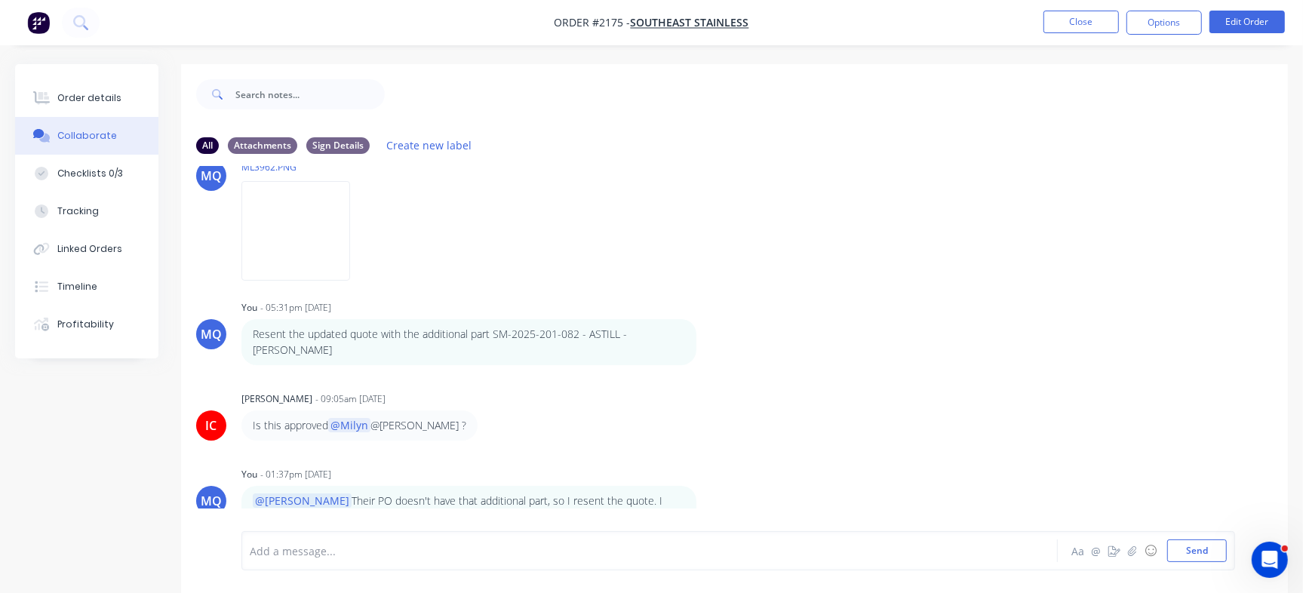
drag, startPoint x: 1294, startPoint y: 357, endPoint x: 1316, endPoint y: 412, distance: 59.3
click at [1302, 438] on div "Order details Collaborate Checklists 0/3 Tracking Linked Orders Timeline Profit…" at bounding box center [651, 339] width 1303 height 551
click at [1176, 337] on div "MQ You - 05:31pm 01/09/25 Resent the updated quote with the additional part SM-…" at bounding box center [734, 330] width 1107 height 69
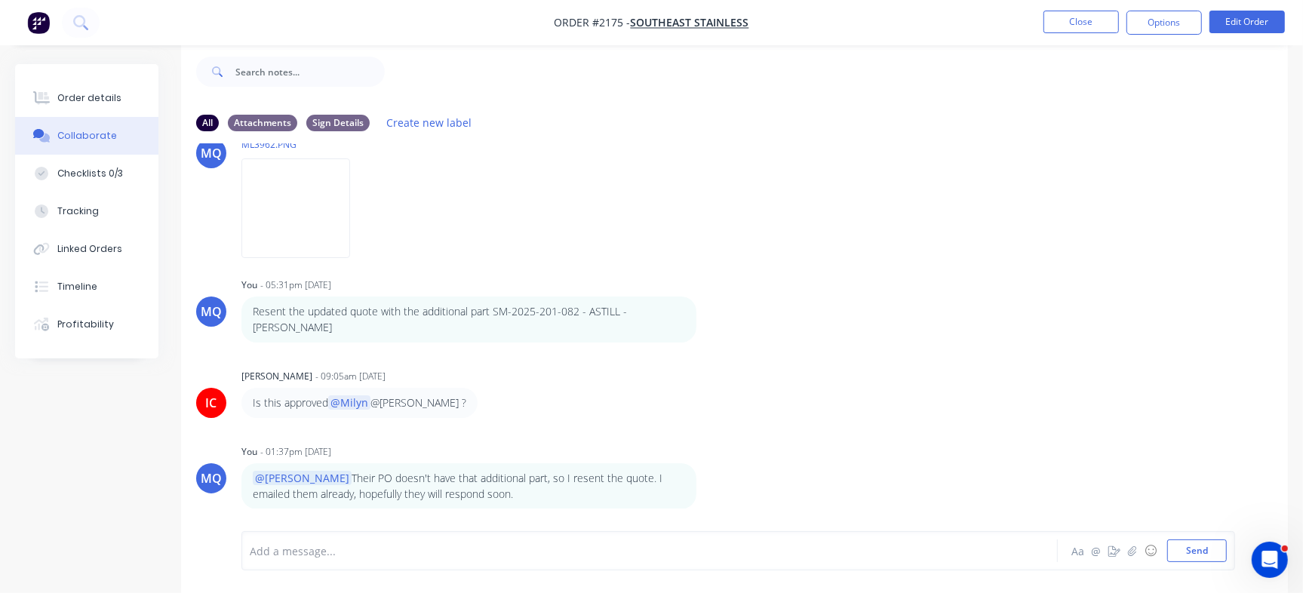
click at [504, 557] on div at bounding box center [616, 551] width 732 height 16
click at [389, 548] on div "Quote accepted" at bounding box center [616, 551] width 732 height 16
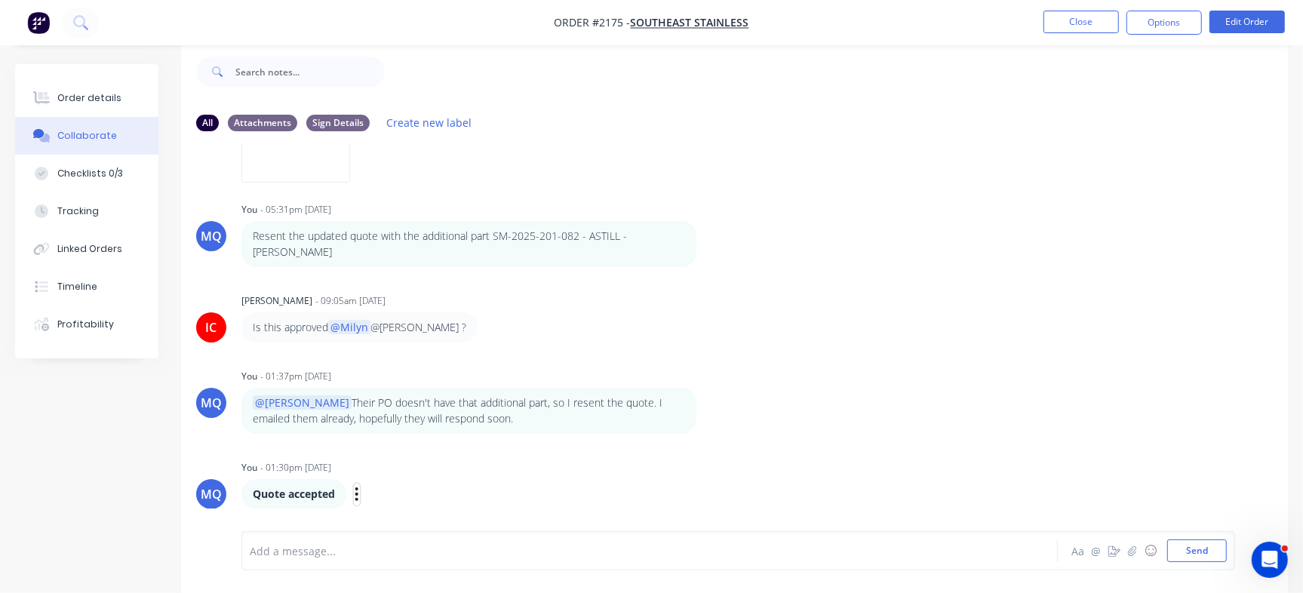
click at [358, 499] on icon "button" at bounding box center [356, 494] width 3 height 14
click at [400, 491] on button "Delete" at bounding box center [411, 492] width 95 height 25
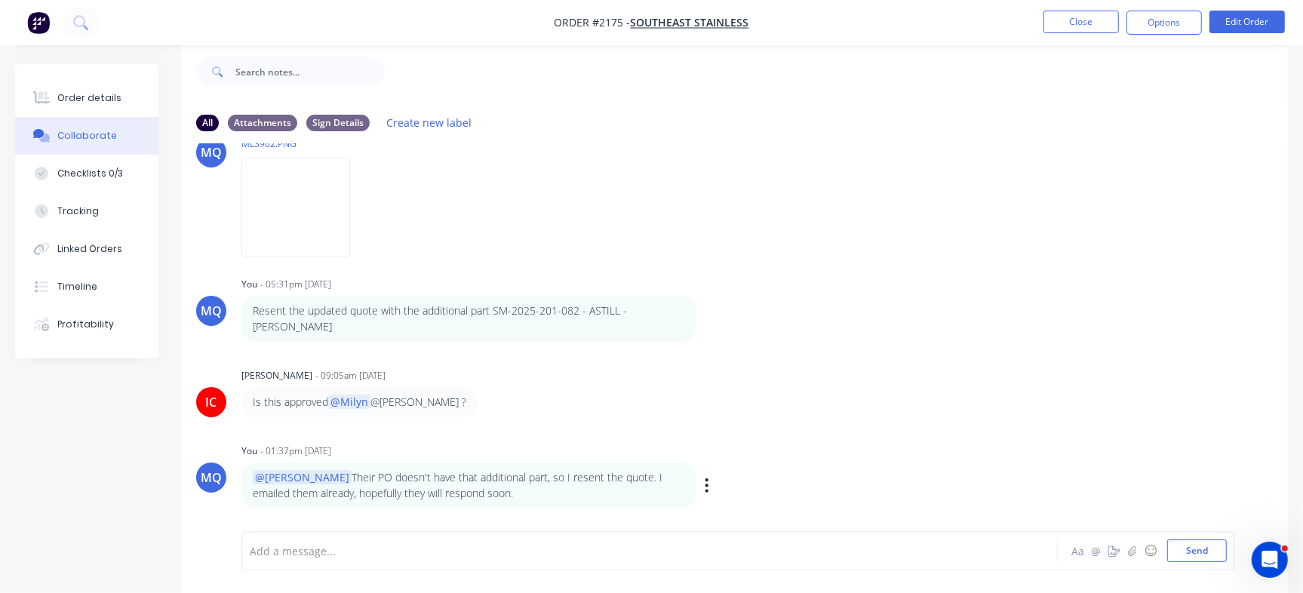
scroll to position [1372, 0]
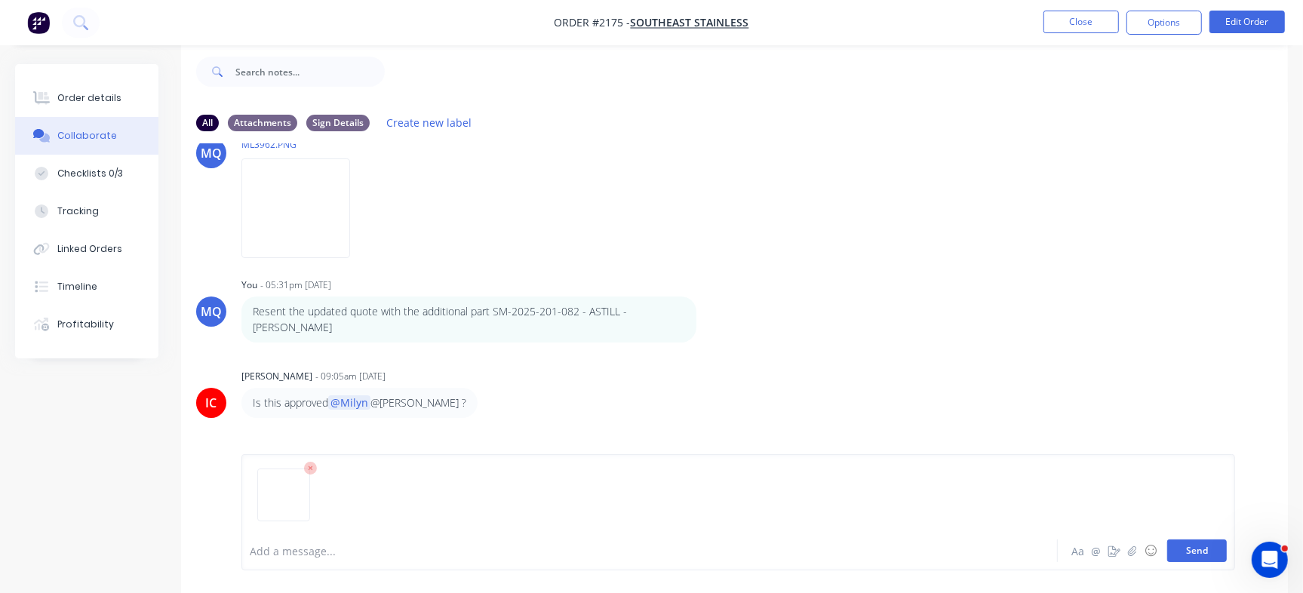
click at [1191, 548] on button "Send" at bounding box center [1197, 550] width 60 height 23
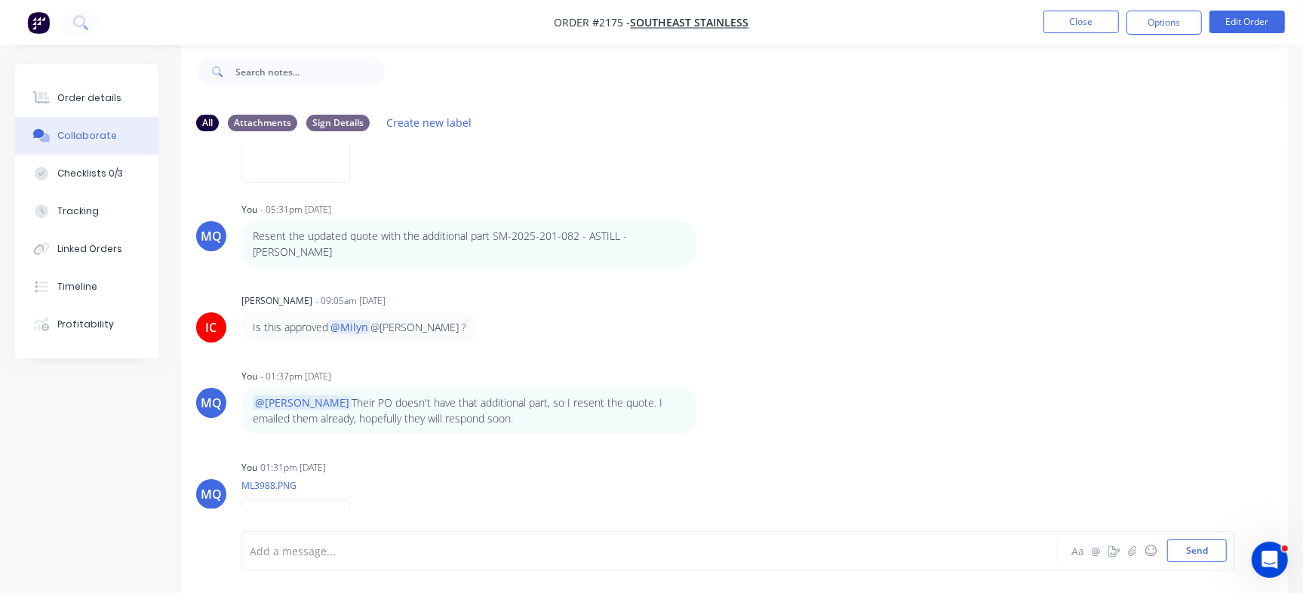
scroll to position [1543, 0]
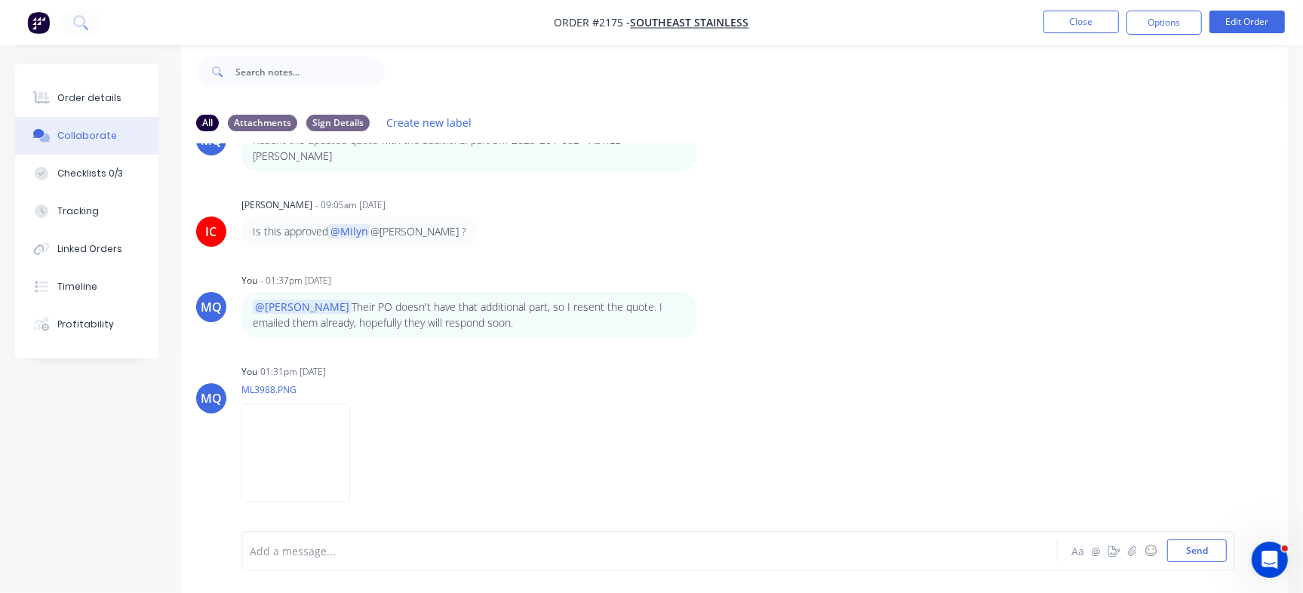
click at [536, 551] on div at bounding box center [616, 551] width 732 height 16
drag, startPoint x: 1273, startPoint y: 456, endPoint x: 1273, endPoint y: 471, distance: 15.1
click at [1273, 471] on div "MQ You 01:31pm 04/09/25 ML3988.PNG Labels Download Delete" at bounding box center [734, 429] width 1107 height 136
click at [401, 550] on div at bounding box center [616, 551] width 732 height 16
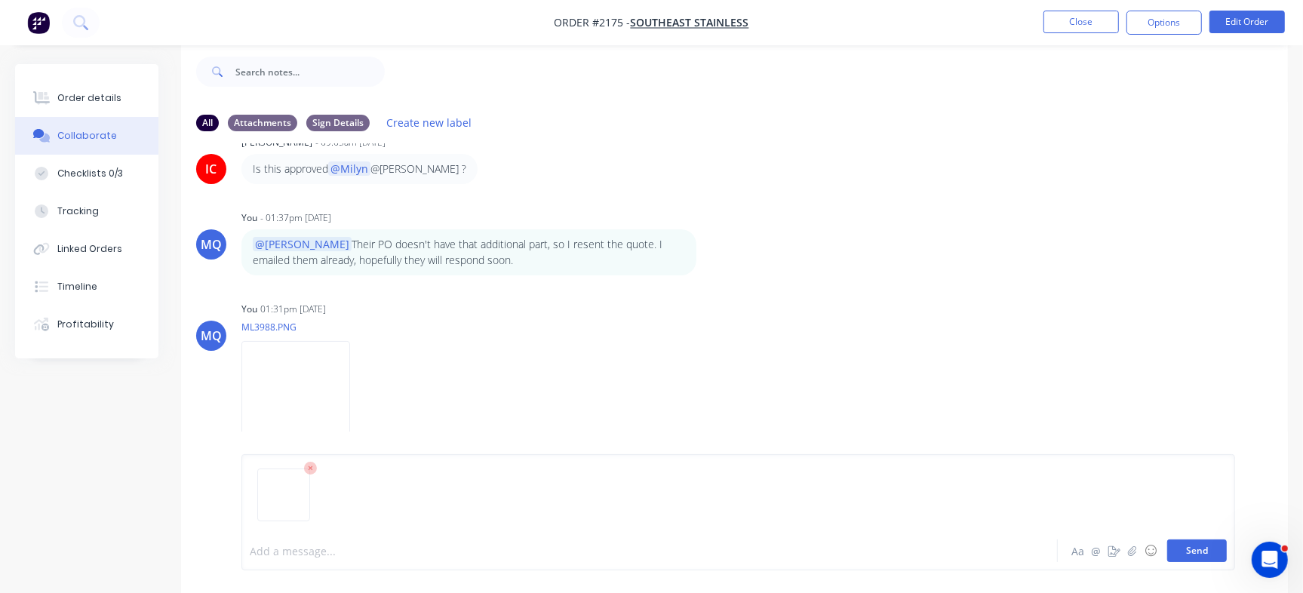
click at [1194, 551] on button "Send" at bounding box center [1197, 550] width 60 height 23
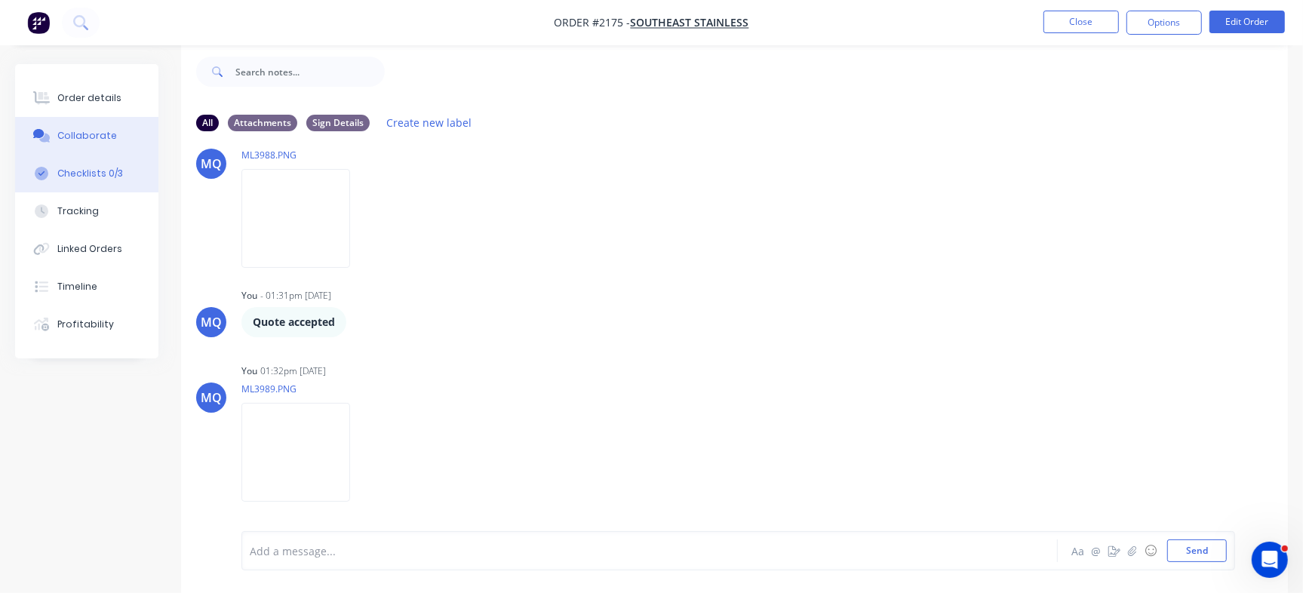
click at [119, 177] on button "Checklists 0/3" at bounding box center [86, 174] width 143 height 38
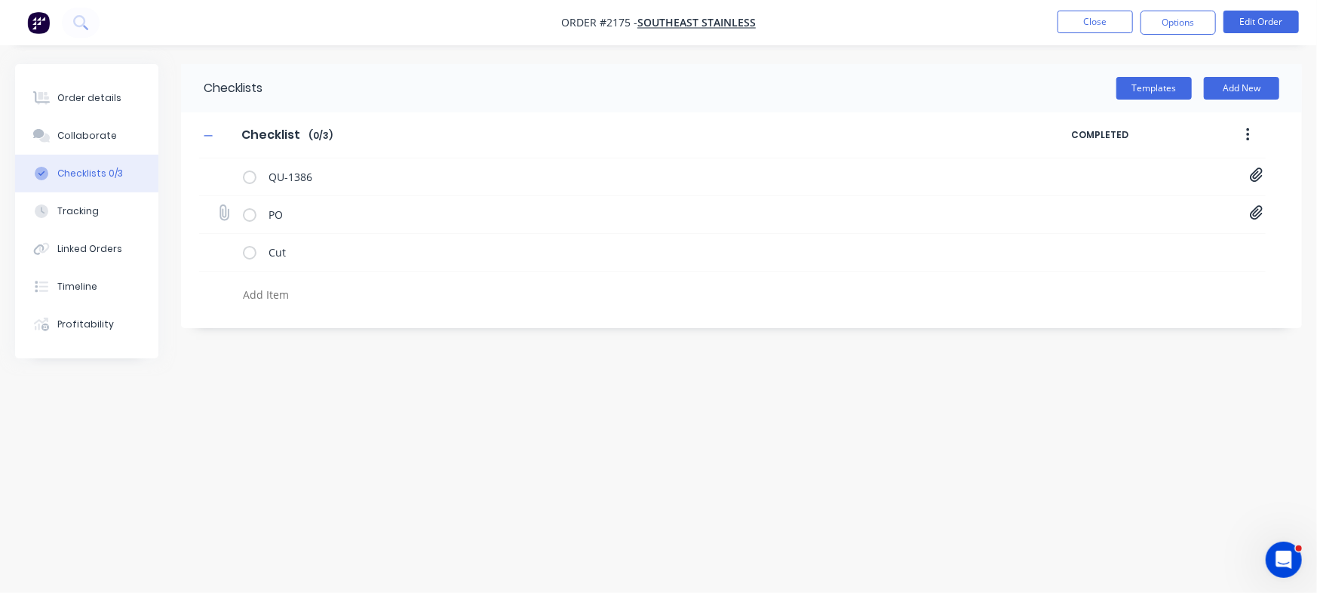
click at [1259, 210] on icon at bounding box center [1257, 212] width 14 height 15
click at [1240, 243] on icon at bounding box center [1243, 244] width 11 height 15
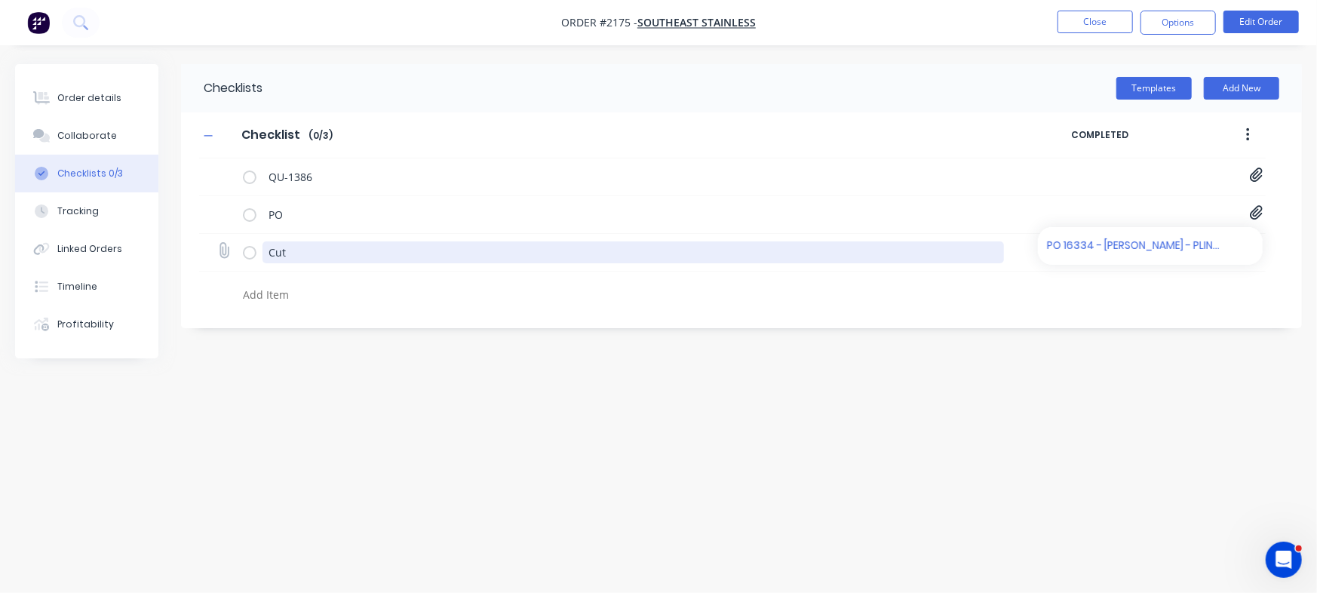
type textarea "x"
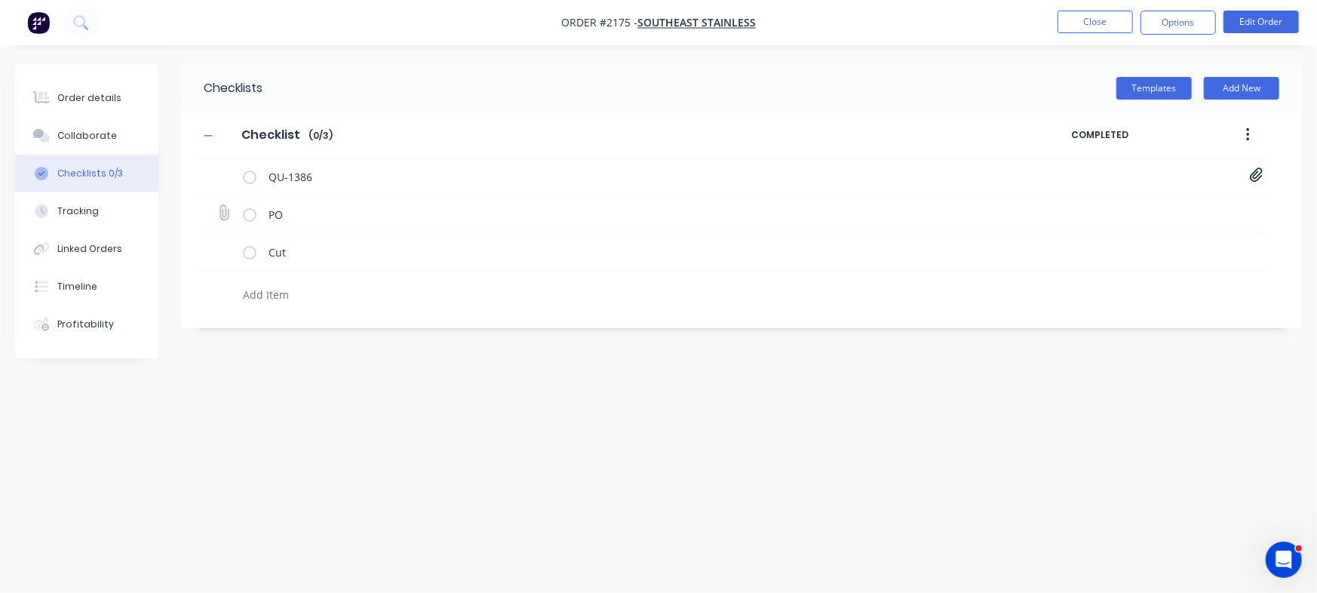
click at [220, 213] on icon at bounding box center [224, 213] width 20 height 20
click at [217, 205] on input "file" at bounding box center [217, 205] width 0 height 0
type input "C:\fakepath\PO 16334 - GAVIN MADDOCK - PLINTH - Q 14966 - REV 2 - VARIOUS (1).p…"
click at [88, 140] on div "Collaborate" at bounding box center [87, 136] width 60 height 14
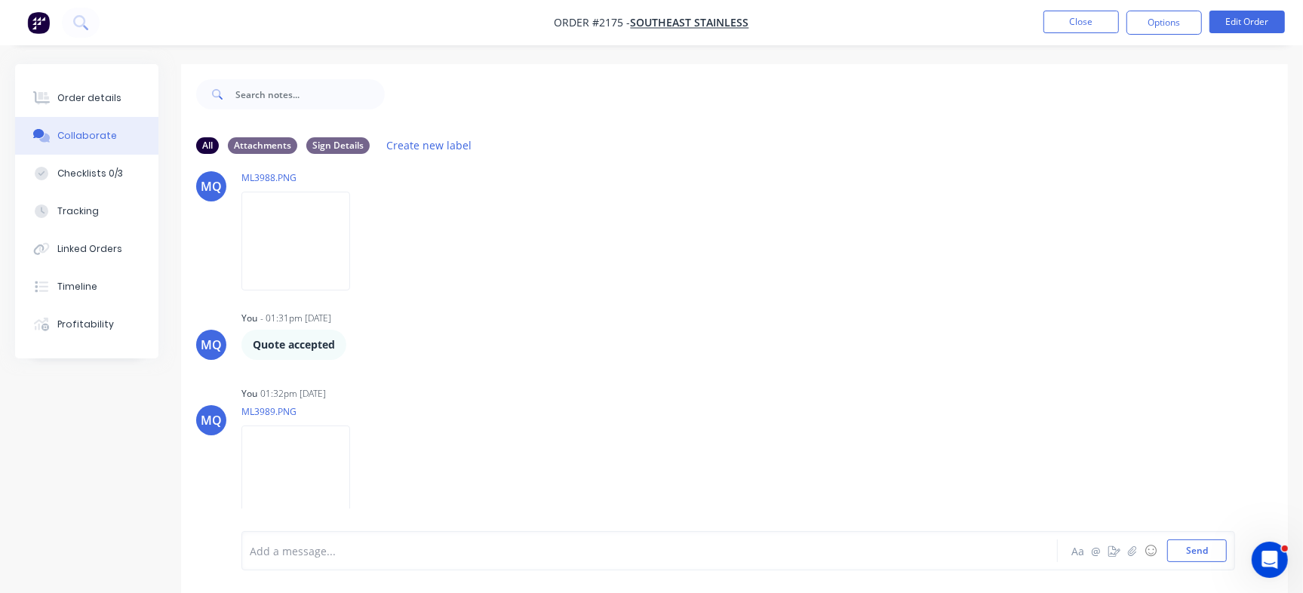
scroll to position [23, 0]
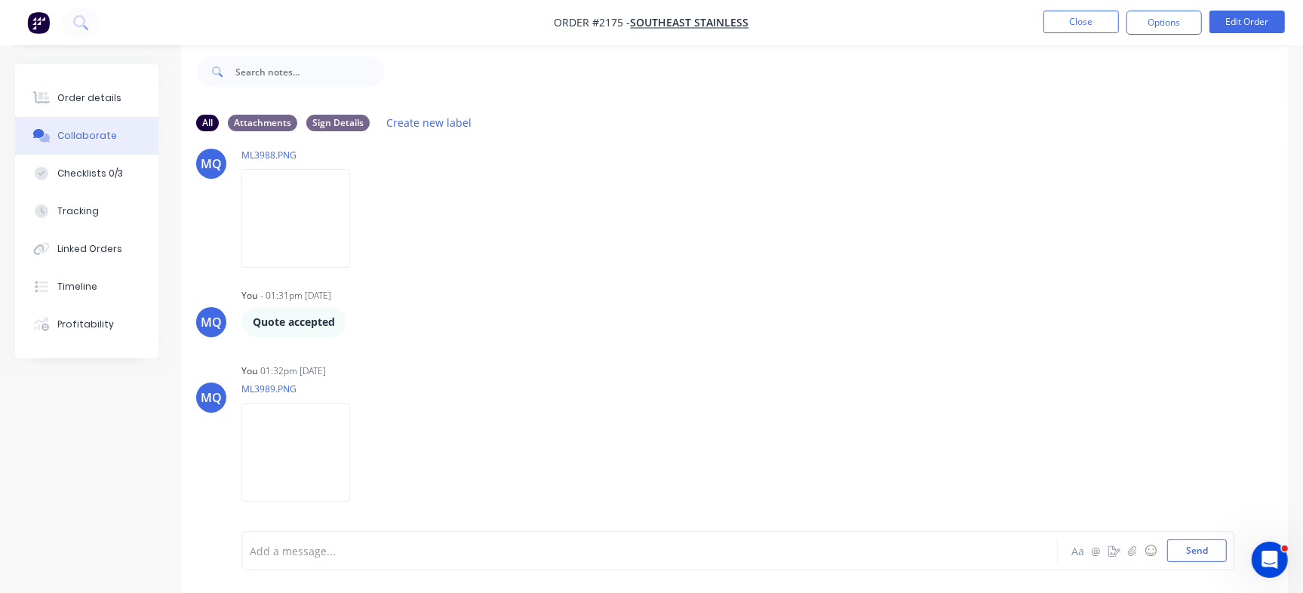
click at [445, 541] on div "Add a message..." at bounding box center [616, 550] width 732 height 23
click at [350, 471] on img at bounding box center [295, 452] width 109 height 99
click at [517, 548] on div "@Greg @Izaak They're hoping they can get" at bounding box center [616, 551] width 732 height 16
click at [600, 560] on div "@Greg @Izaak They're hoping they can pick up on Monday," at bounding box center [616, 550] width 732 height 23
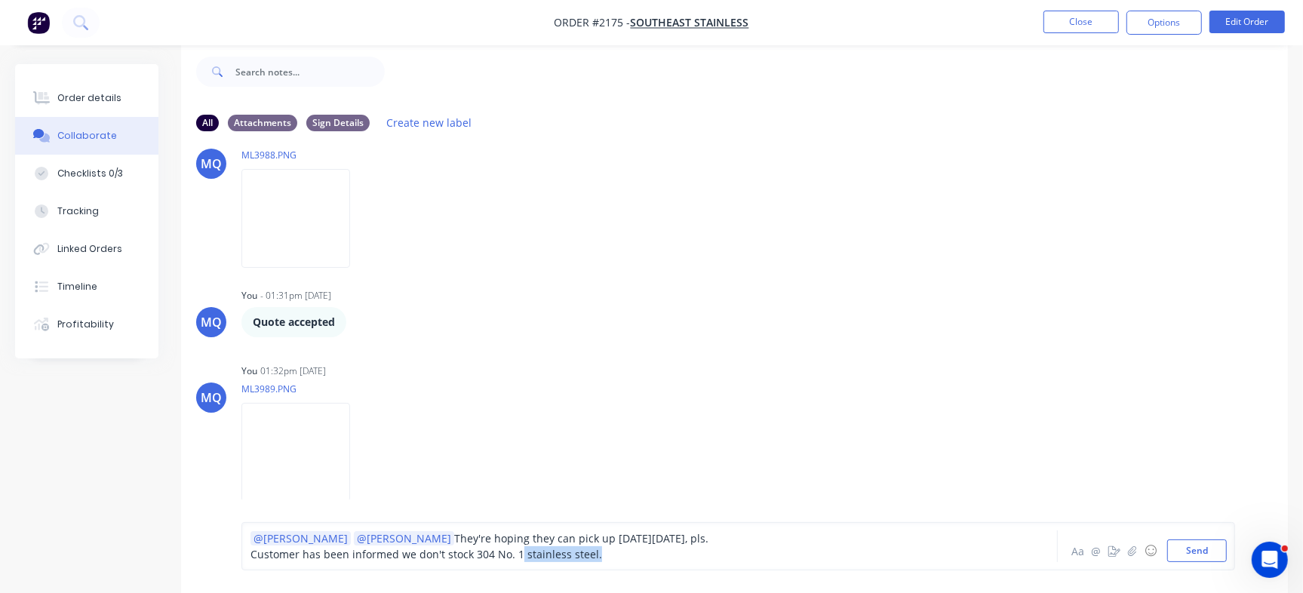
drag, startPoint x: 518, startPoint y: 555, endPoint x: 622, endPoint y: 554, distance: 104.1
click at [622, 554] on div "Customer has been informed we don't stock 304 No. 1 stainless steel." at bounding box center [616, 554] width 732 height 16
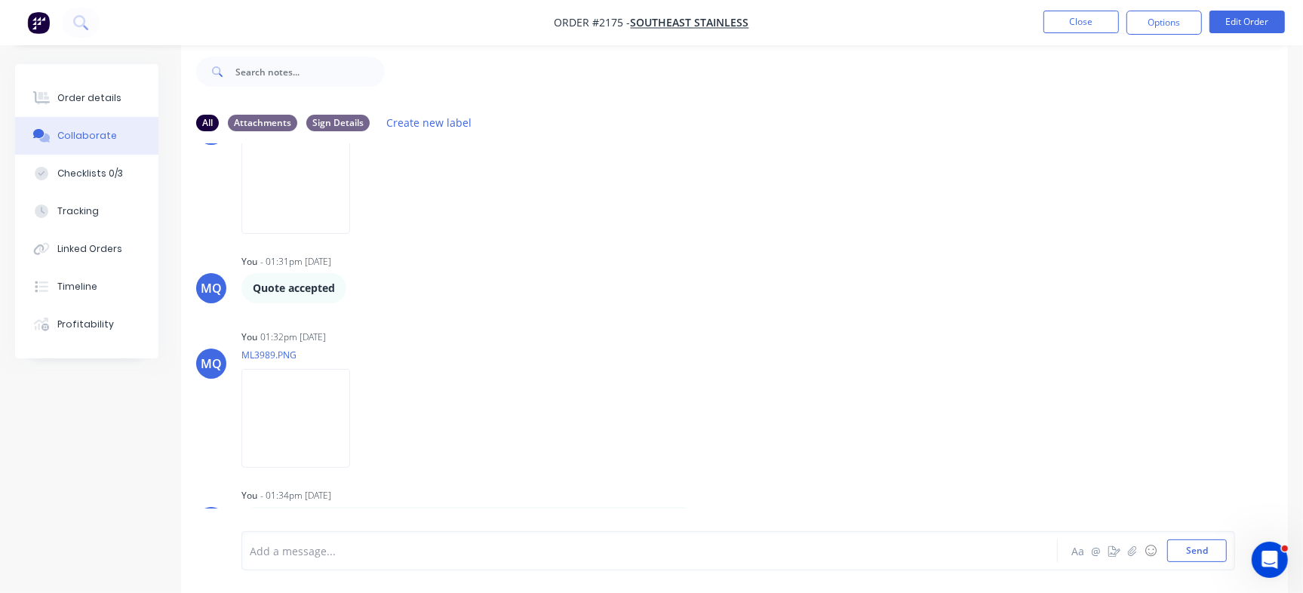
scroll to position [1855, 0]
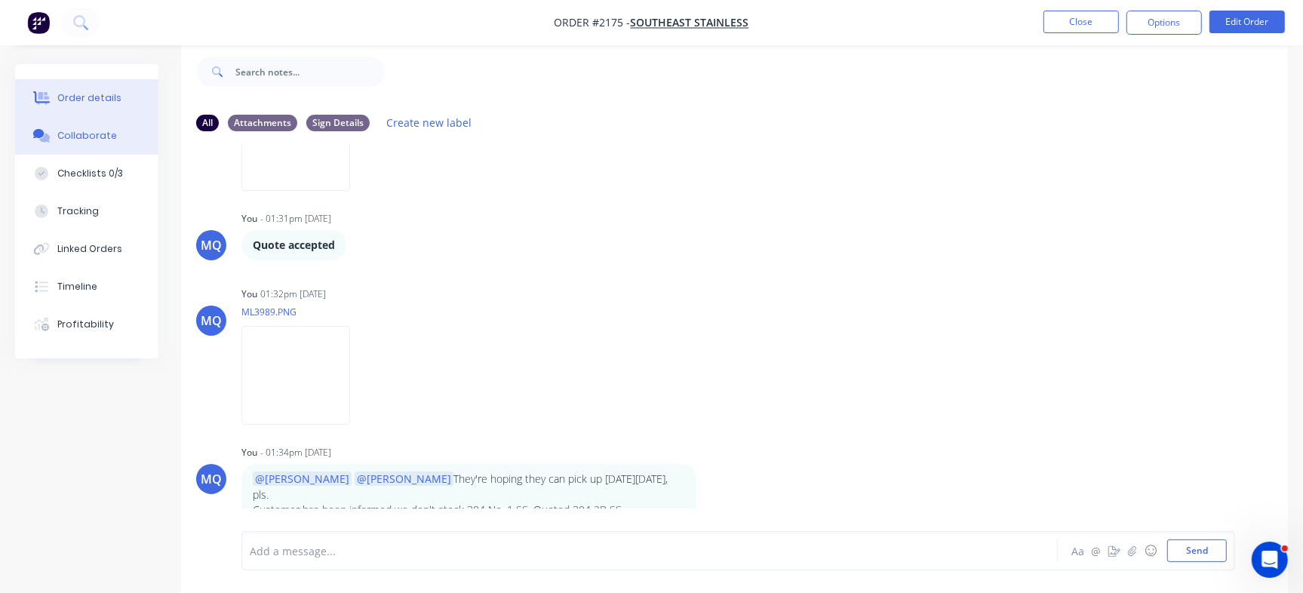
click at [99, 96] on div "Order details" at bounding box center [89, 98] width 64 height 14
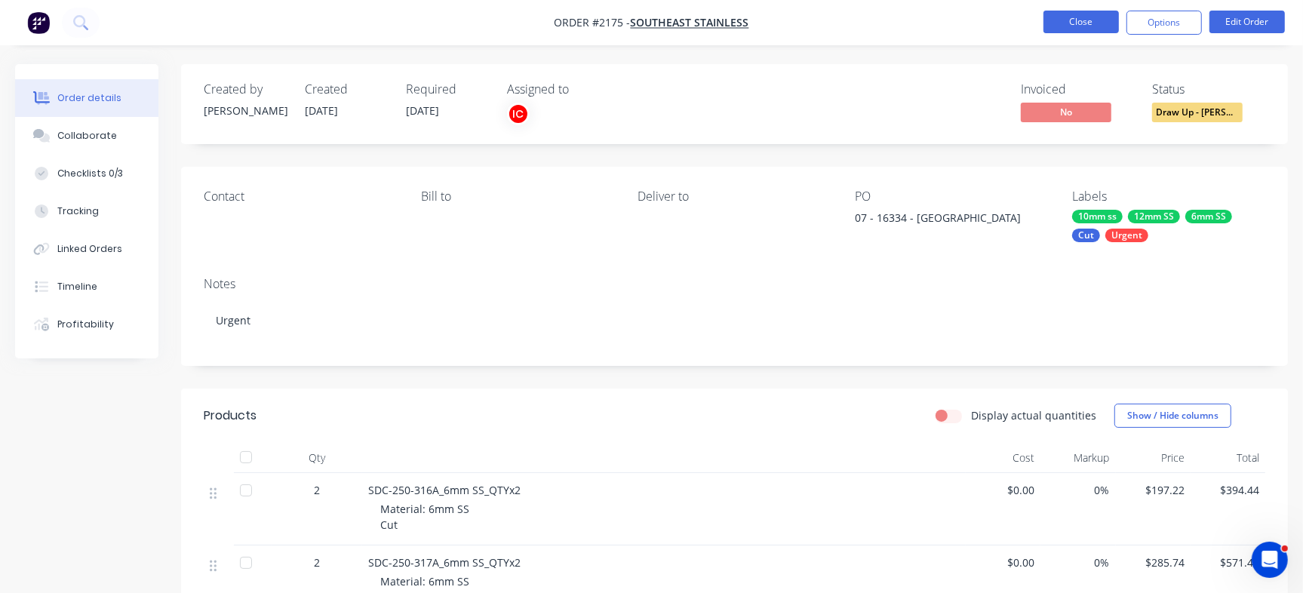
click at [1064, 17] on button "Close" at bounding box center [1080, 22] width 75 height 23
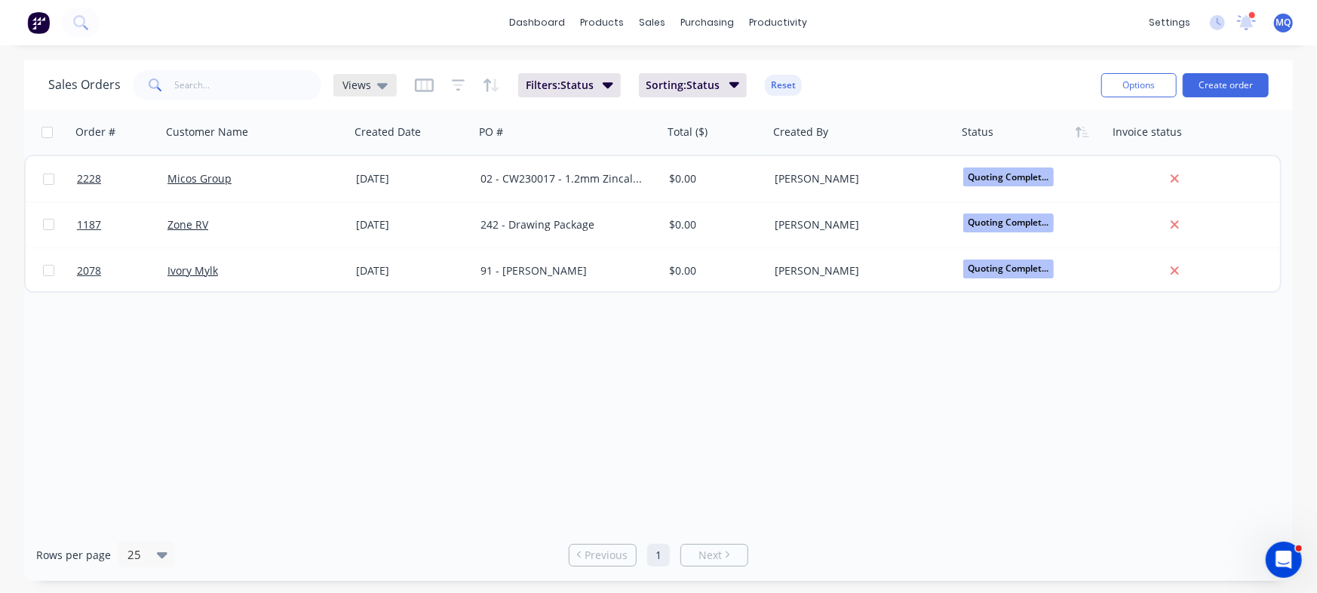
click at [379, 89] on icon at bounding box center [382, 85] width 11 height 17
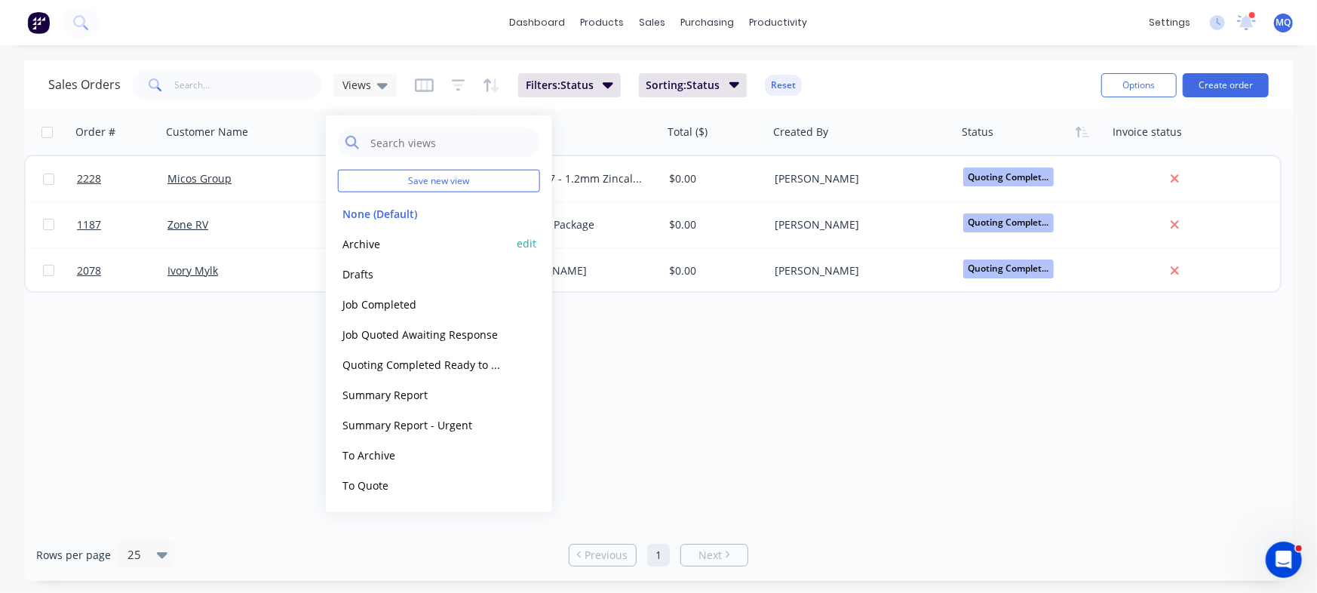
click at [380, 244] on button "Archive" at bounding box center [424, 243] width 172 height 17
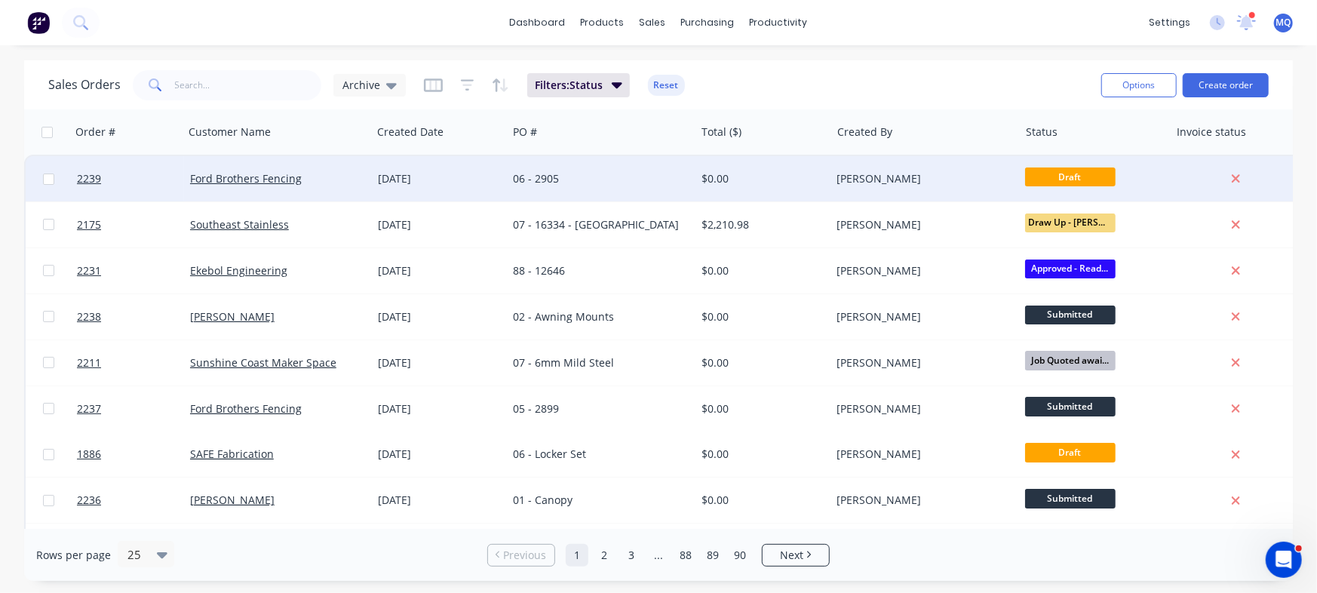
click at [555, 159] on div "06 - 2905" at bounding box center [601, 178] width 188 height 45
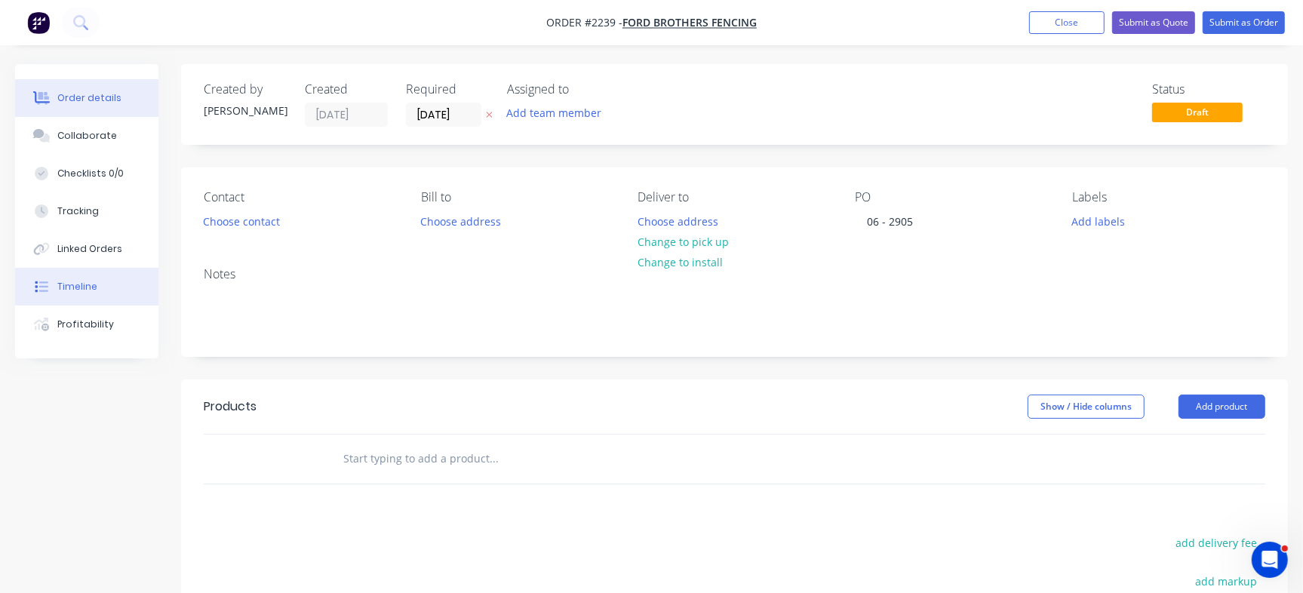
click at [105, 269] on button "Timeline" at bounding box center [86, 287] width 143 height 38
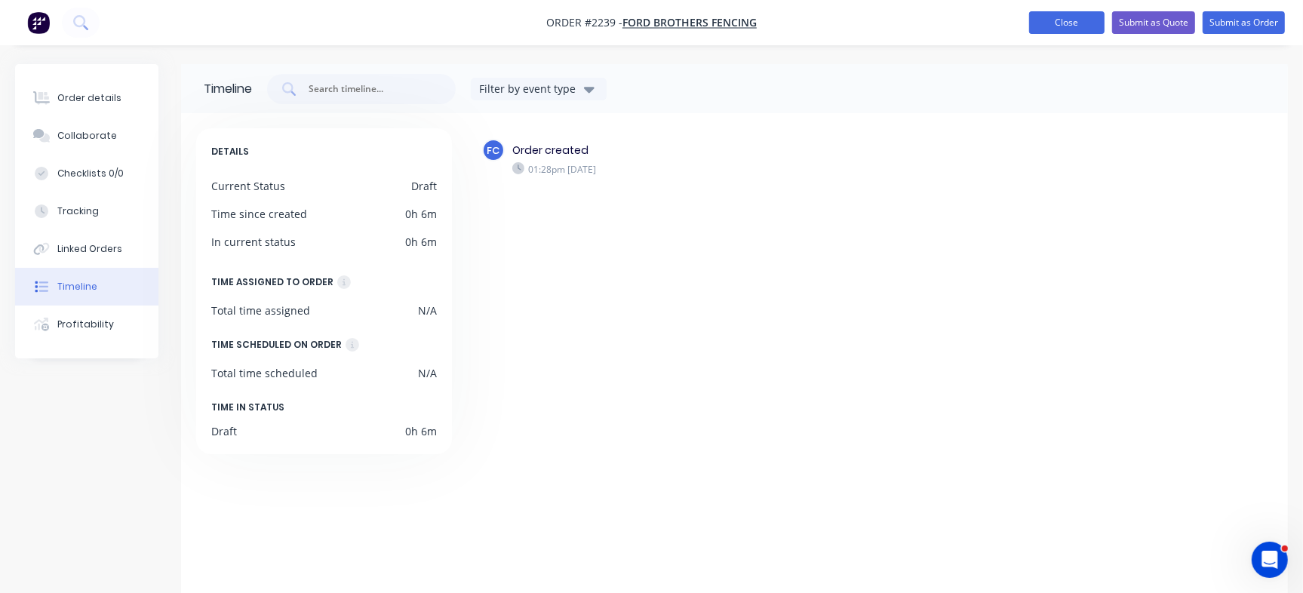
click at [1075, 22] on button "Close" at bounding box center [1066, 22] width 75 height 23
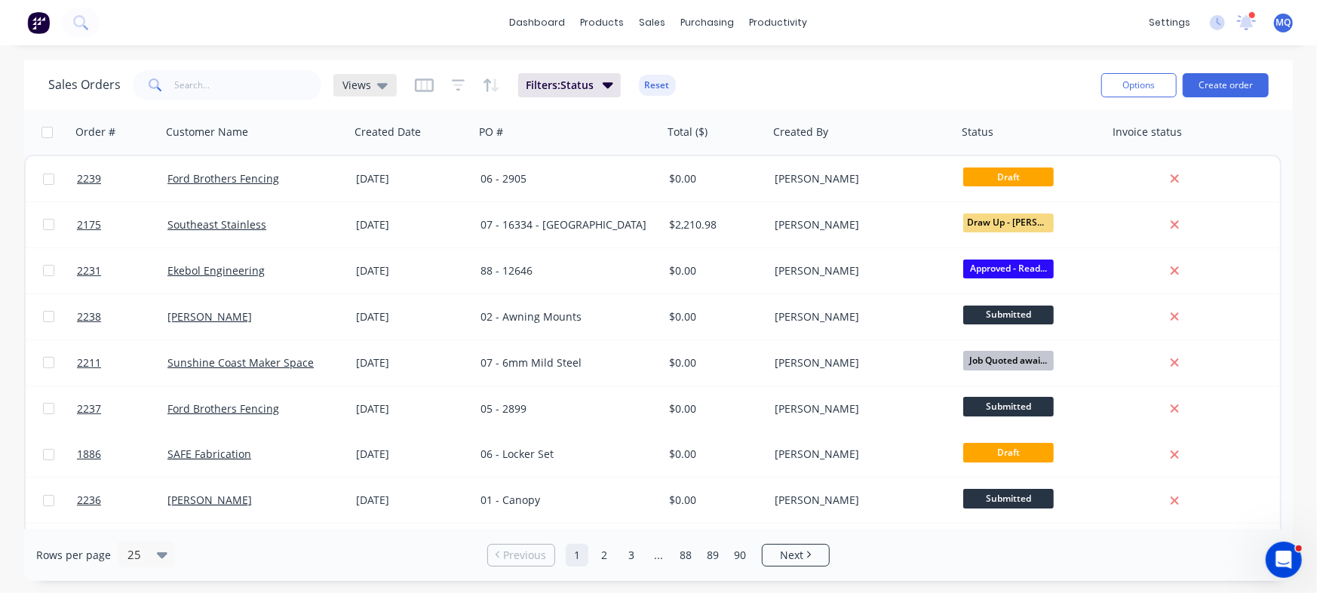
click at [367, 90] on span "Views" at bounding box center [356, 85] width 29 height 16
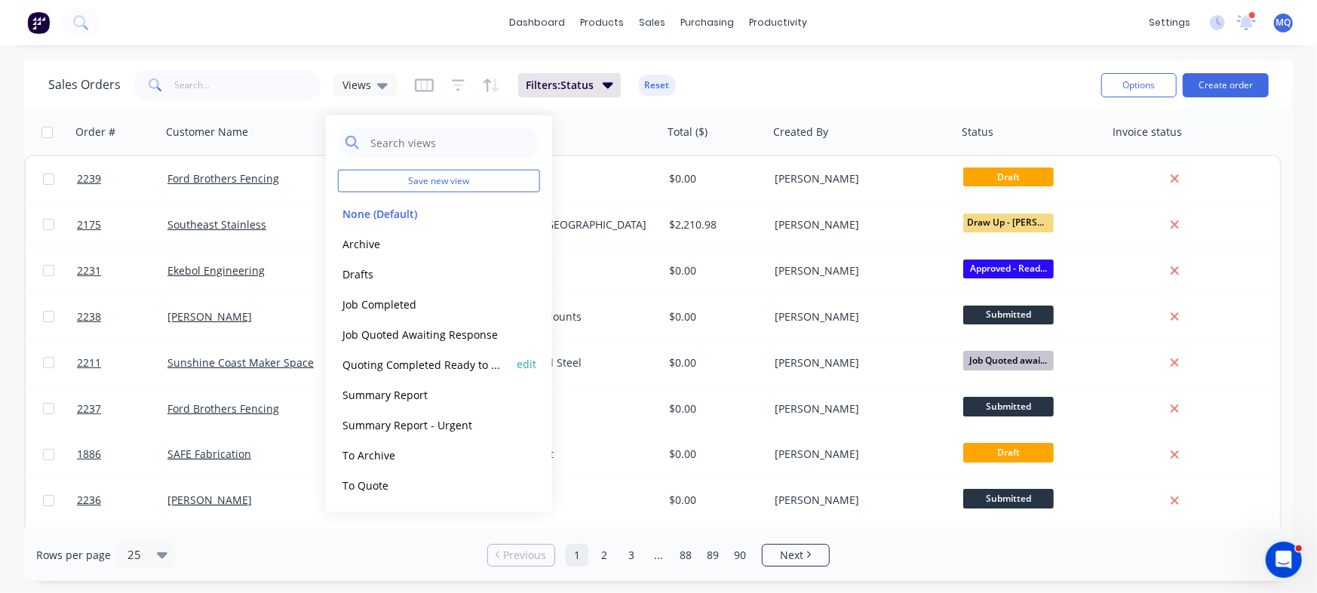
click at [379, 367] on button "Quoting Completed Ready to Send" at bounding box center [424, 363] width 172 height 17
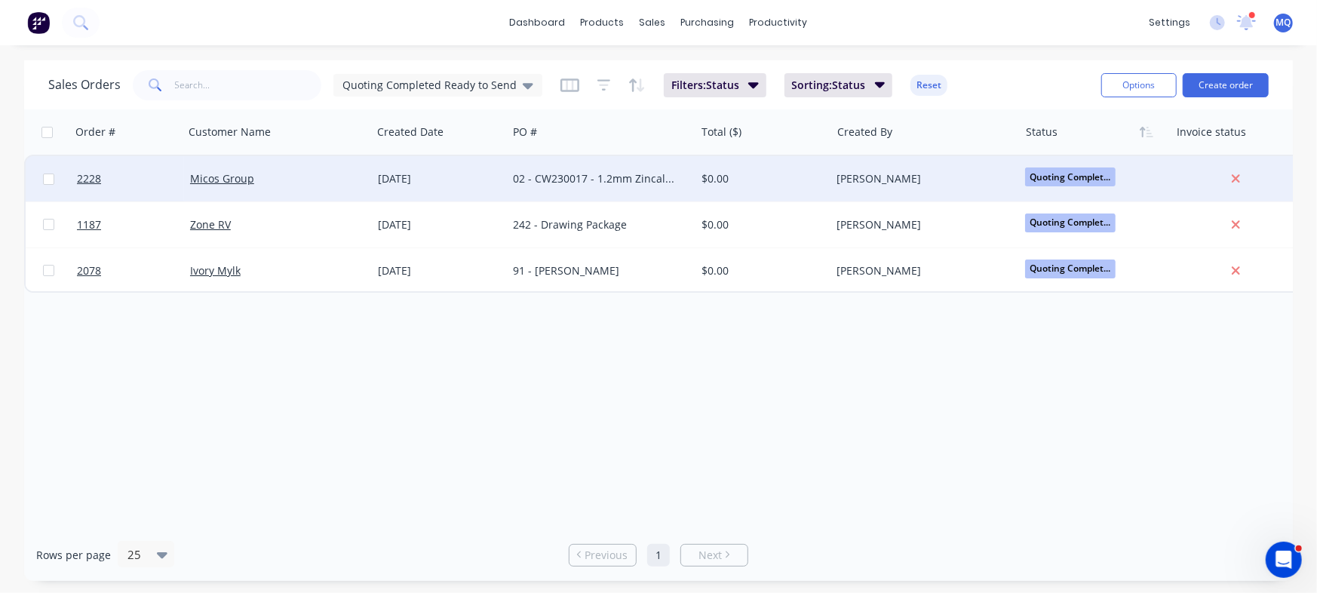
click at [529, 183] on div "02 - CW230017 - 1.2mm Zincalume Pressing" at bounding box center [596, 178] width 167 height 15
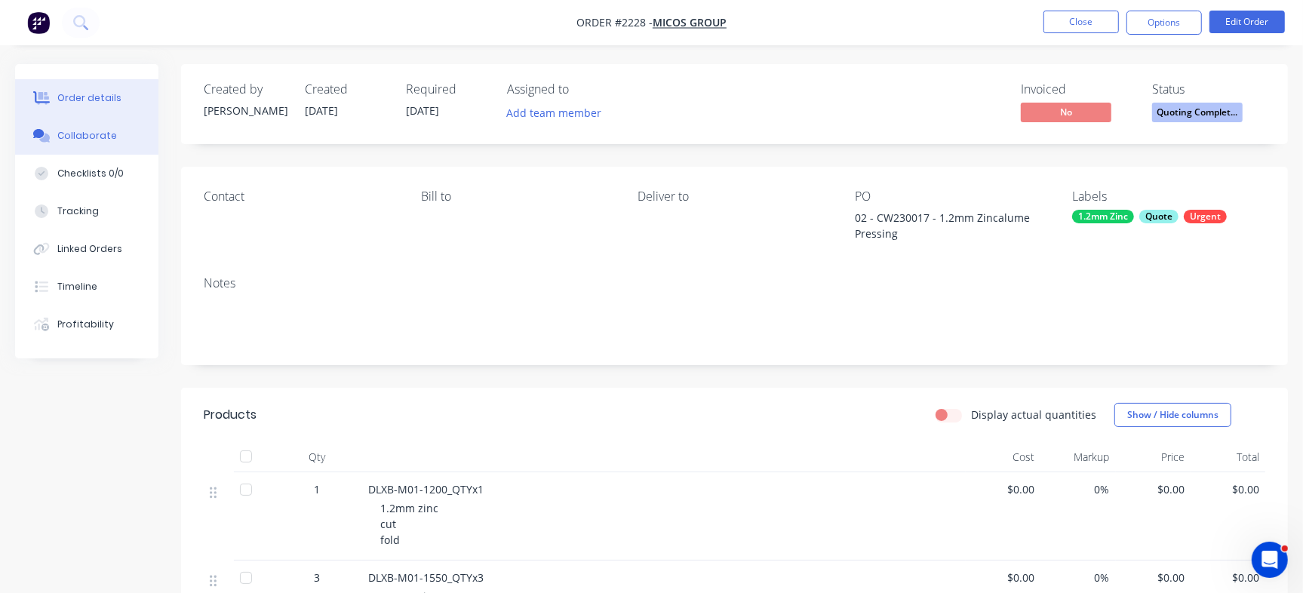
click at [103, 131] on div "Collaborate" at bounding box center [87, 136] width 60 height 14
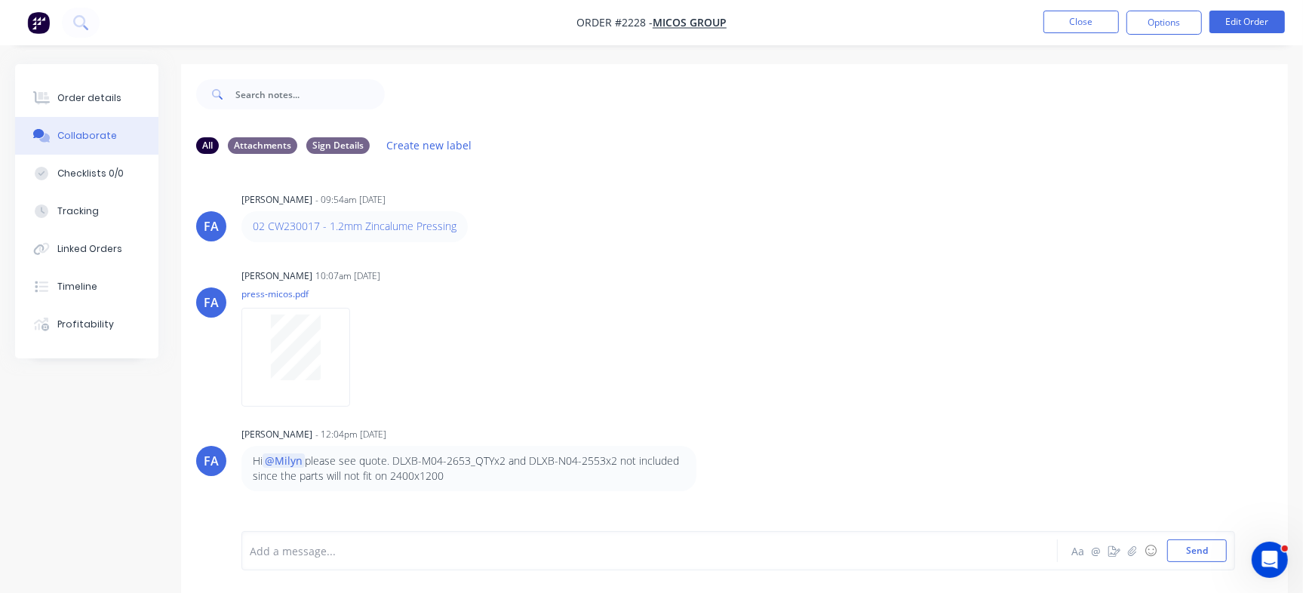
scroll to position [131, 0]
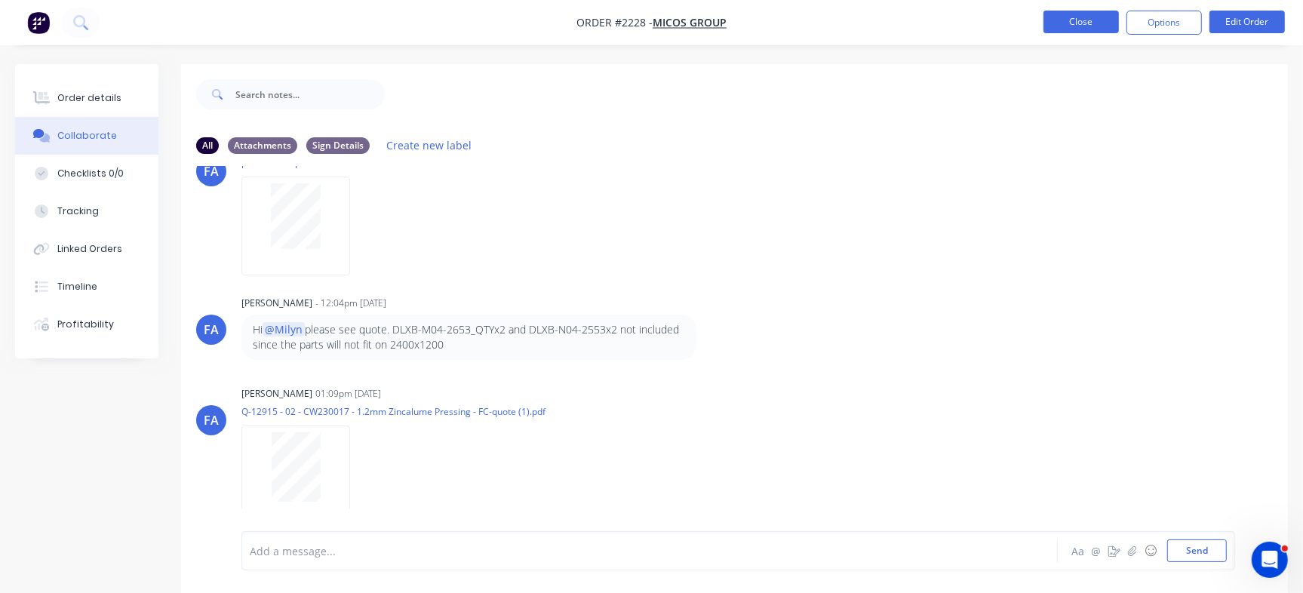
click at [1097, 26] on button "Close" at bounding box center [1080, 22] width 75 height 23
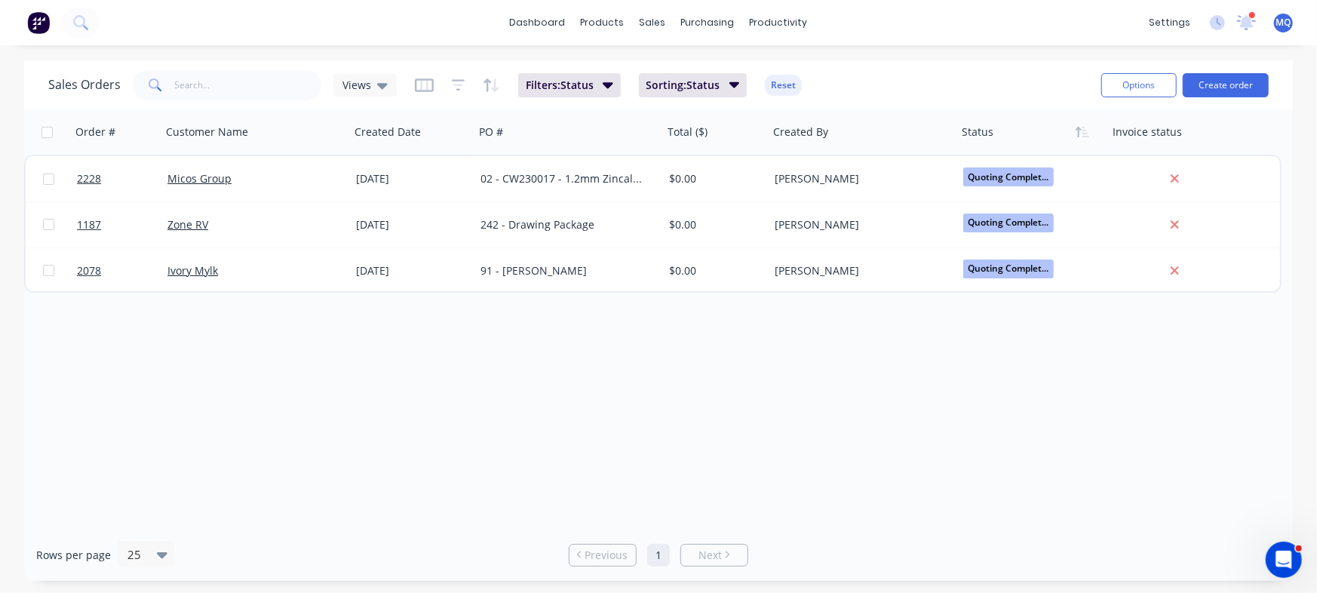
click at [379, 82] on icon at bounding box center [382, 85] width 11 height 17
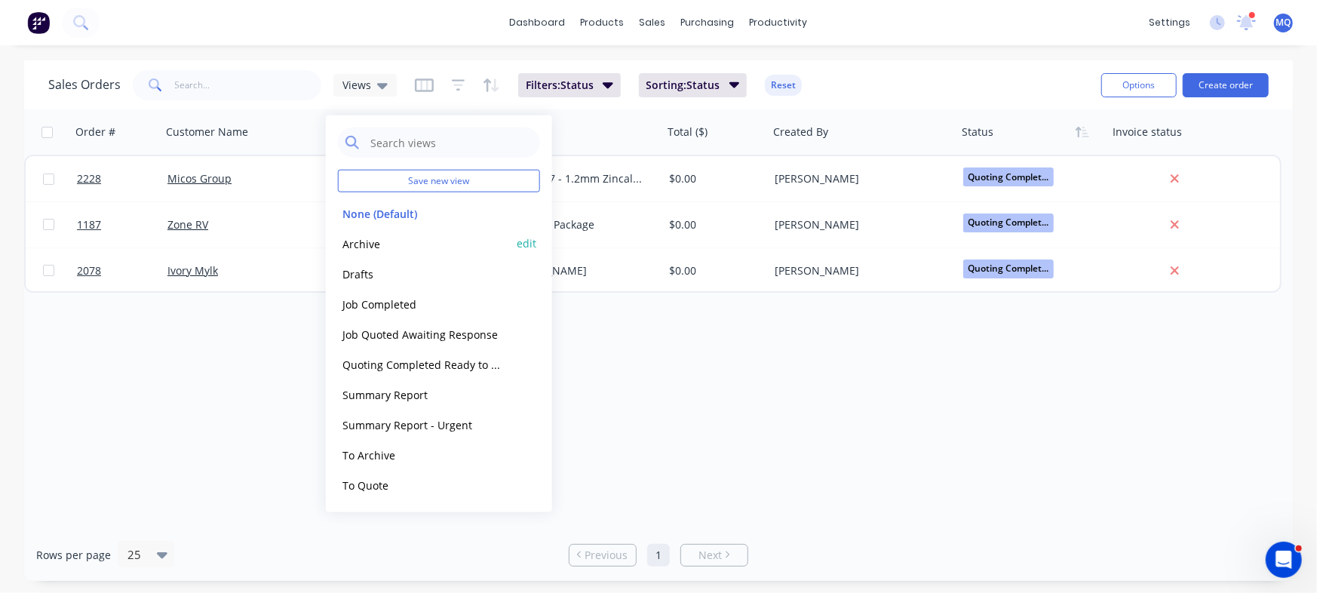
click at [402, 240] on button "Archive" at bounding box center [424, 243] width 172 height 17
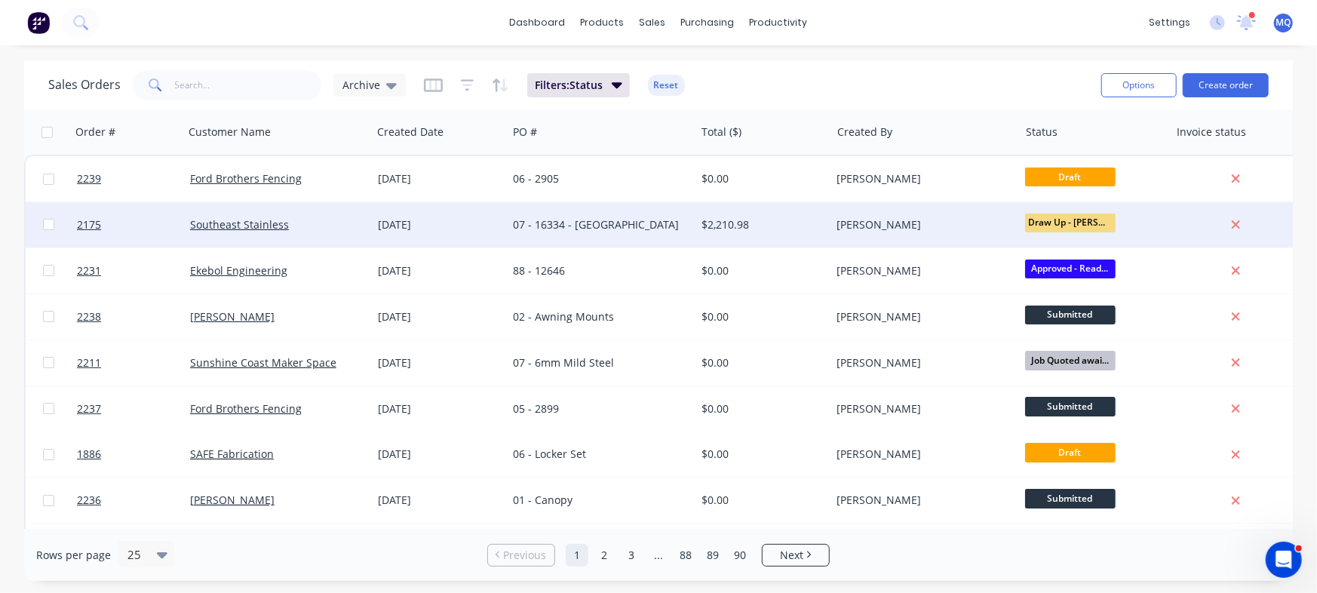
click at [331, 222] on div "Southeast Stainless" at bounding box center [273, 224] width 167 height 15
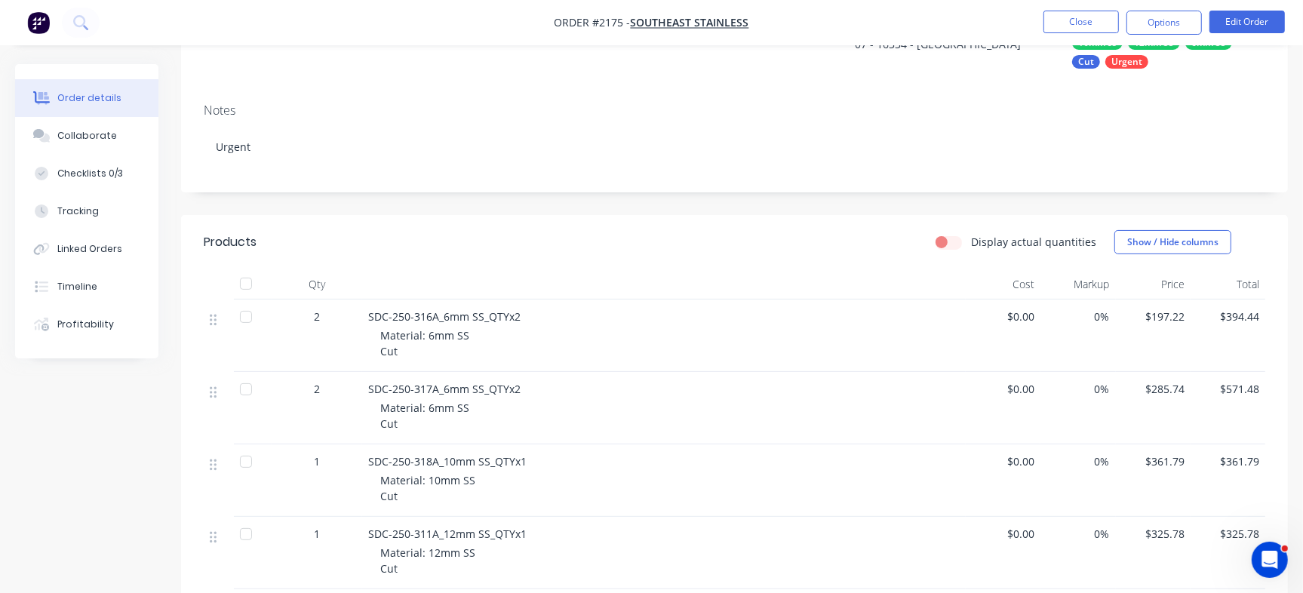
scroll to position [29, 0]
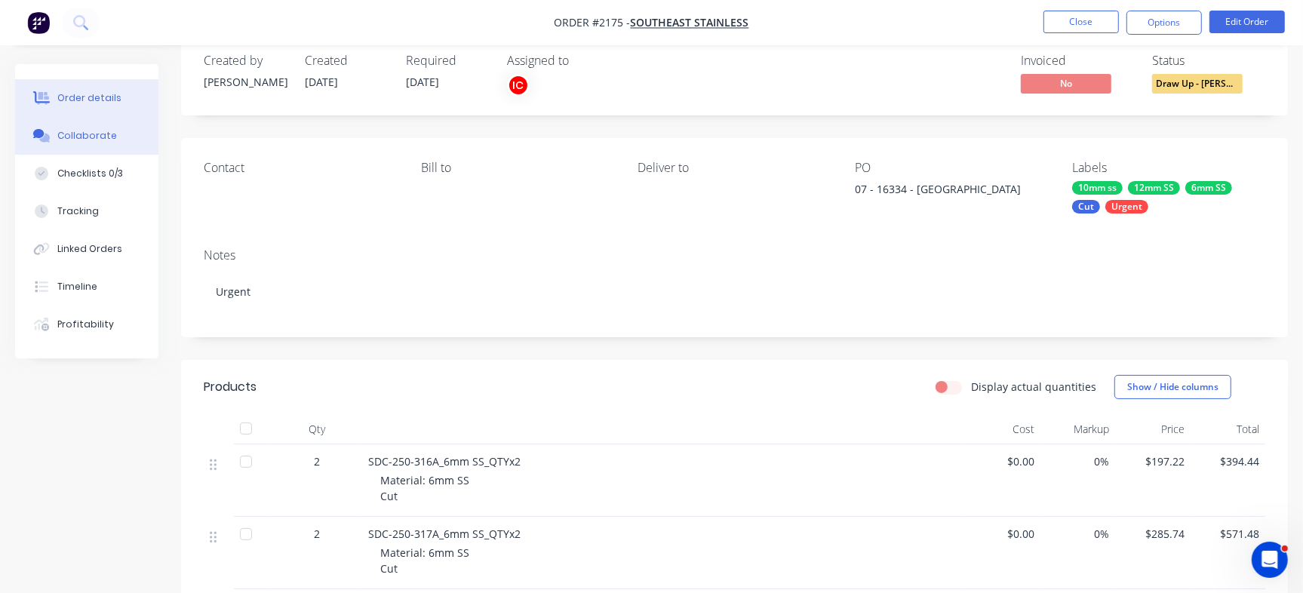
click at [115, 125] on button "Collaborate" at bounding box center [86, 136] width 143 height 38
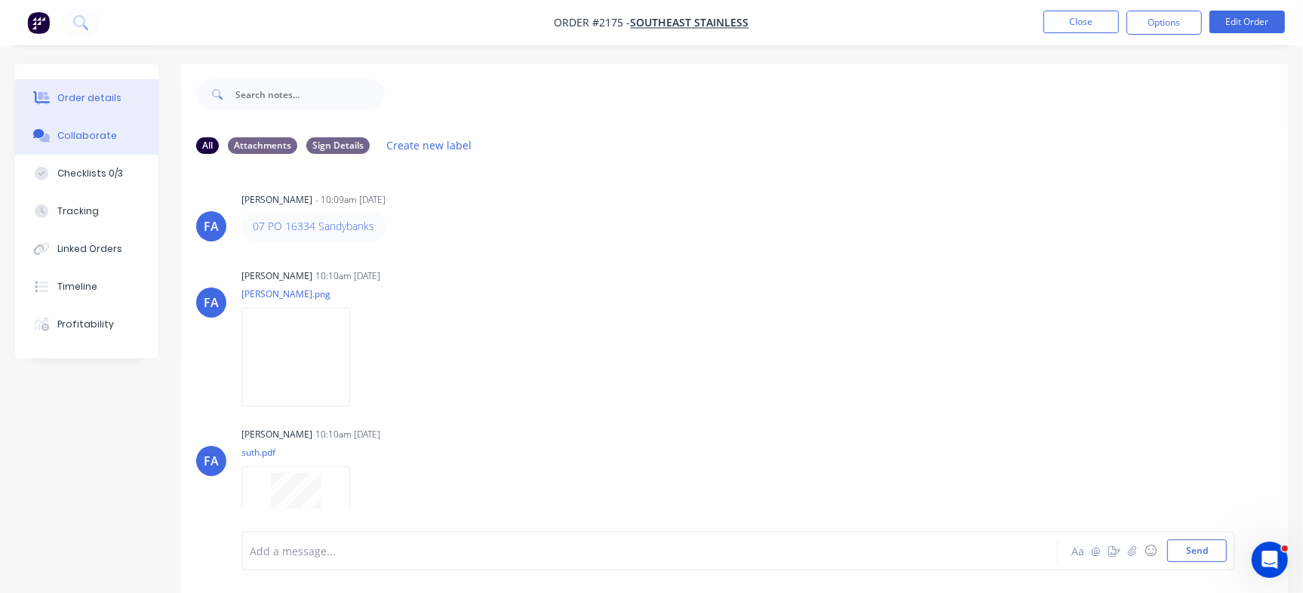
click at [124, 97] on button "Order details" at bounding box center [86, 98] width 143 height 38
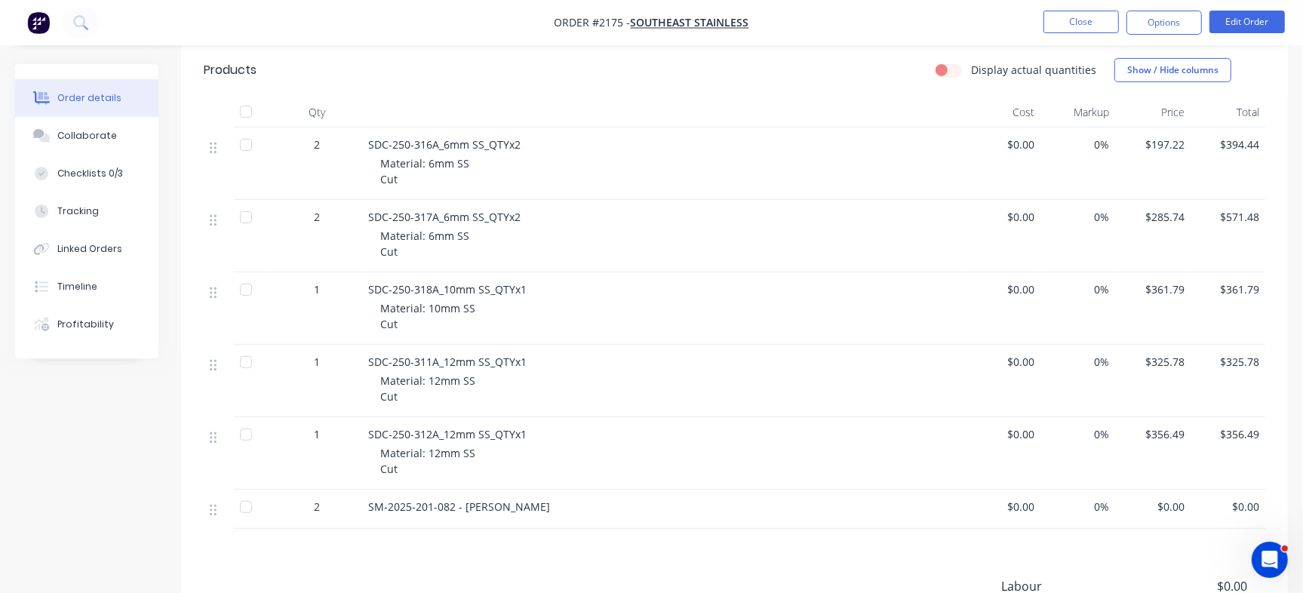
scroll to position [356, 0]
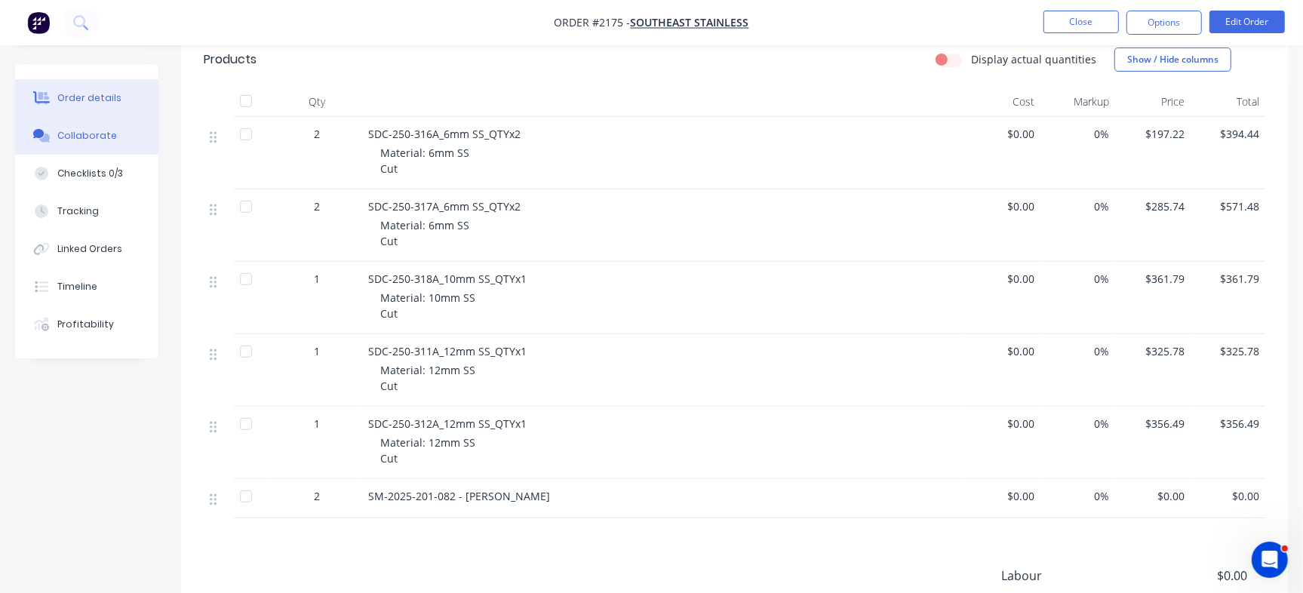
click at [117, 152] on button "Collaborate" at bounding box center [86, 136] width 143 height 38
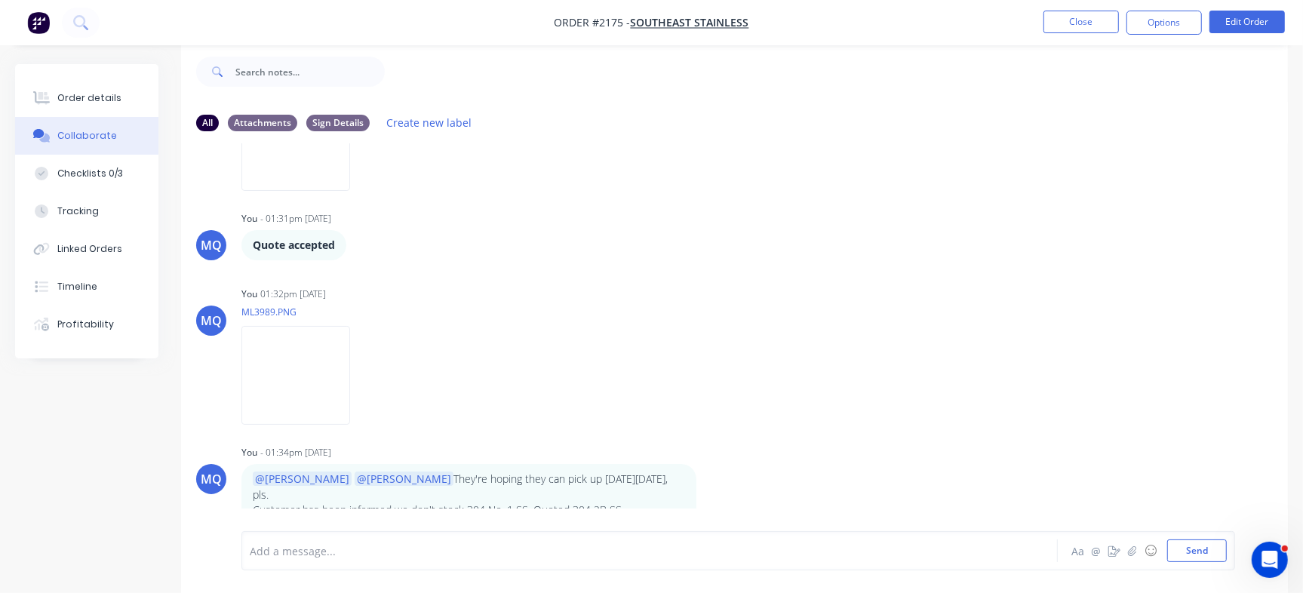
scroll to position [1855, 0]
click at [59, 88] on button "Order details" at bounding box center [86, 98] width 143 height 38
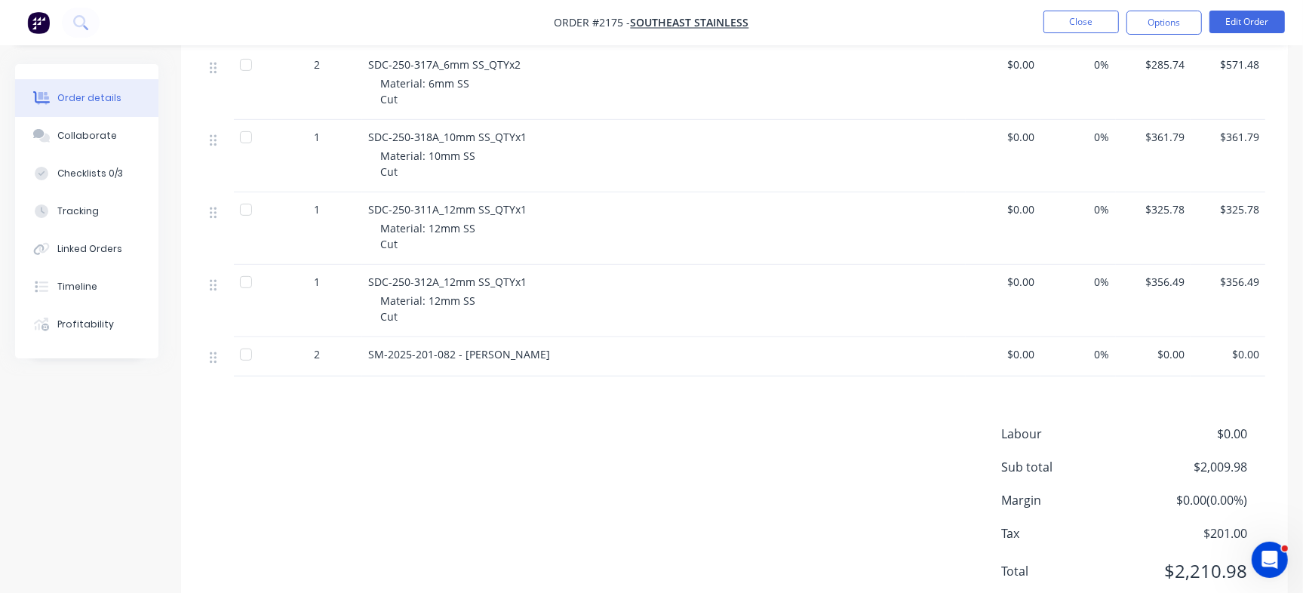
scroll to position [541, 0]
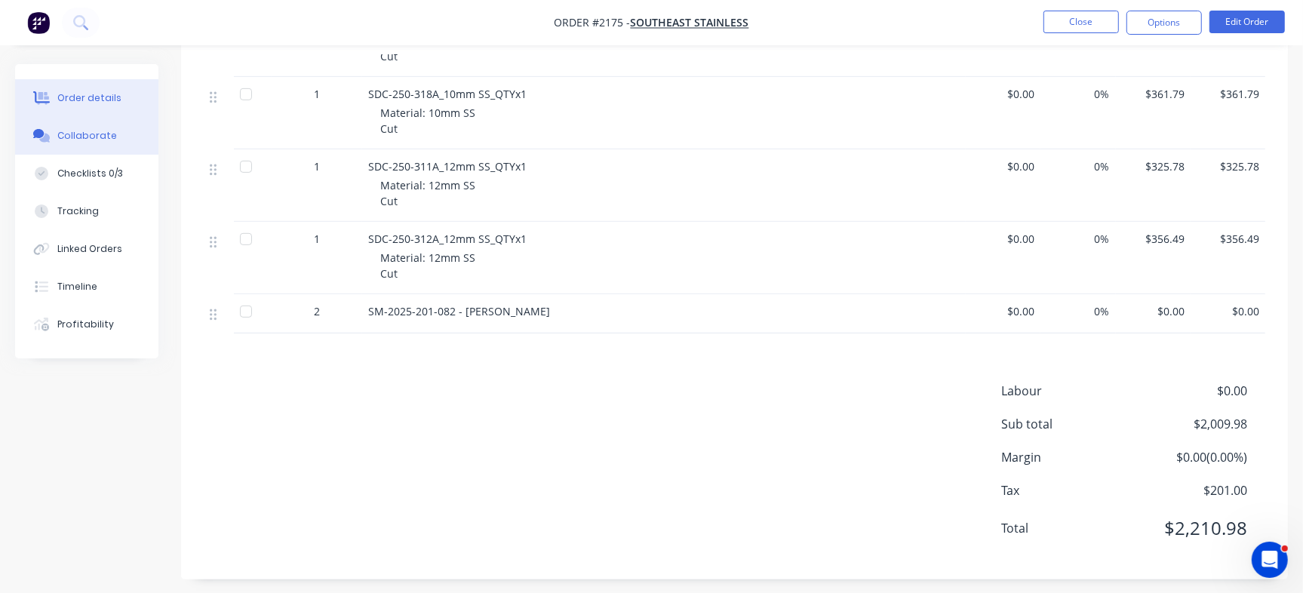
click at [91, 142] on div "Collaborate" at bounding box center [87, 136] width 60 height 14
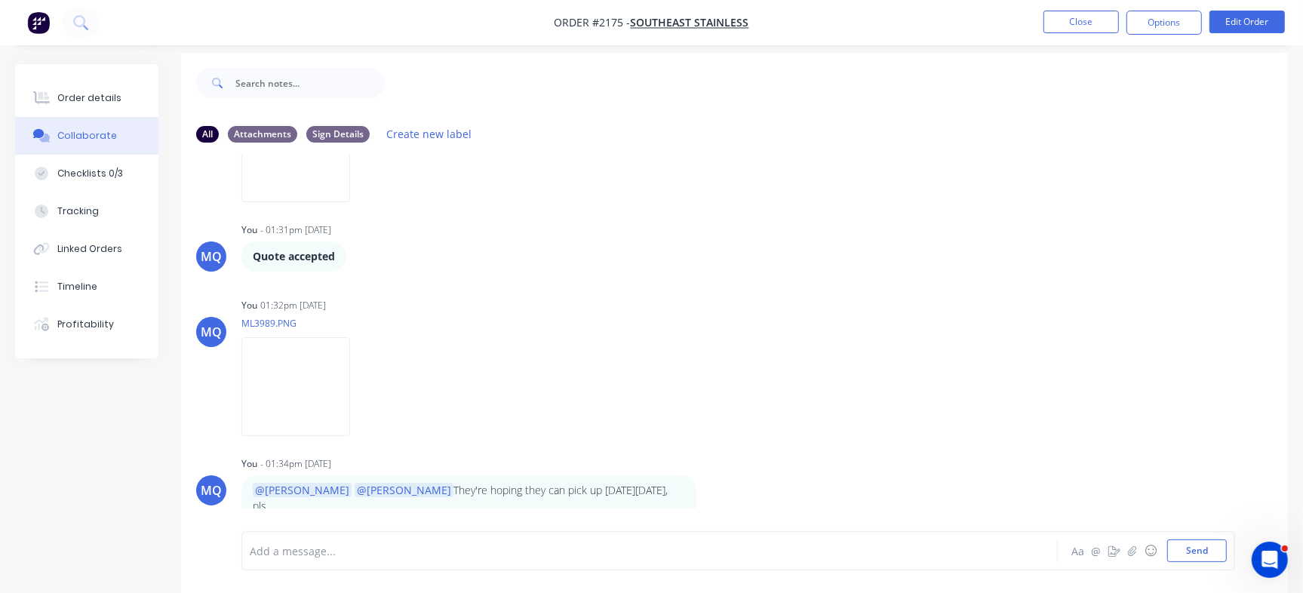
scroll to position [23, 0]
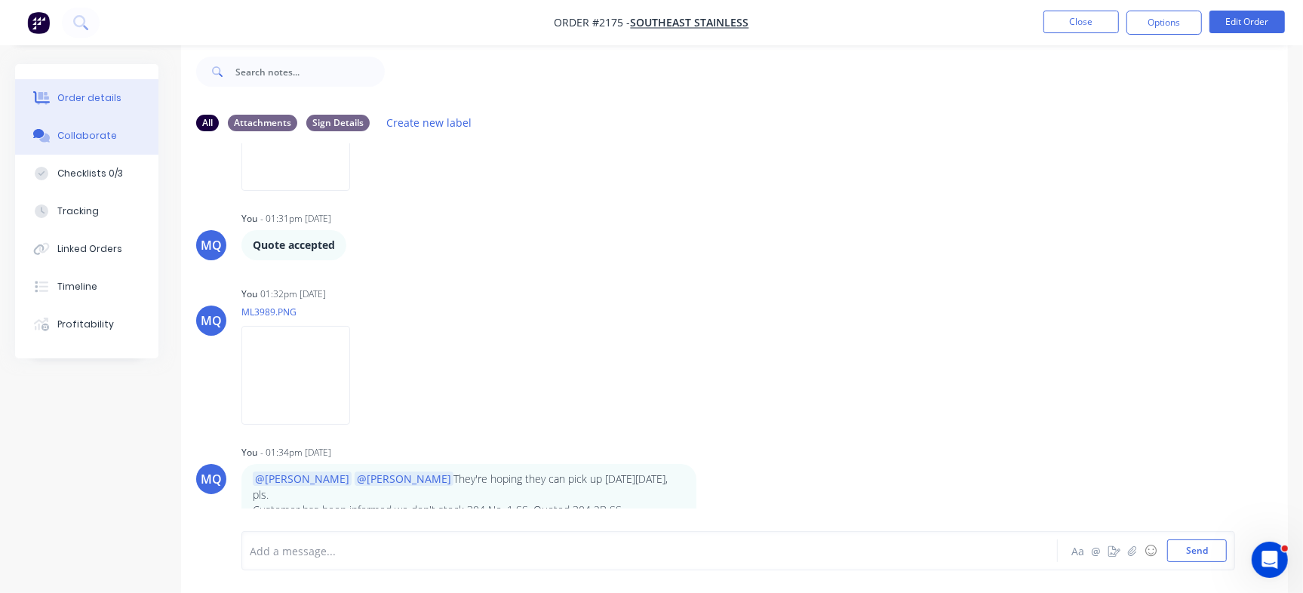
click at [120, 99] on button "Order details" at bounding box center [86, 98] width 143 height 38
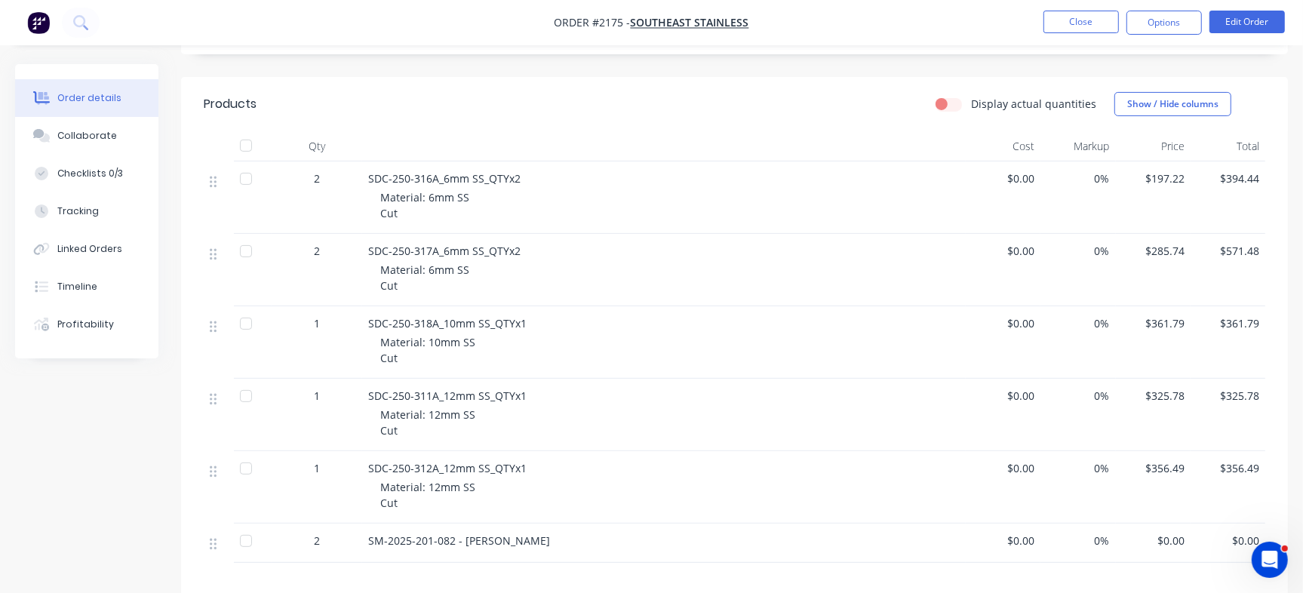
scroll to position [324, 0]
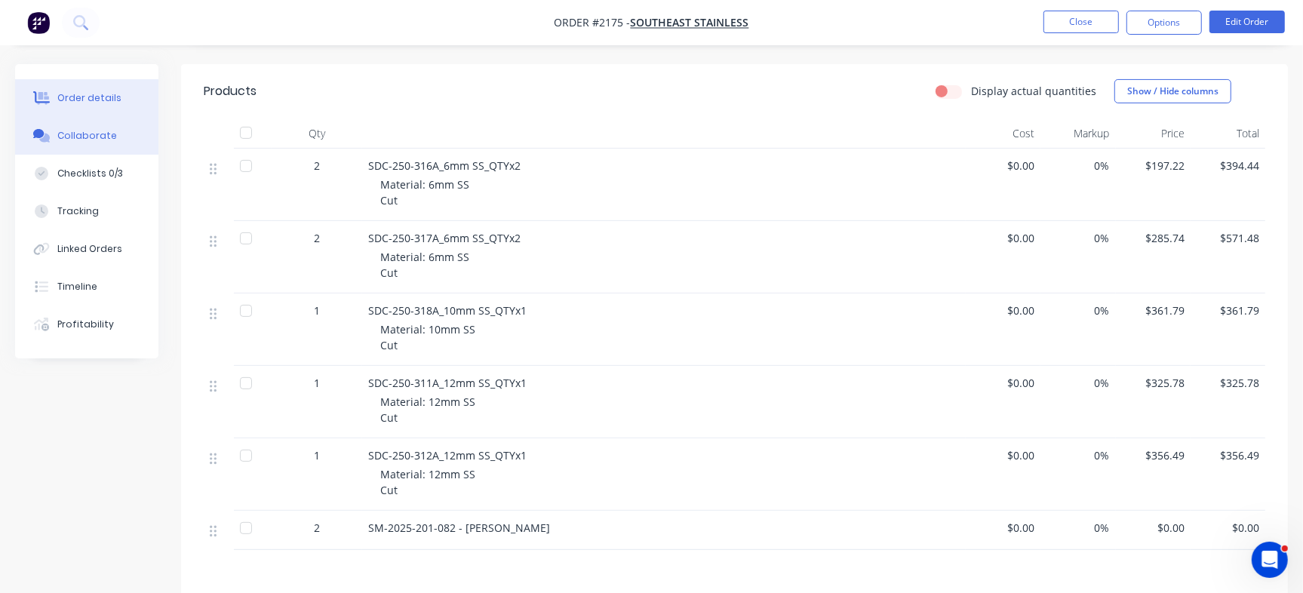
click at [88, 139] on div "Collaborate" at bounding box center [87, 136] width 60 height 14
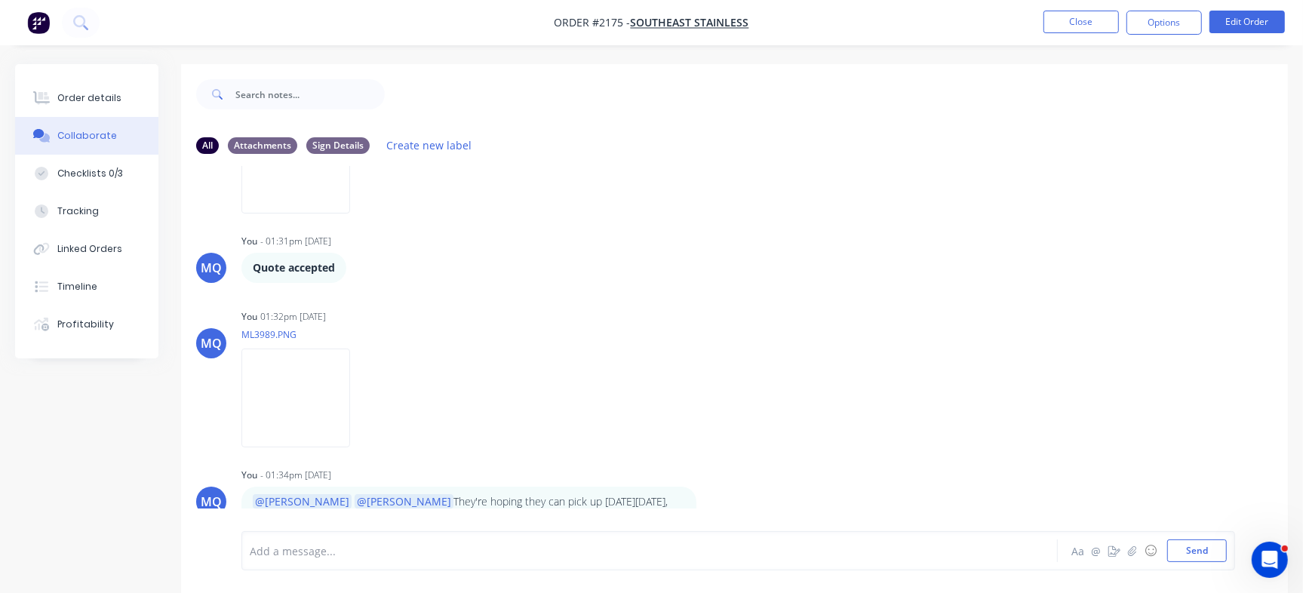
scroll to position [23, 0]
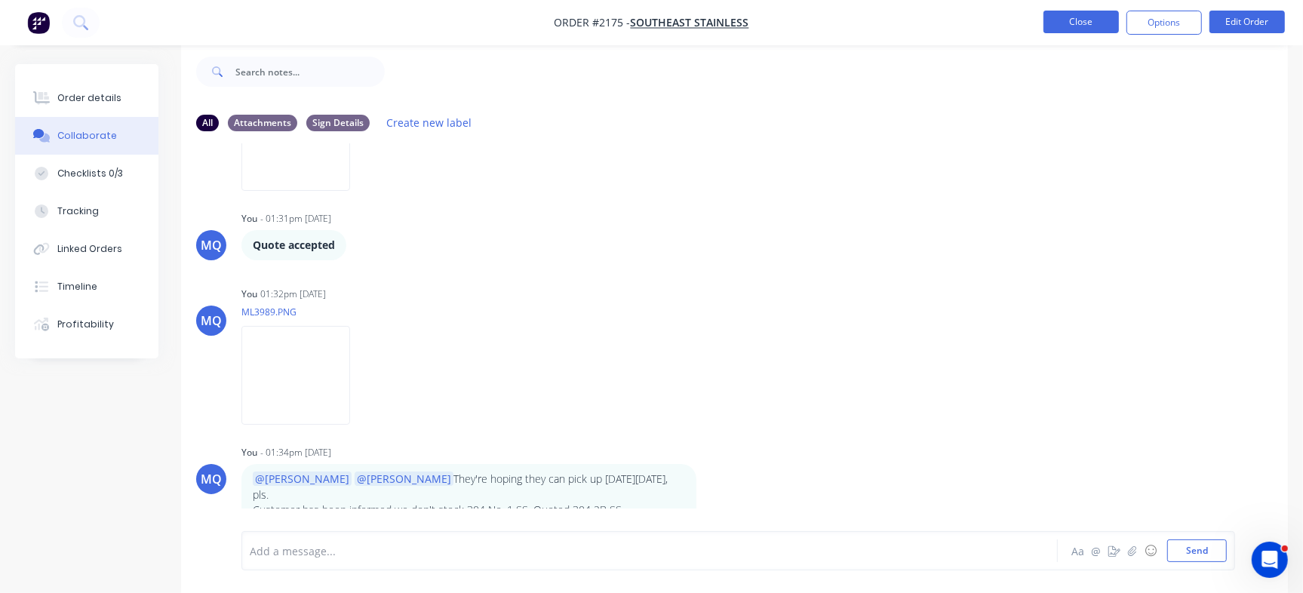
click at [1082, 25] on button "Close" at bounding box center [1080, 22] width 75 height 23
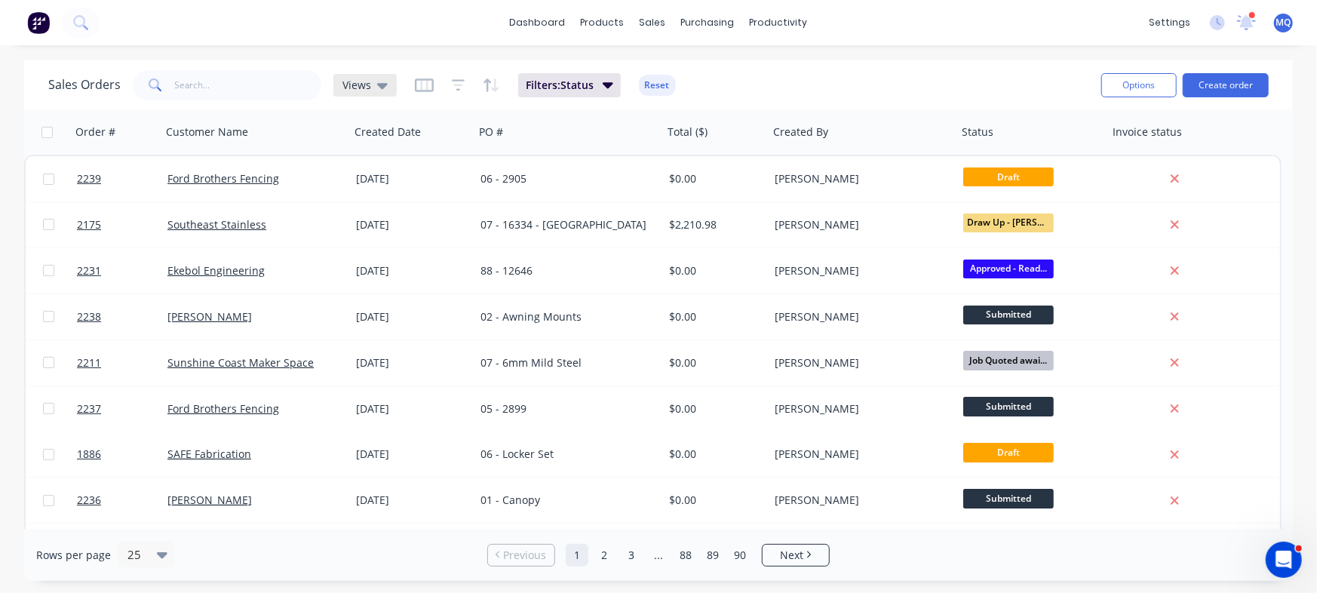
click at [378, 80] on icon at bounding box center [382, 85] width 11 height 17
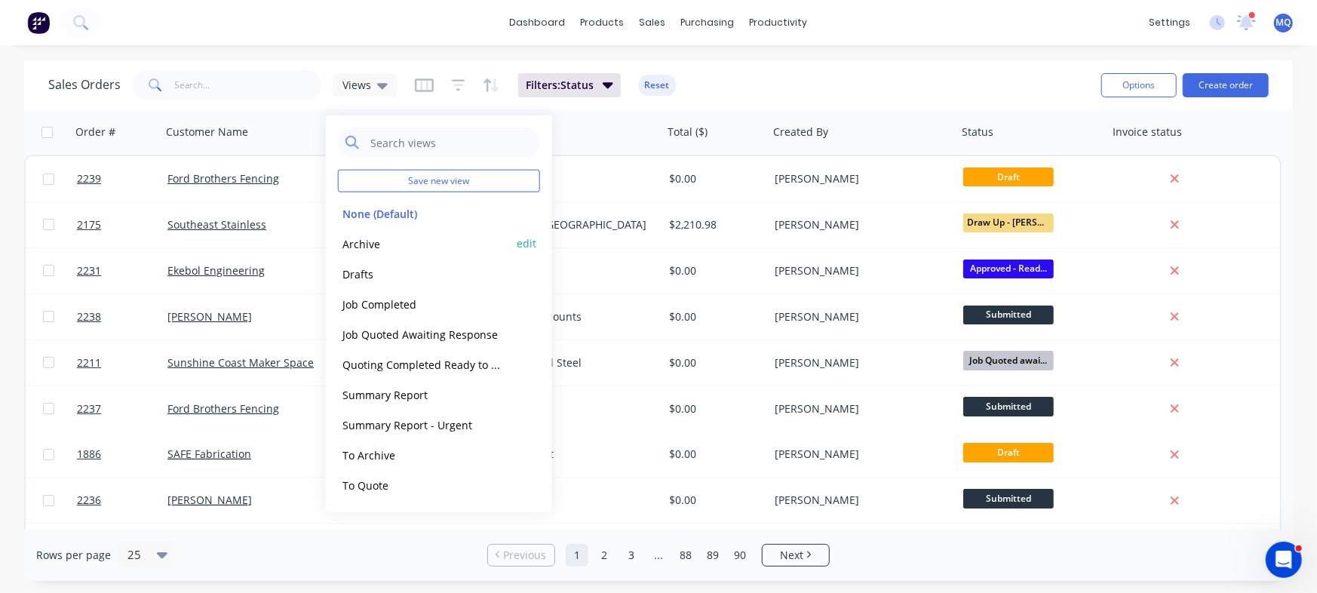
click at [369, 231] on div "Archive edit" at bounding box center [439, 244] width 202 height 30
drag, startPoint x: 224, startPoint y: 95, endPoint x: 219, endPoint y: 103, distance: 9.2
click at [221, 95] on input "text" at bounding box center [248, 85] width 147 height 30
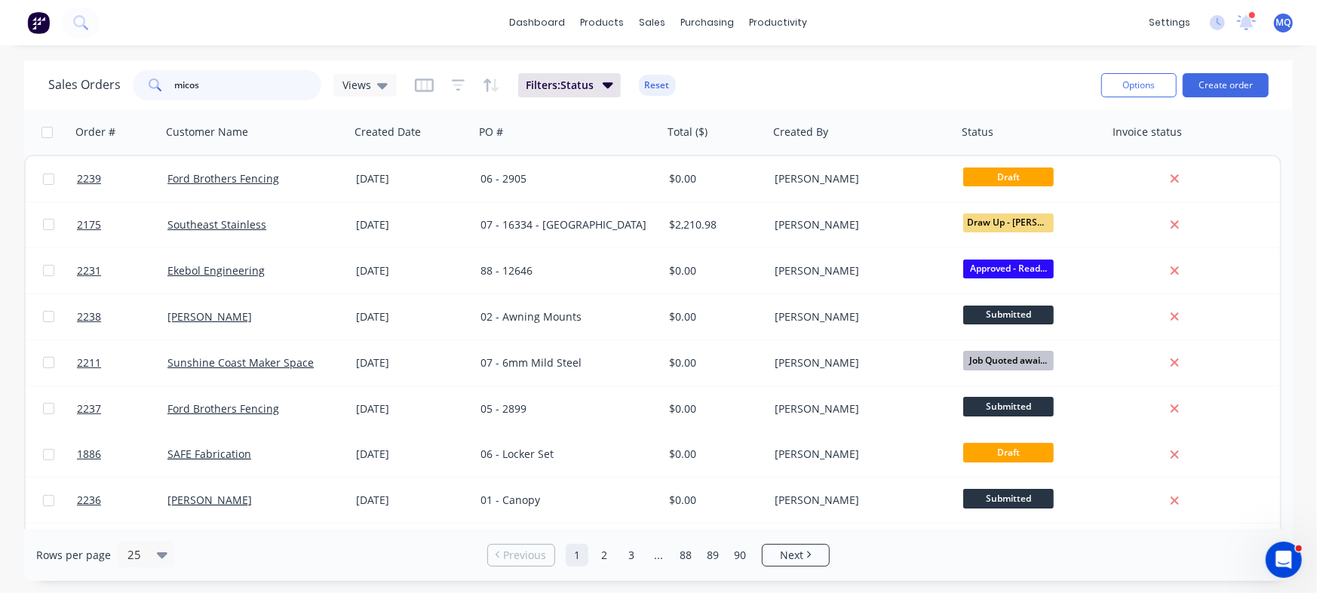
type input "micos"
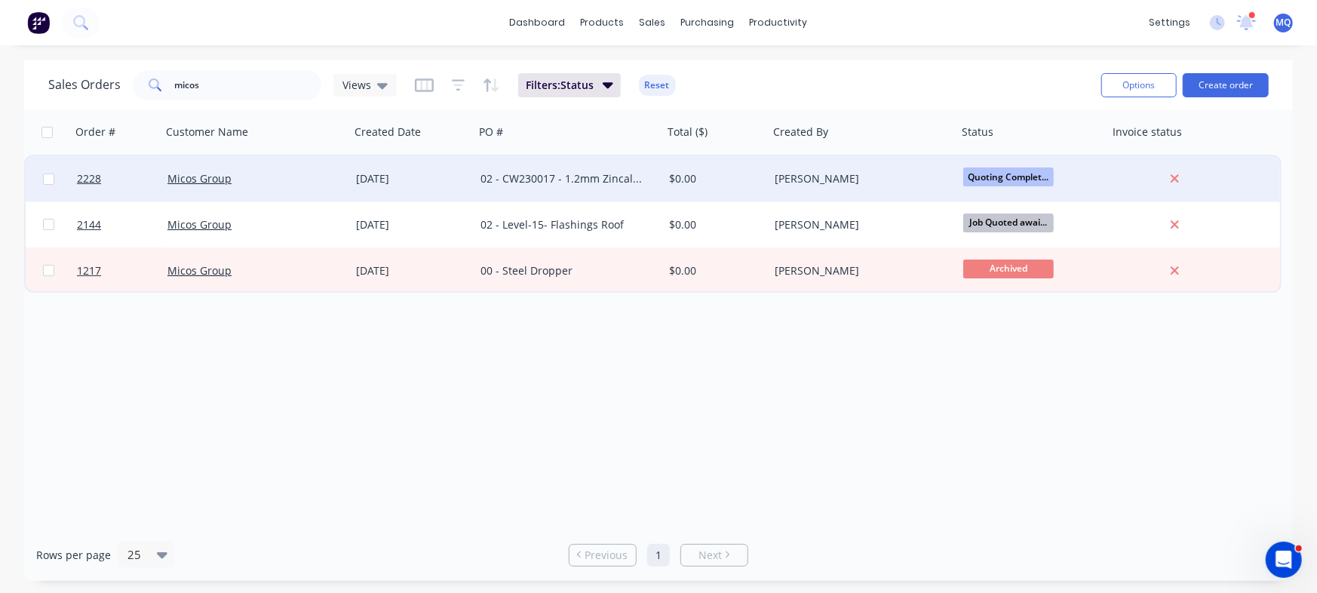
click at [350, 175] on div "[DATE]" at bounding box center [412, 178] width 124 height 45
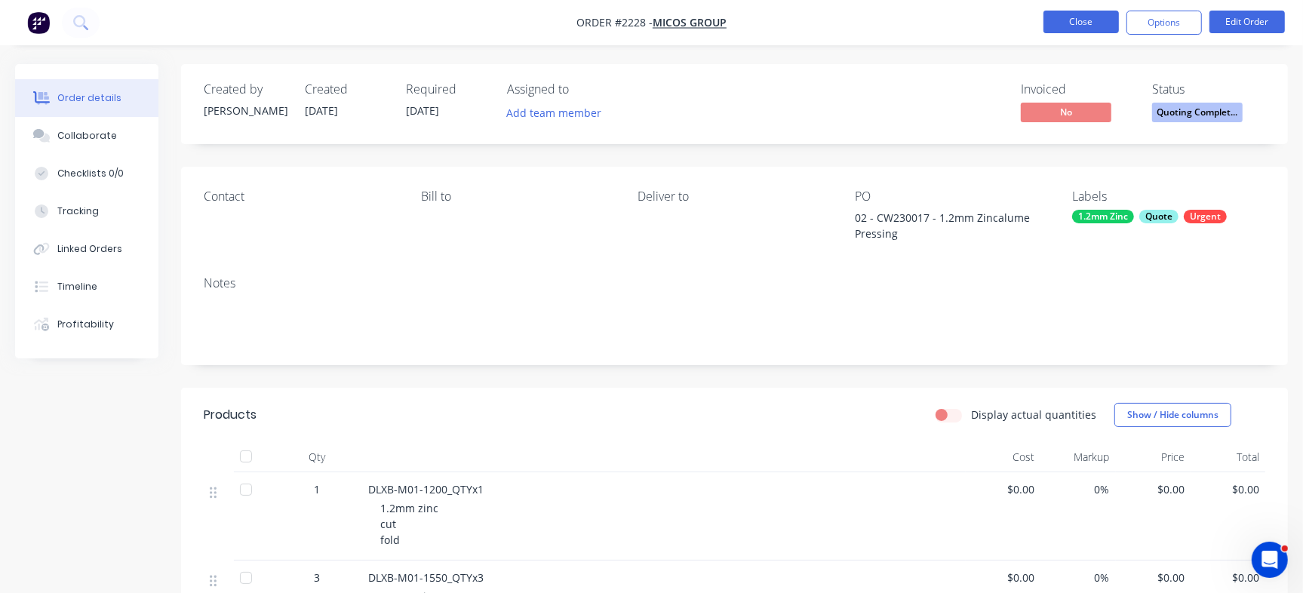
click at [1085, 25] on button "Close" at bounding box center [1080, 22] width 75 height 23
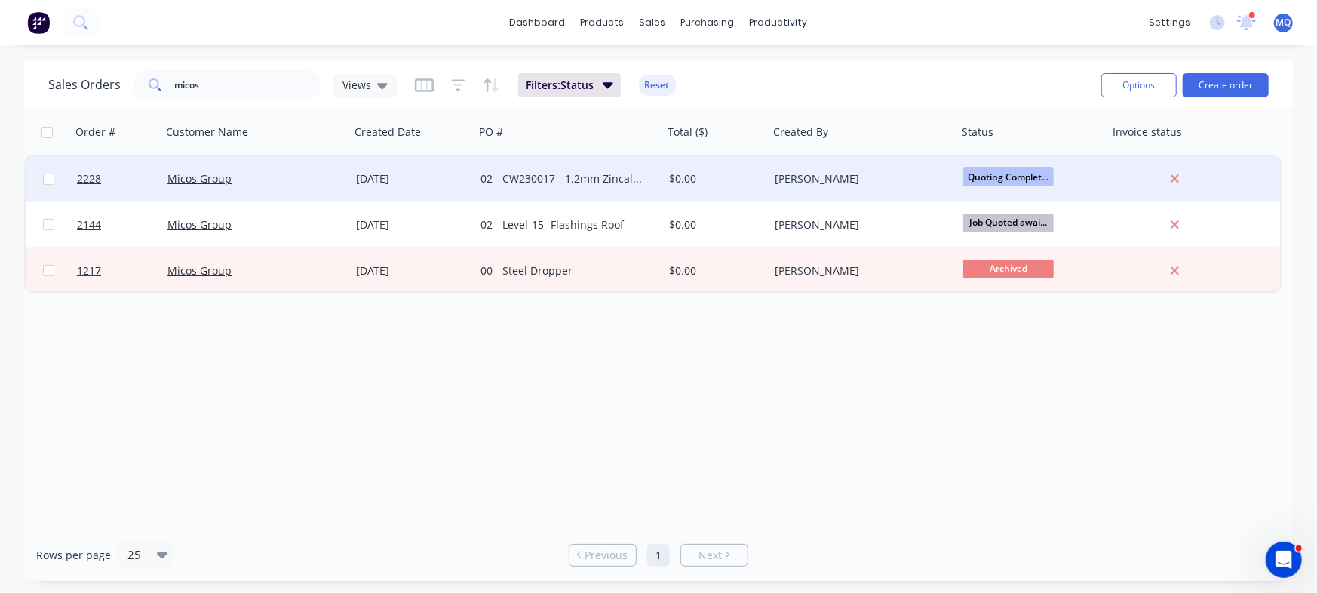
click at [582, 178] on div "02 - CW230017 - 1.2mm Zincalume Pressing" at bounding box center [564, 178] width 167 height 15
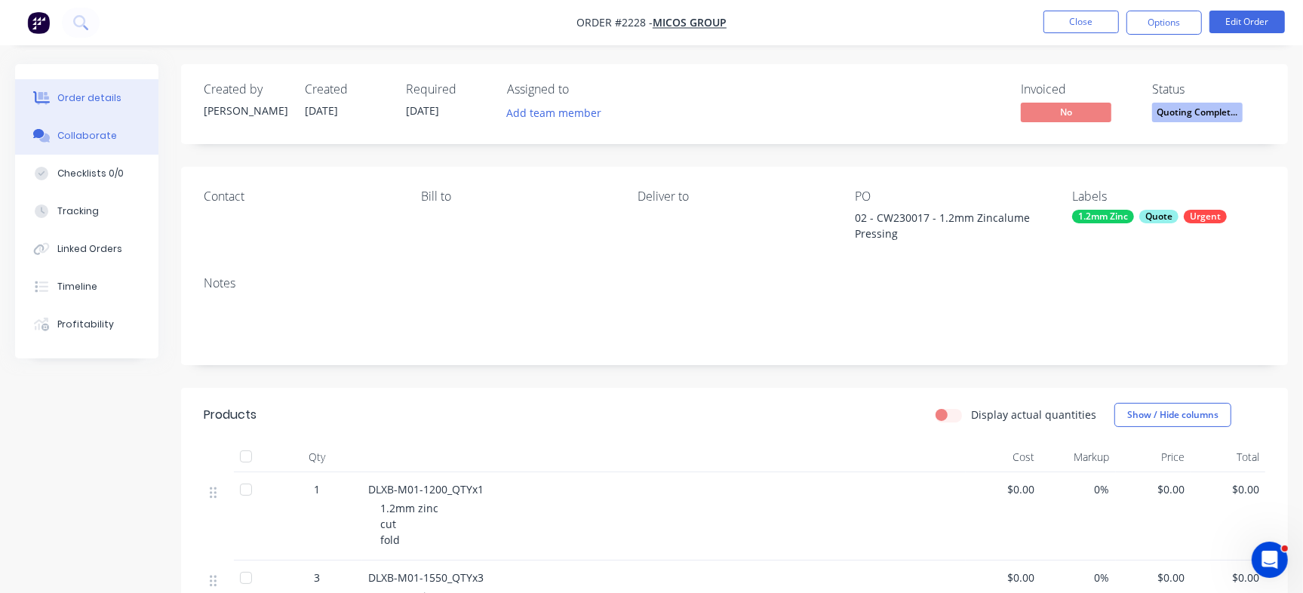
click at [62, 140] on div "Collaborate" at bounding box center [87, 136] width 60 height 14
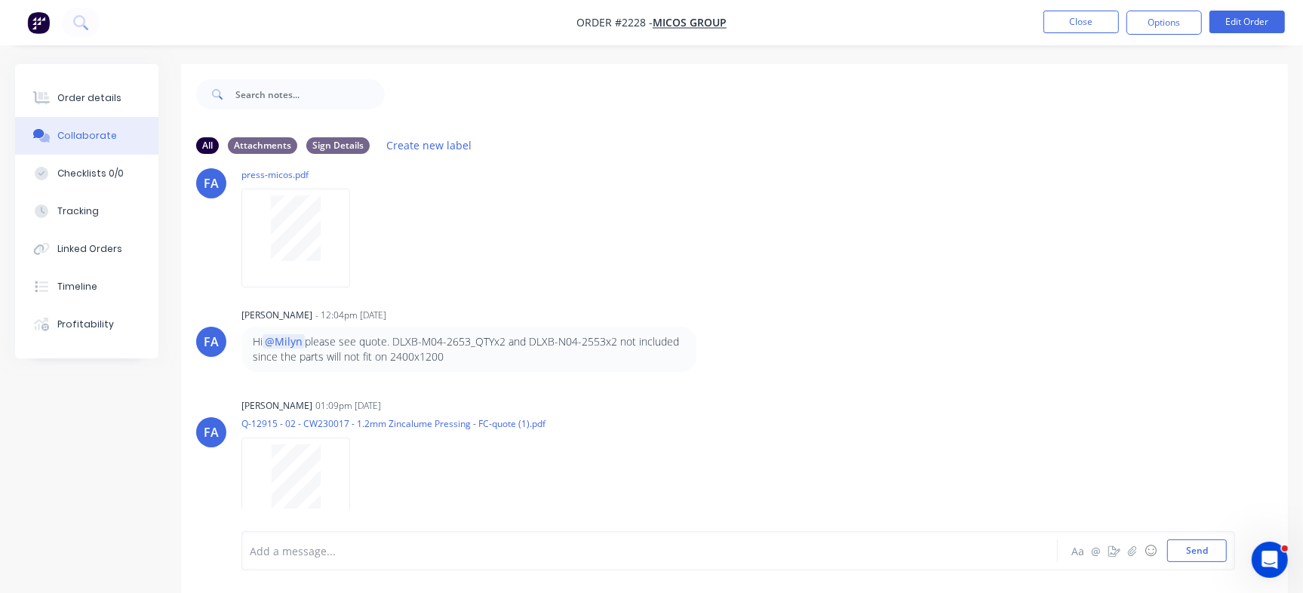
scroll to position [23, 0]
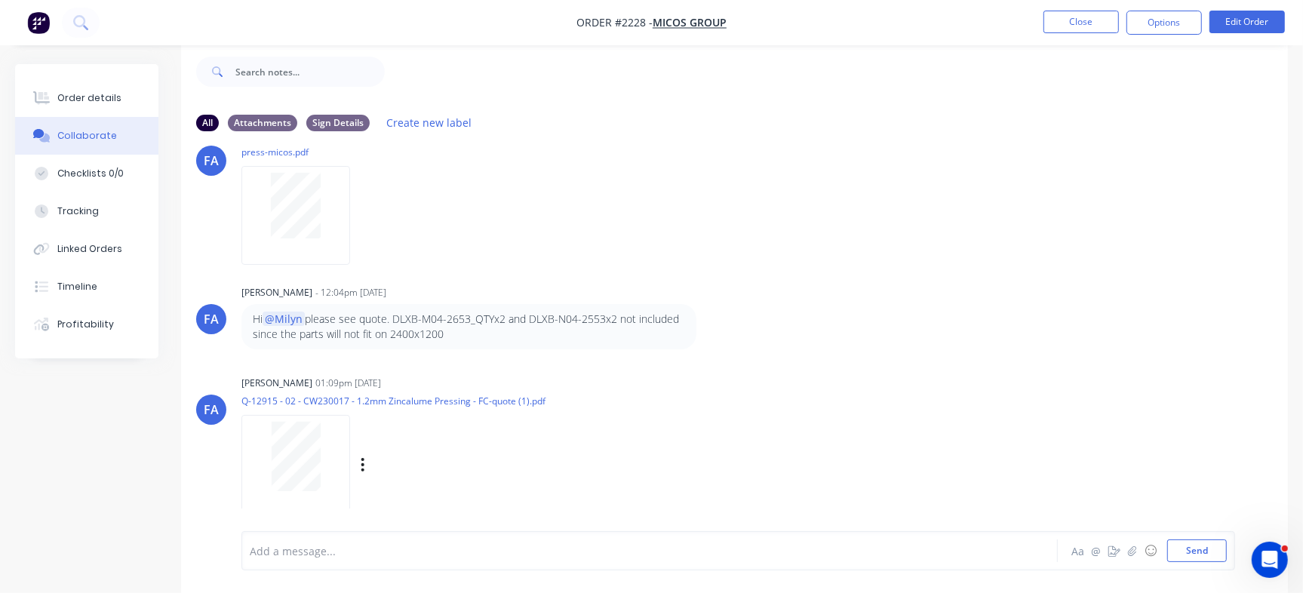
click at [321, 456] on div at bounding box center [295, 456] width 95 height 69
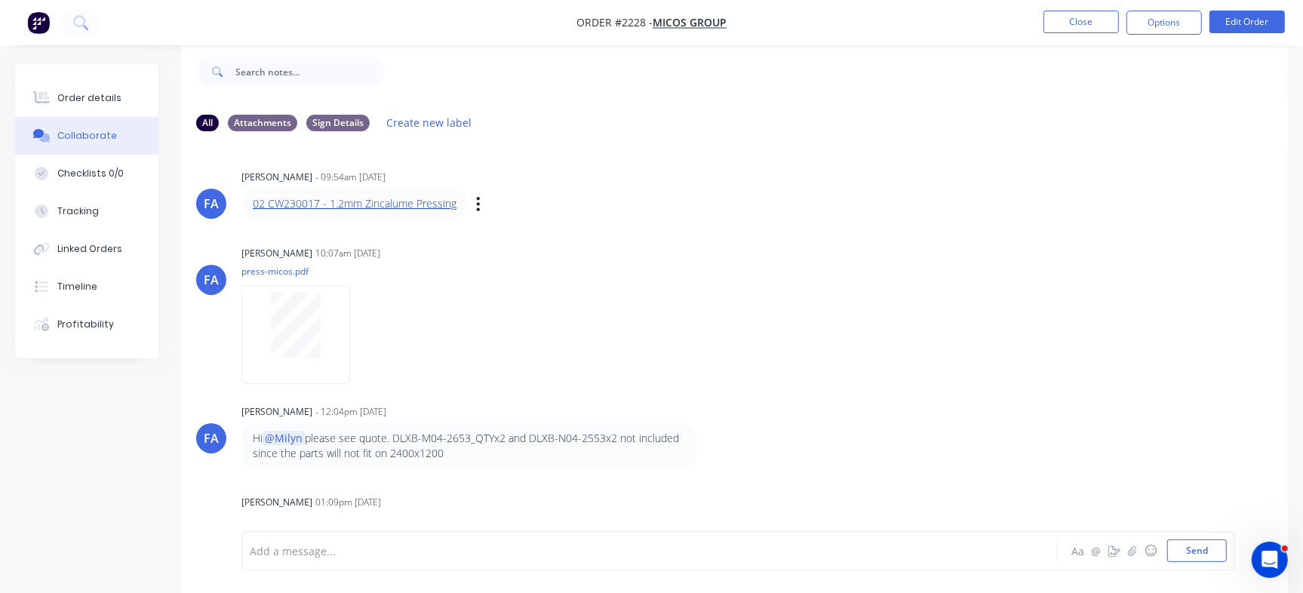
click at [406, 207] on link "02 CW230017 - 1.2mm Zincalume Pressing" at bounding box center [355, 203] width 204 height 14
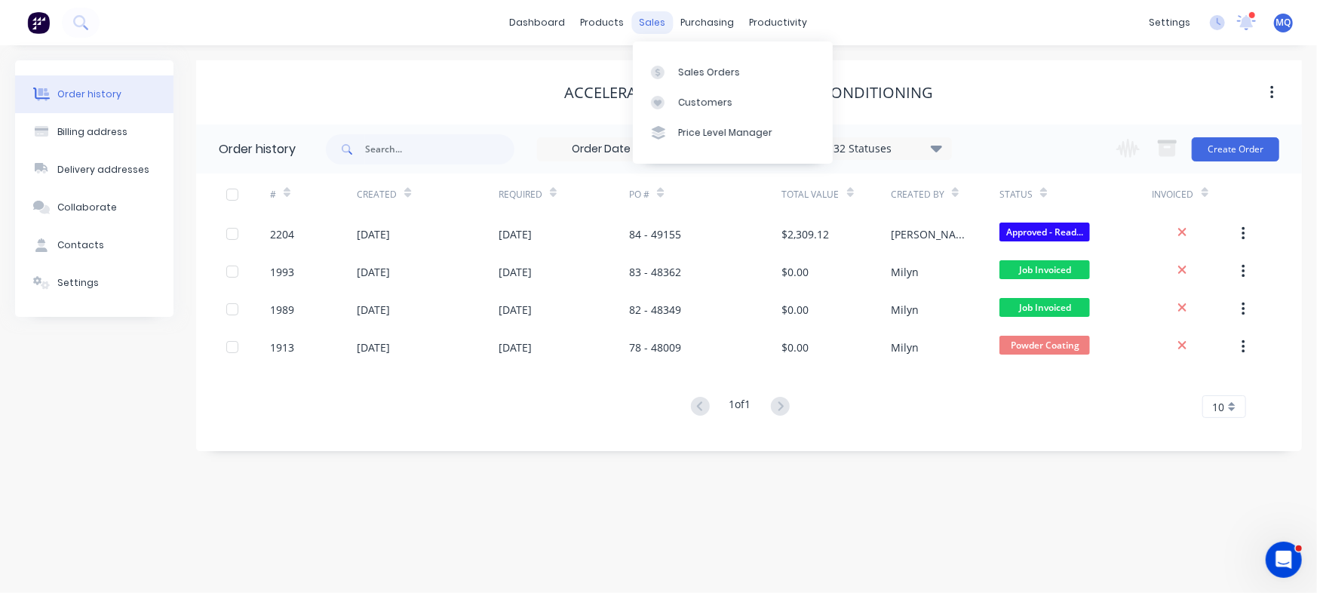
click at [645, 16] on div "sales" at bounding box center [652, 22] width 41 height 23
click at [665, 68] on div at bounding box center [662, 73] width 23 height 14
